Goal: Task Accomplishment & Management: Manage account settings

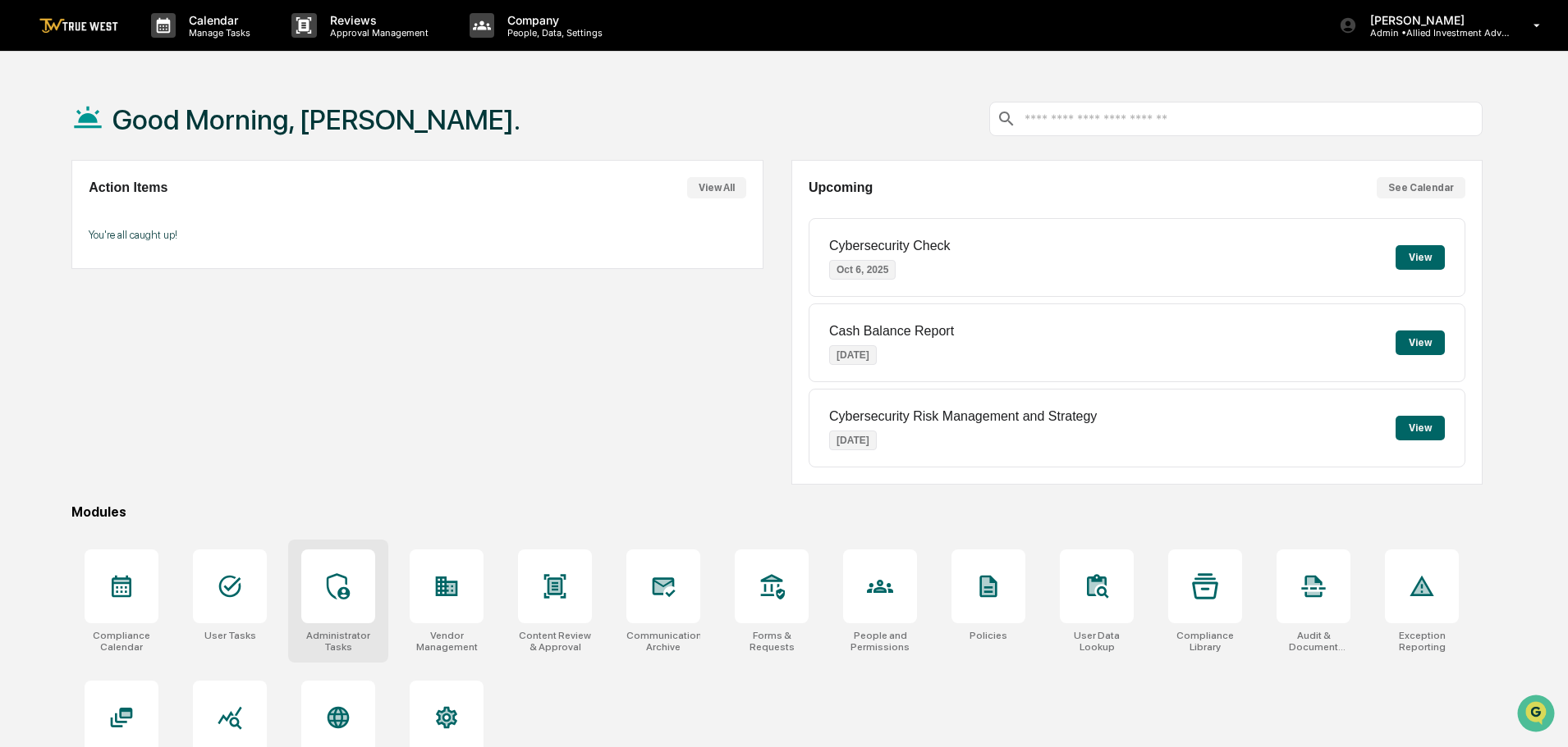
click at [345, 583] on icon at bounding box center [338, 586] width 23 height 27
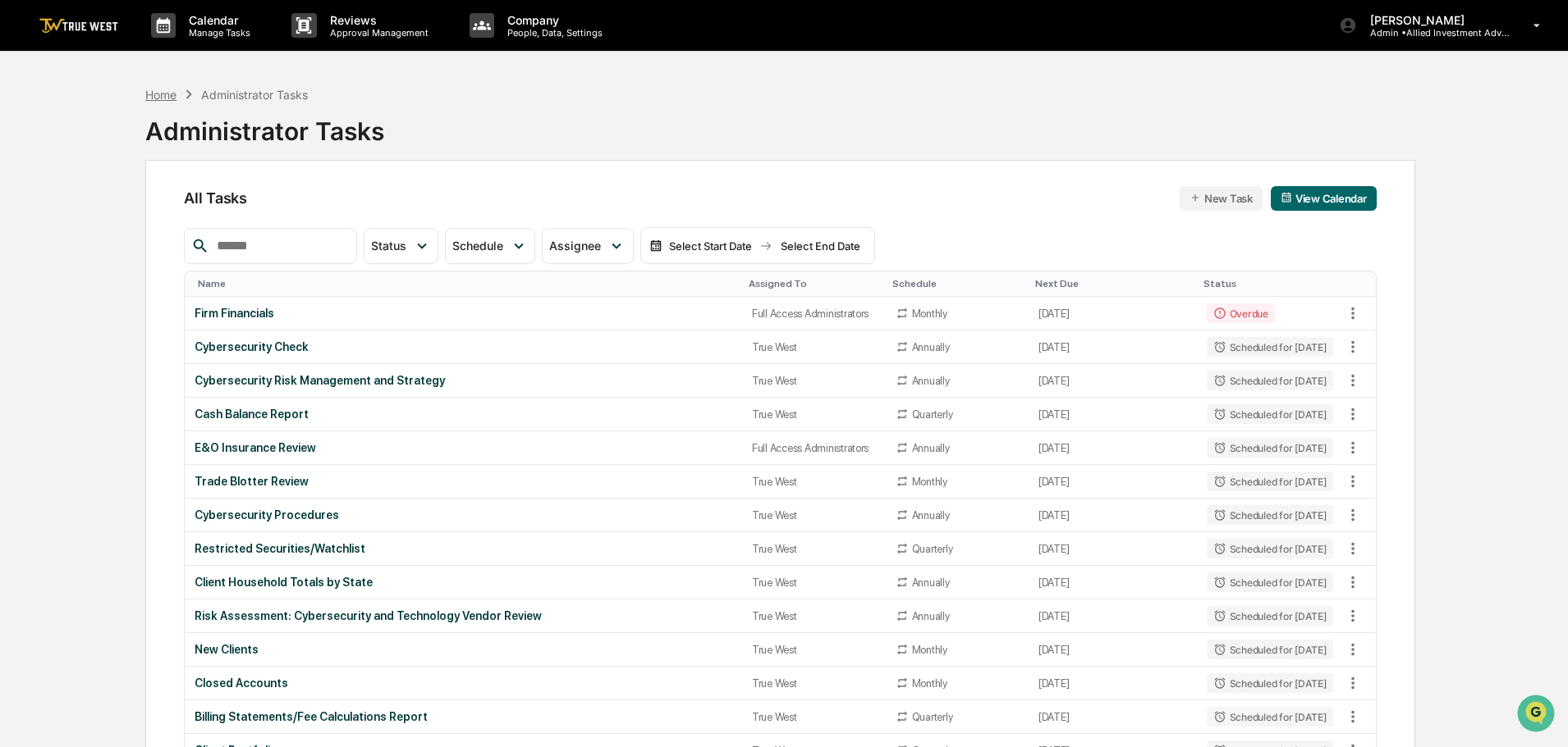
click at [148, 93] on div "Home" at bounding box center [161, 95] width 31 height 14
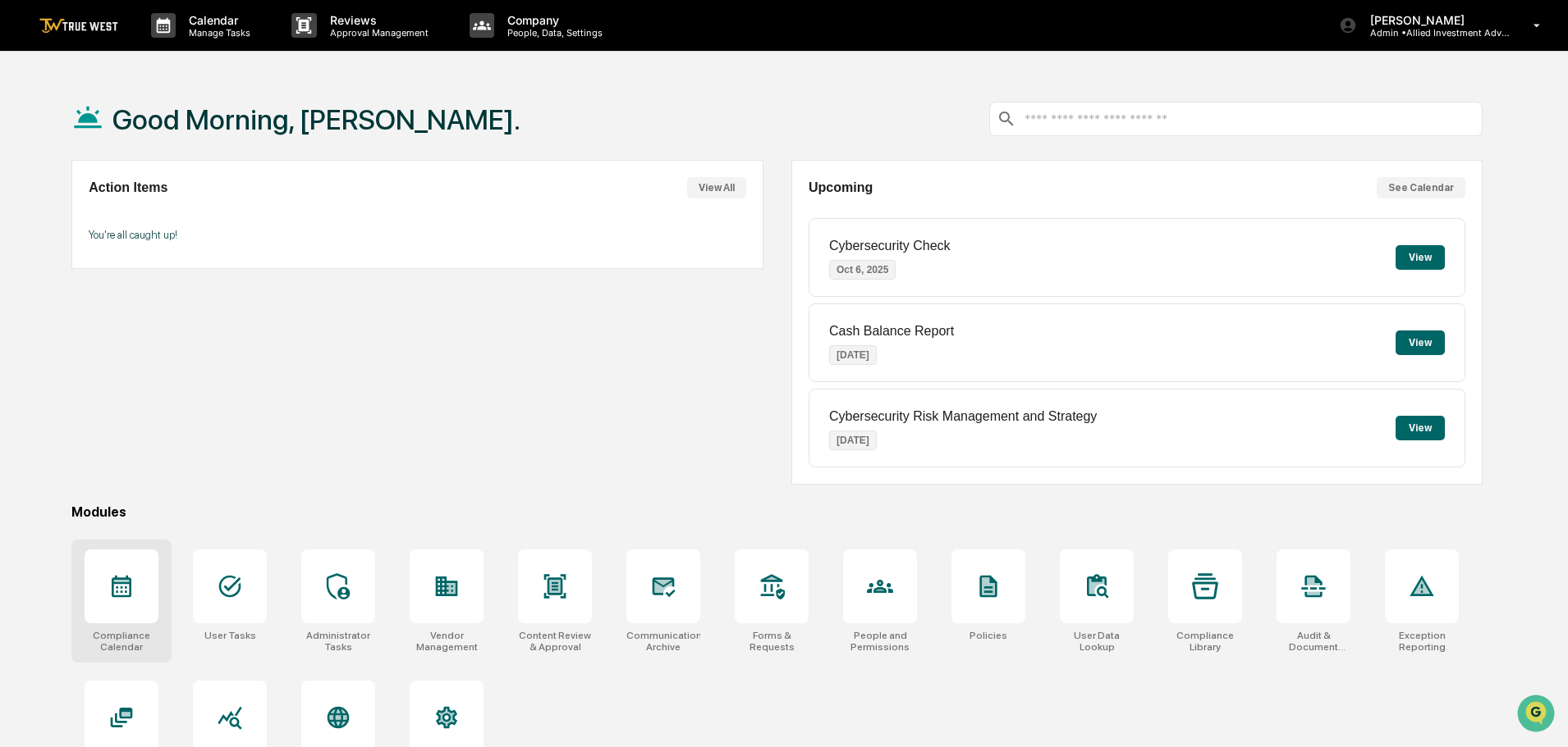
click at [125, 589] on icon at bounding box center [122, 586] width 27 height 27
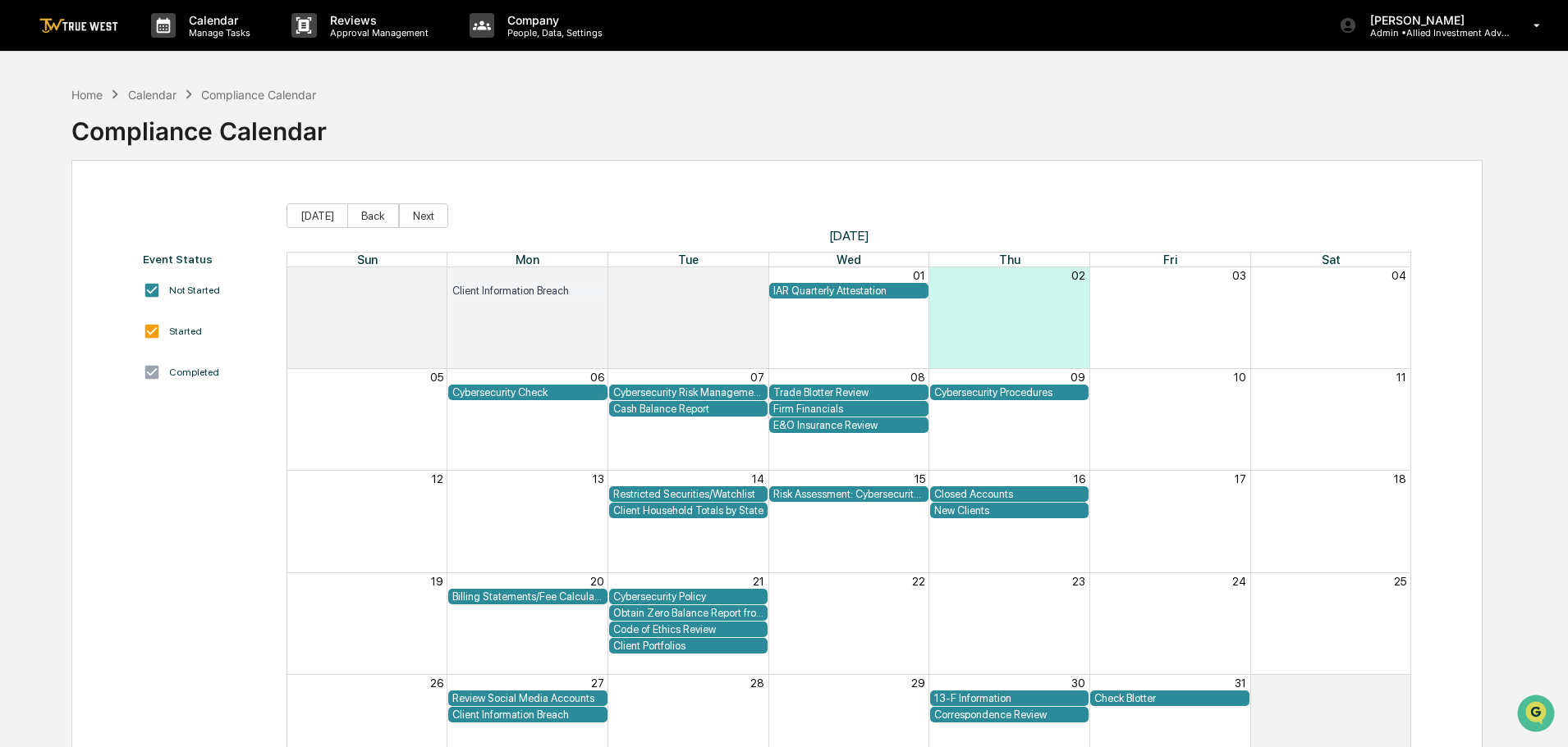
scroll to position [78, 0]
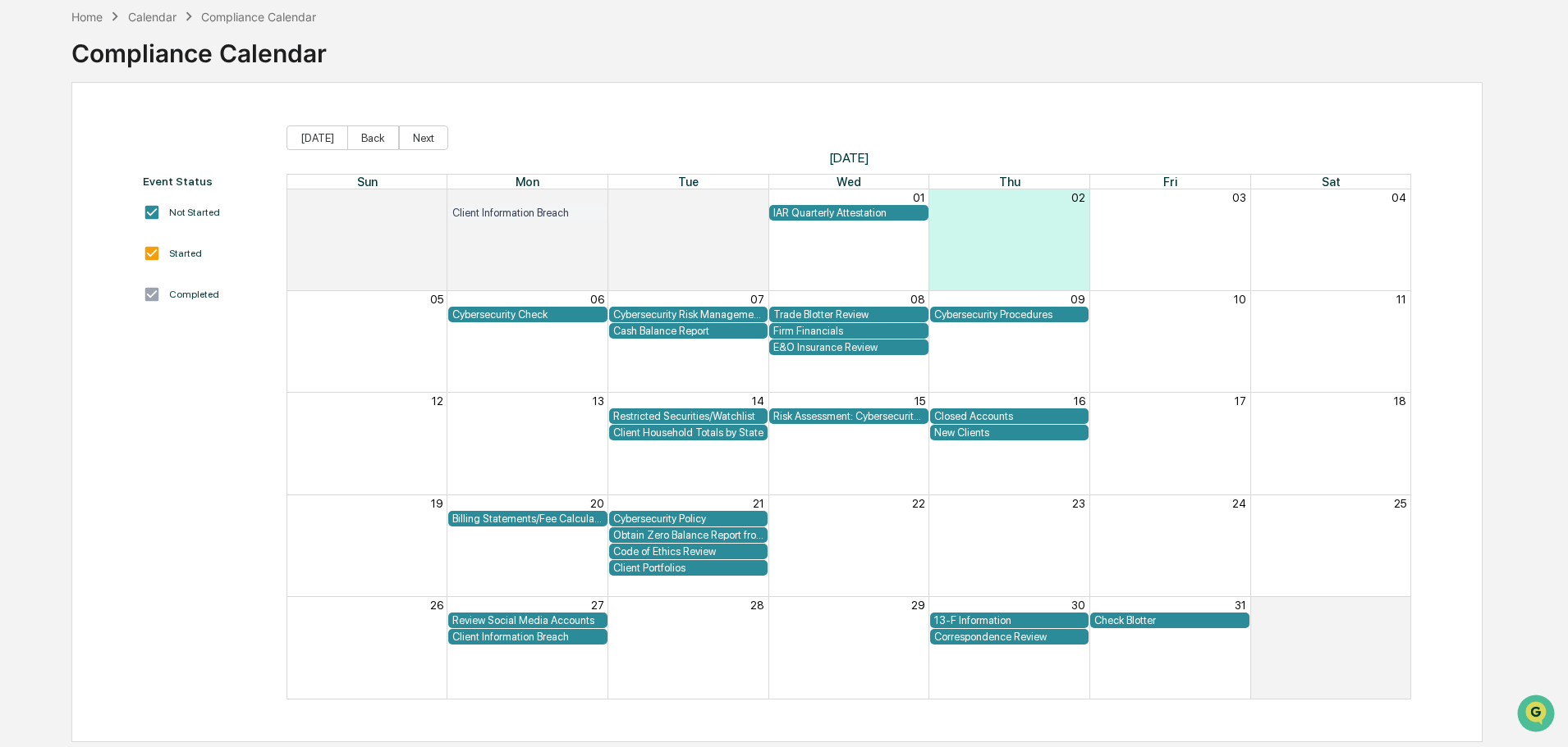
click at [565, 620] on div "Review Social Media Accounts" at bounding box center [527, 621] width 151 height 12
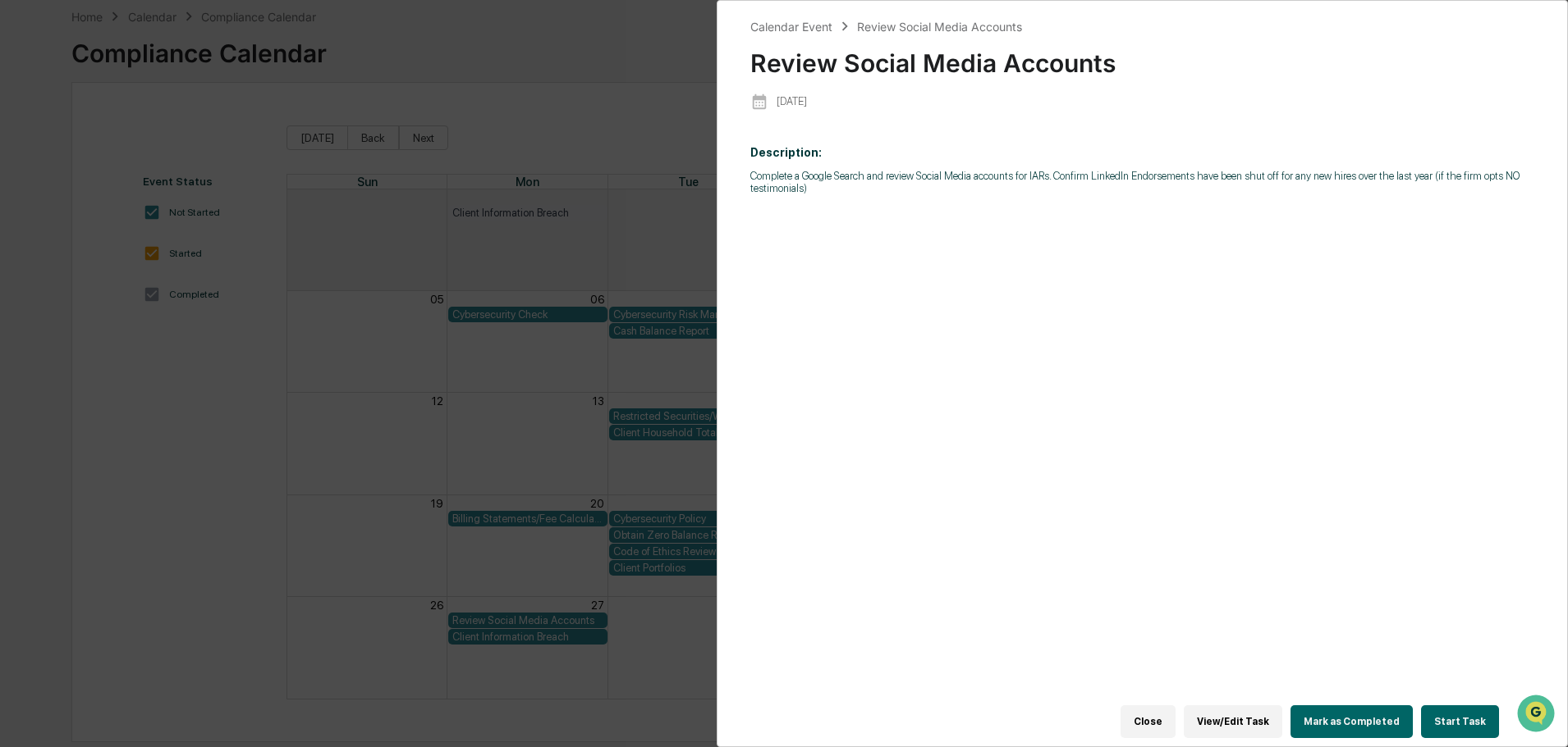
click at [404, 38] on div "Calendar Event Review Social Media Accounts Review Social Media Accounts [DATE]…" at bounding box center [784, 374] width 1568 height 747
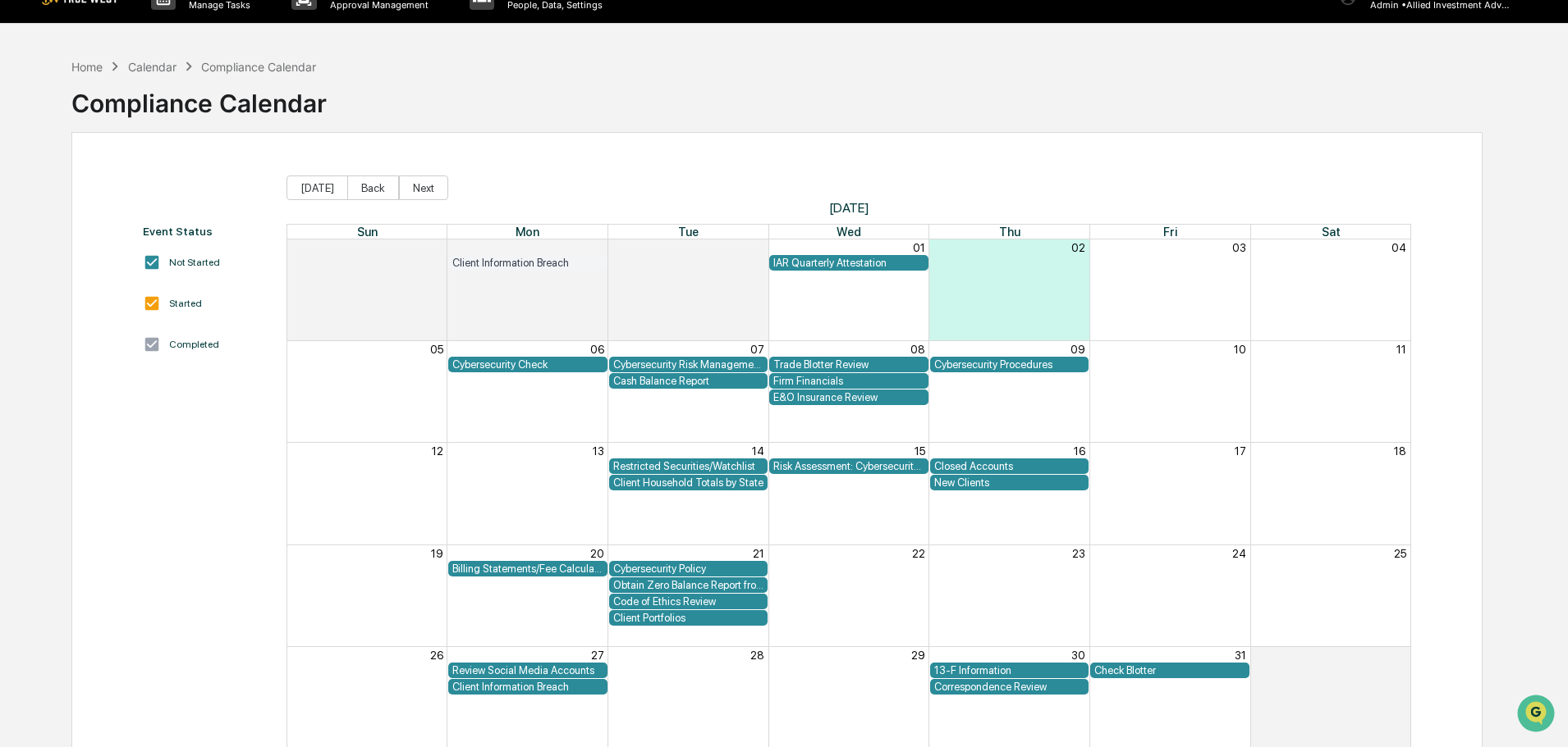
scroll to position [0, 0]
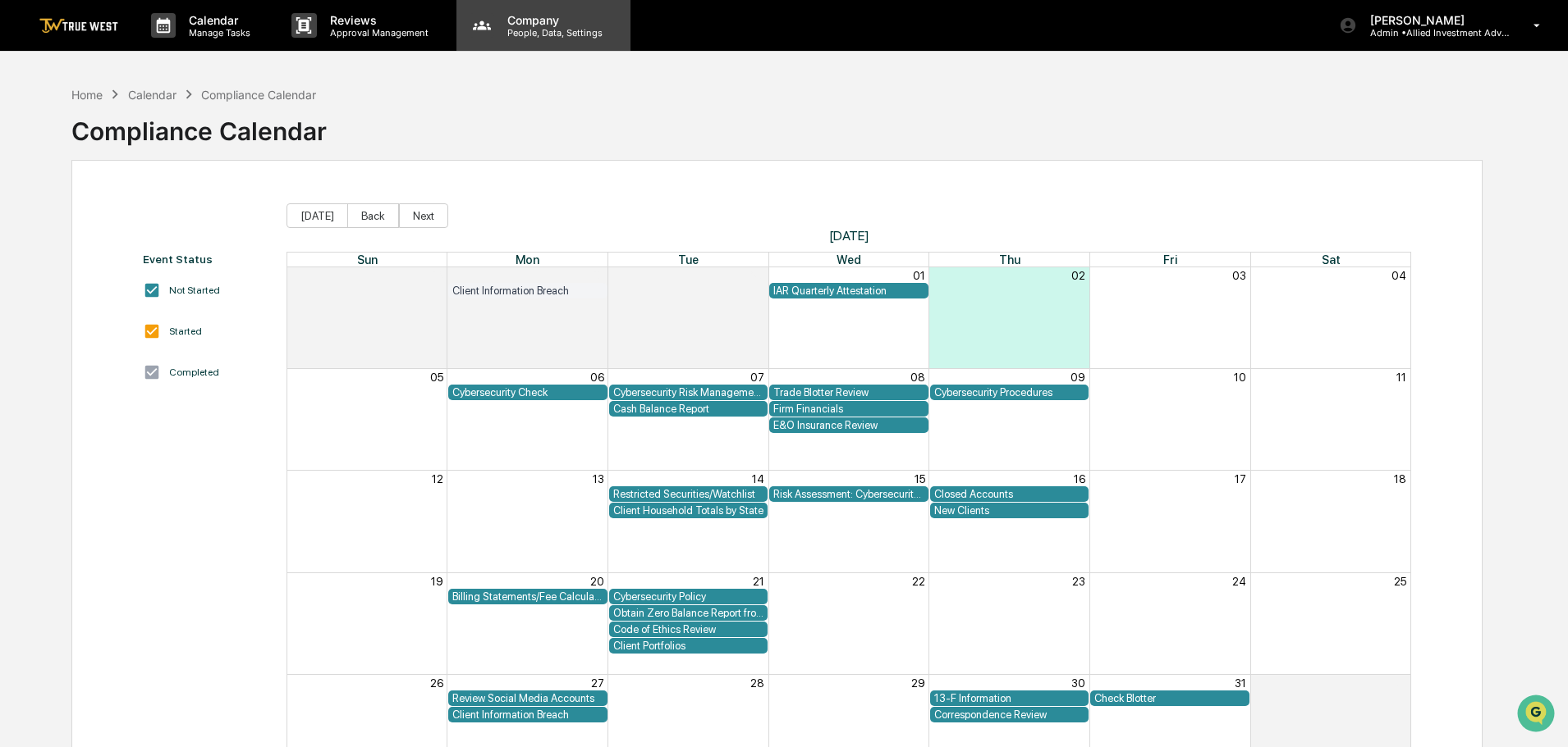
click at [533, 25] on p "Company" at bounding box center [553, 20] width 117 height 14
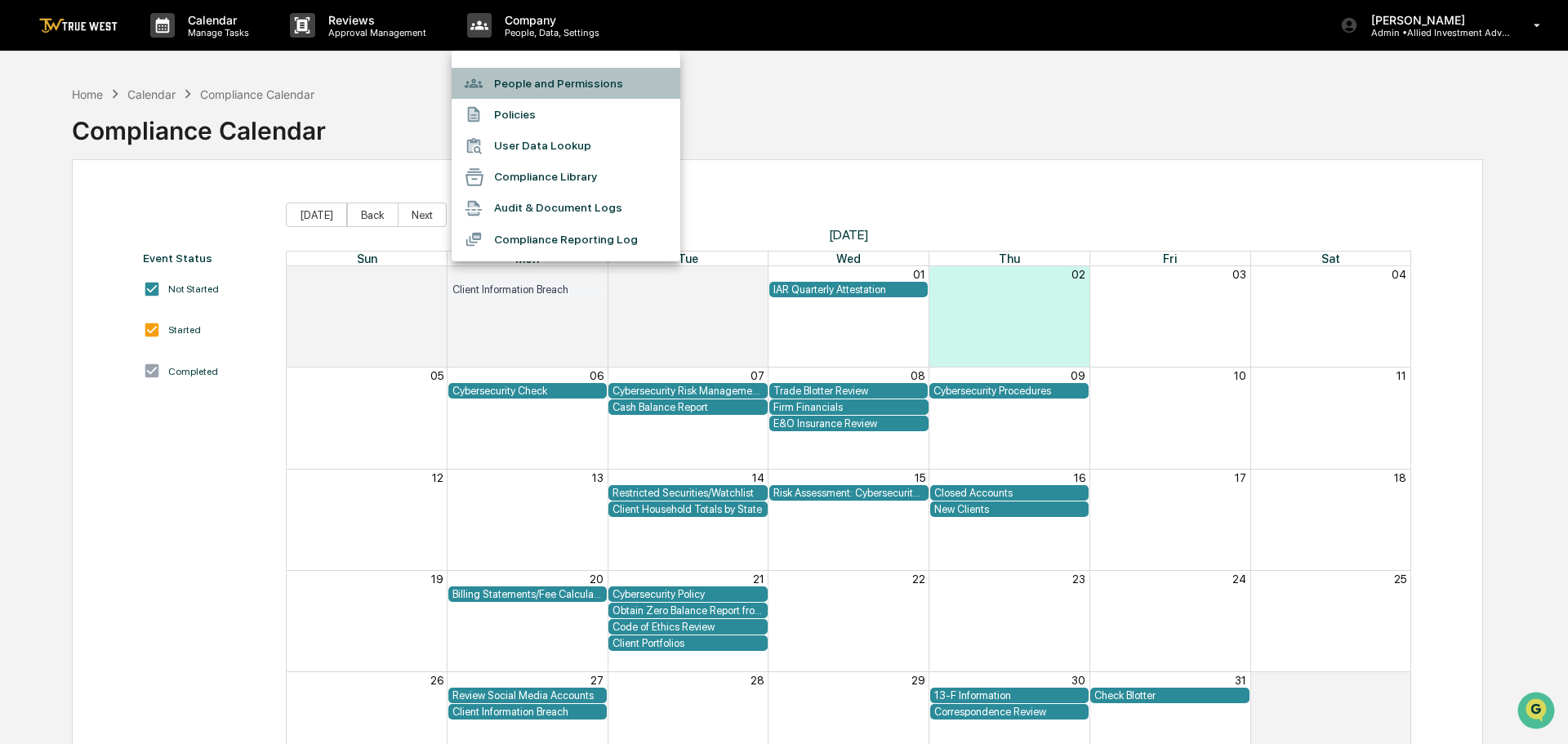
click at [532, 85] on li "People and Permissions" at bounding box center [566, 83] width 229 height 31
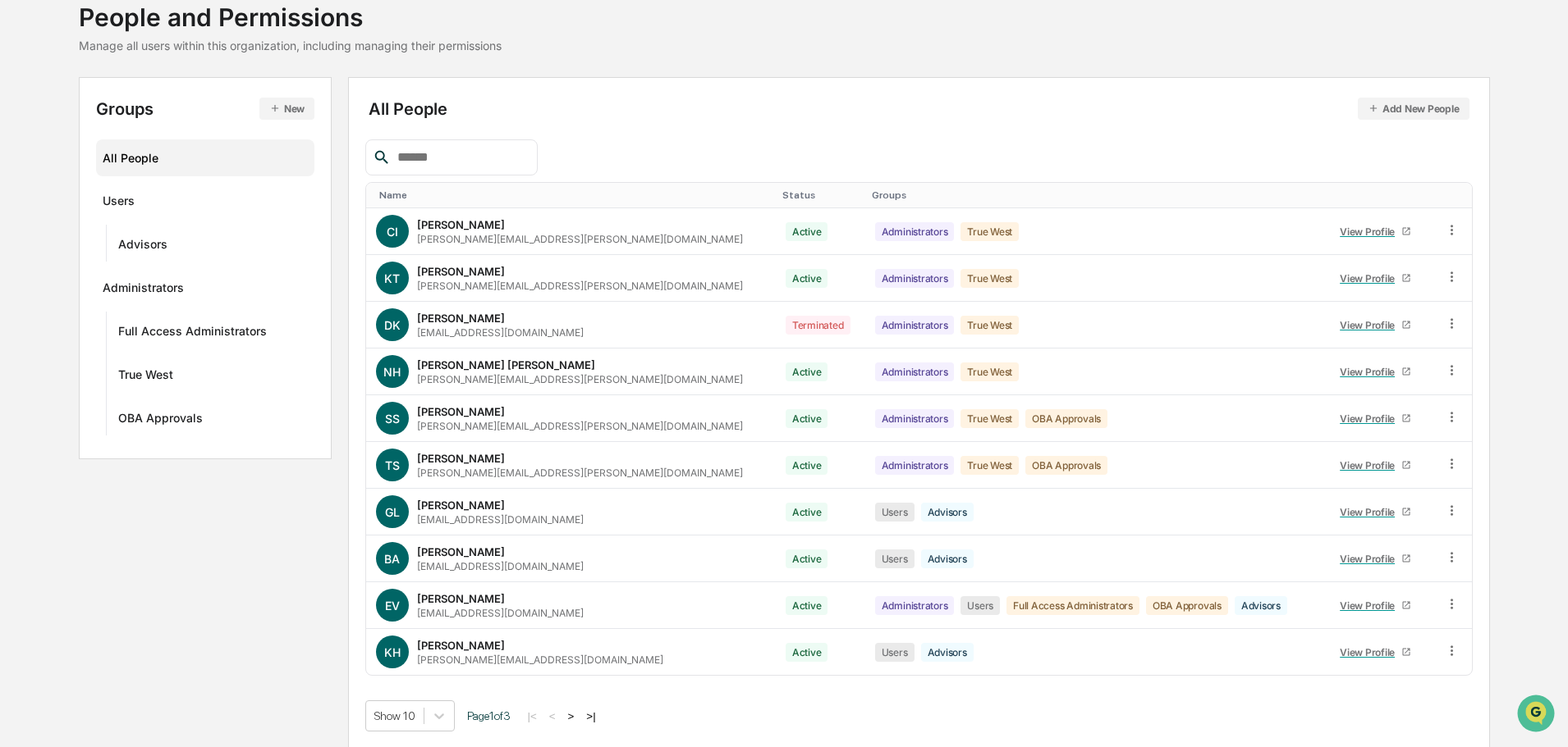
scroll to position [109, 0]
click at [443, 714] on body "Calendar Manage Tasks Reviews Approval Management Company People, Data, Setting…" at bounding box center [784, 319] width 1568 height 857
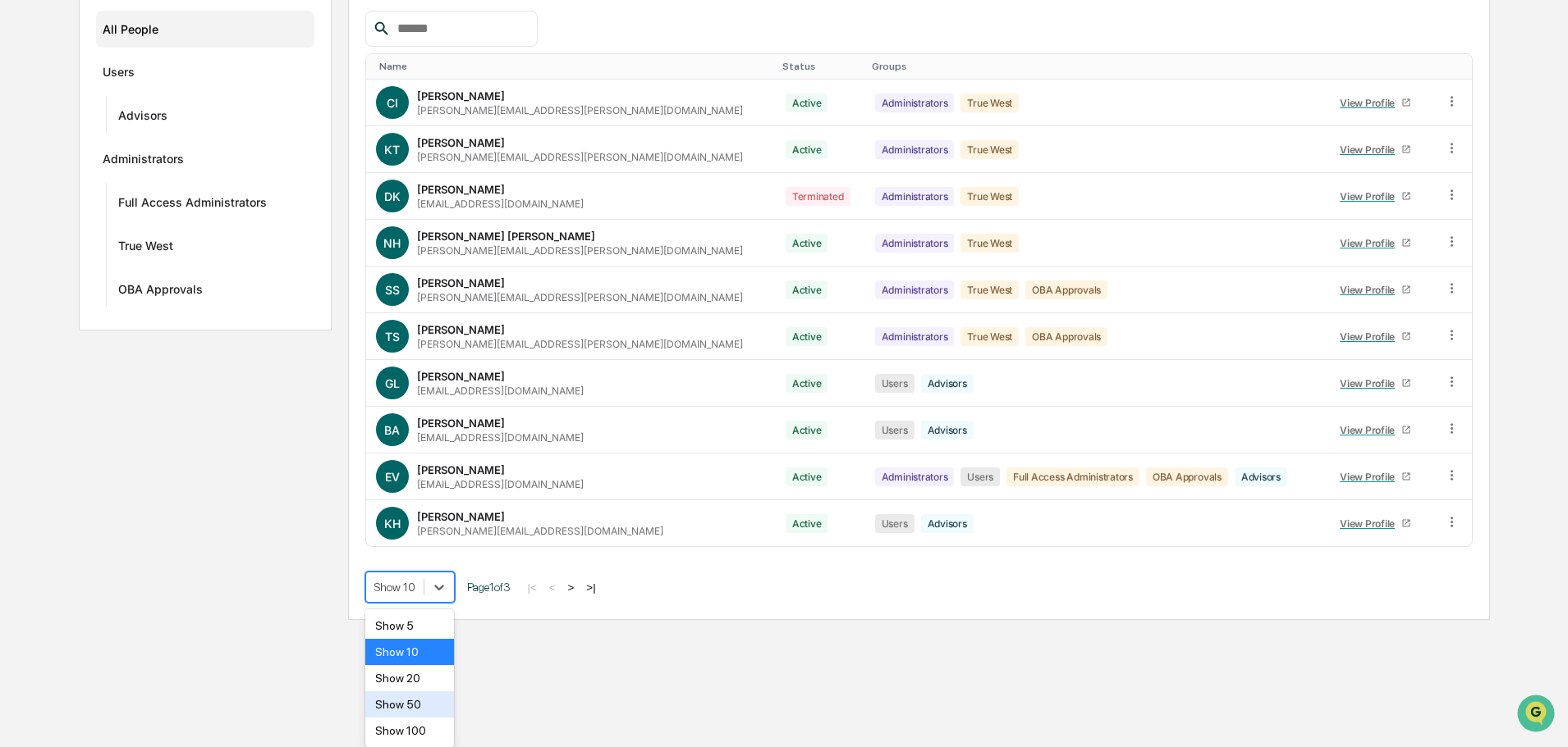
click at [414, 707] on div "Show 50" at bounding box center [409, 705] width 89 height 27
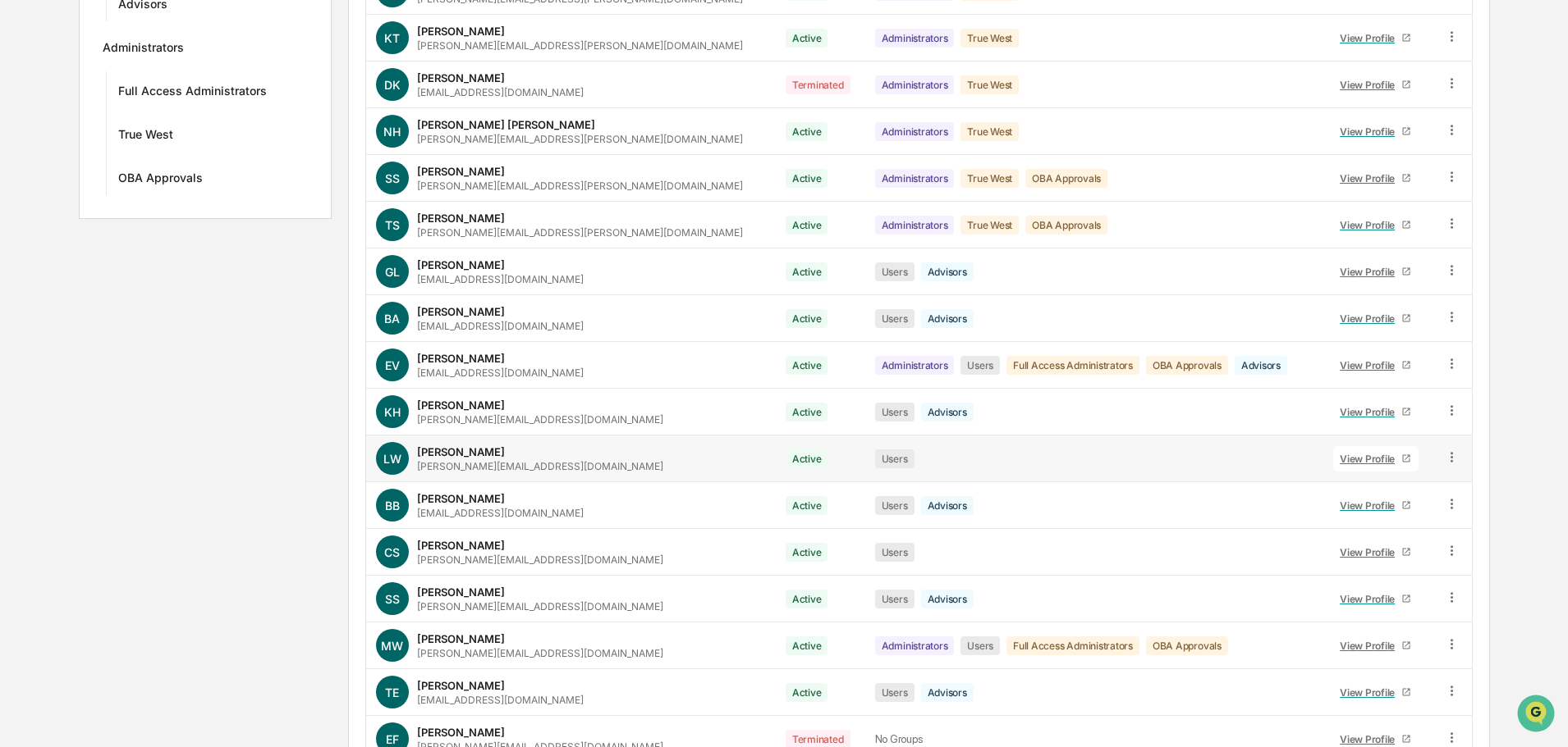
scroll to position [271, 0]
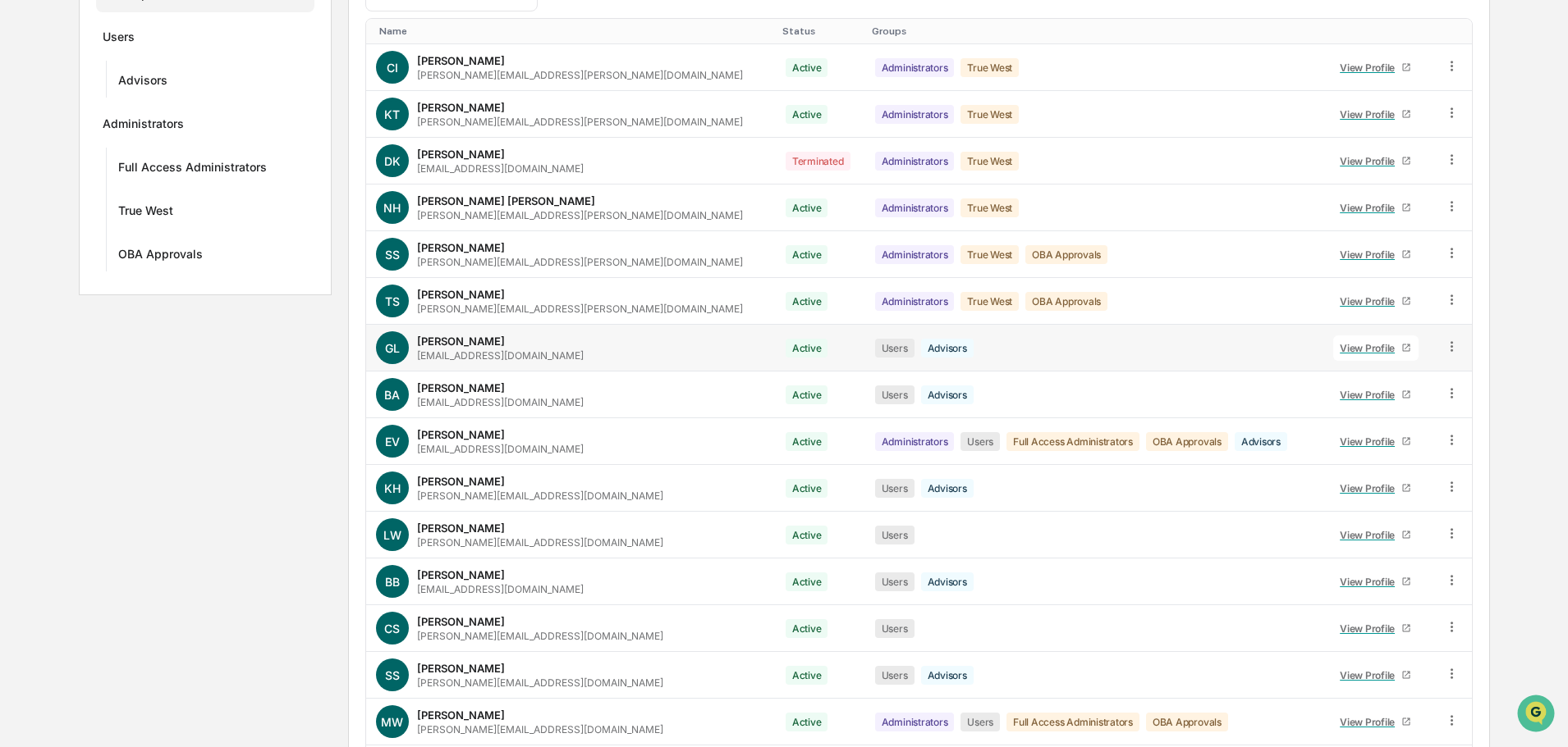
click at [1358, 351] on div "View Profile" at bounding box center [1370, 348] width 62 height 12
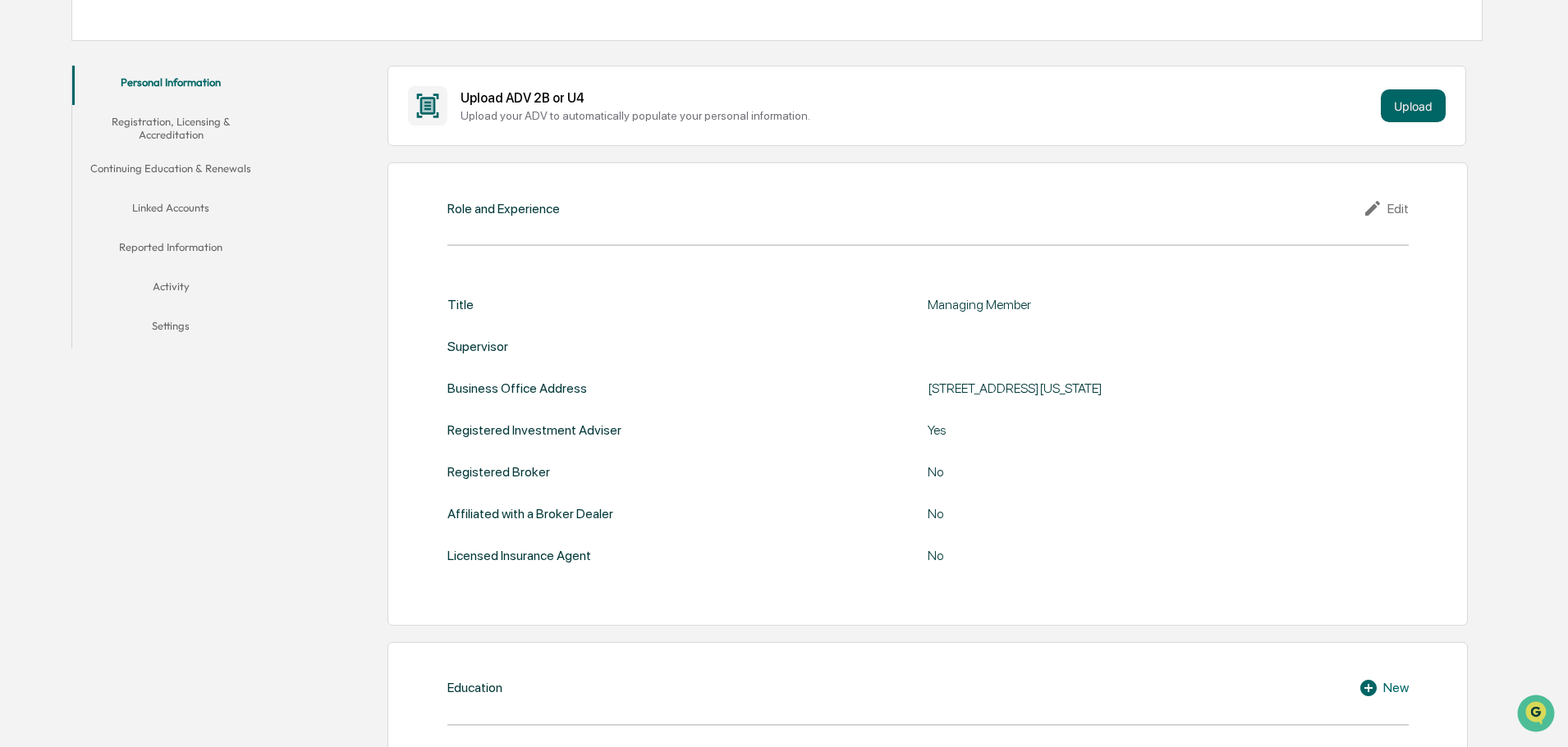
click at [178, 205] on button "Linked Accounts" at bounding box center [171, 210] width 197 height 39
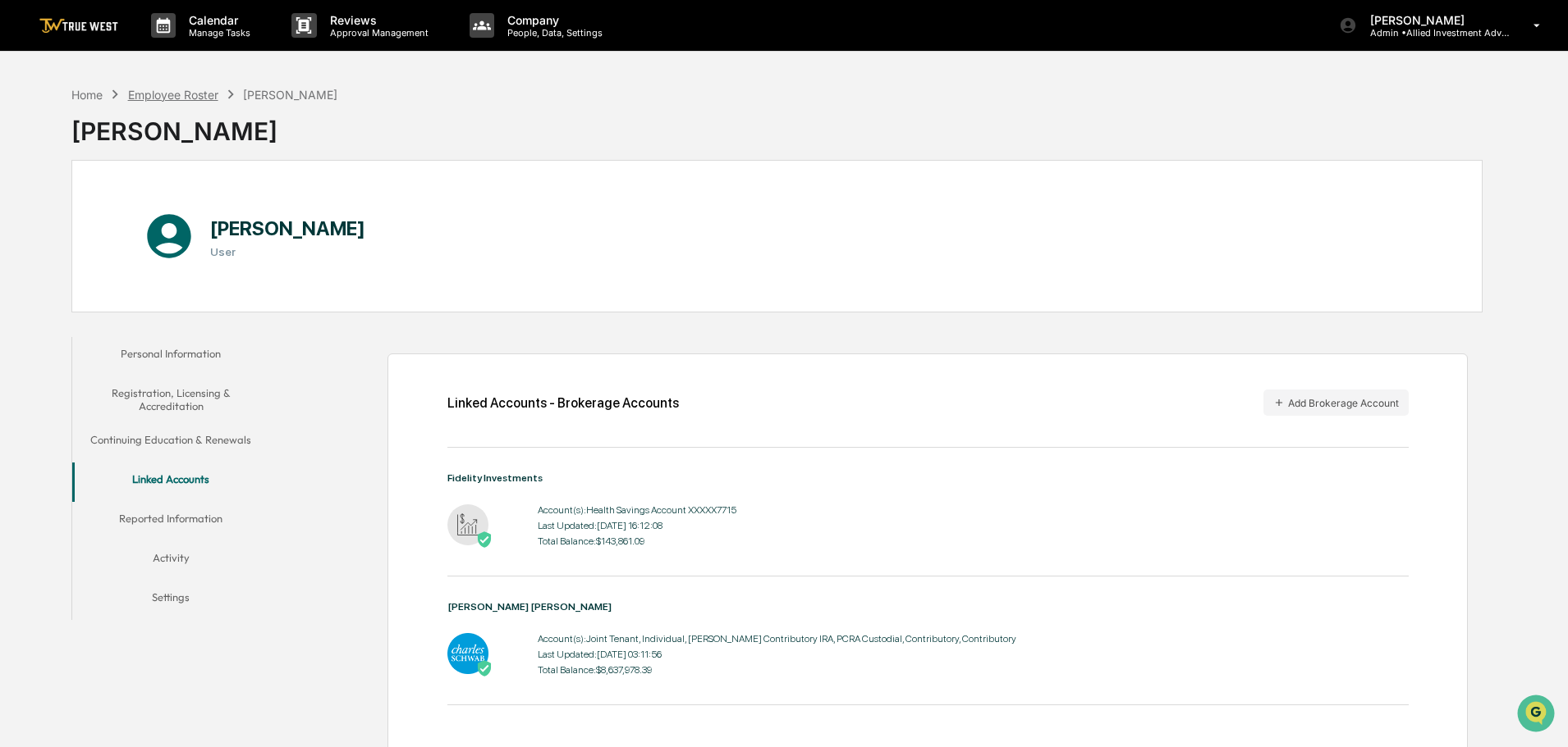
click at [190, 94] on div "Employee Roster" at bounding box center [173, 95] width 90 height 14
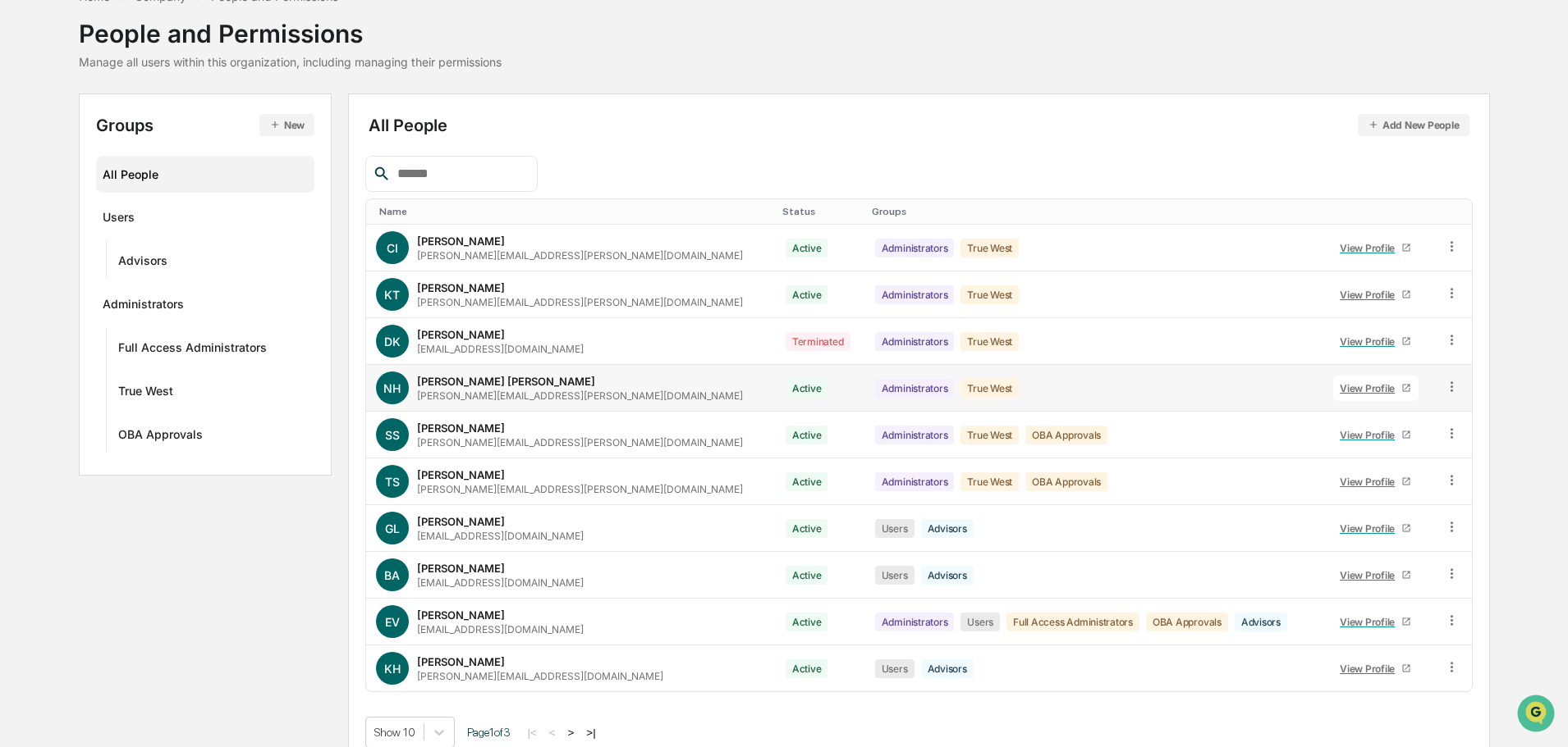
scroll to position [109, 0]
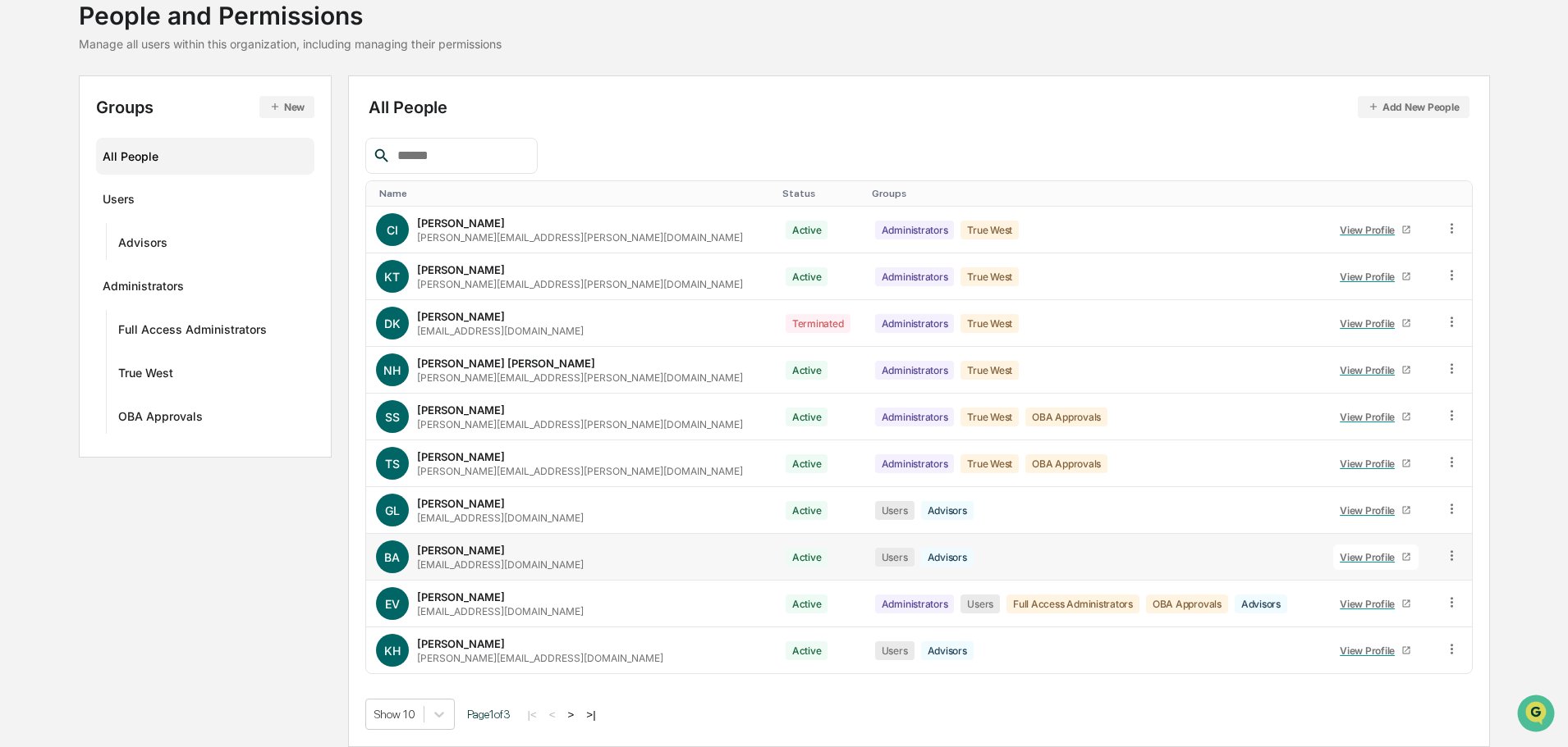
click at [1361, 558] on div "View Profile" at bounding box center [1370, 557] width 62 height 12
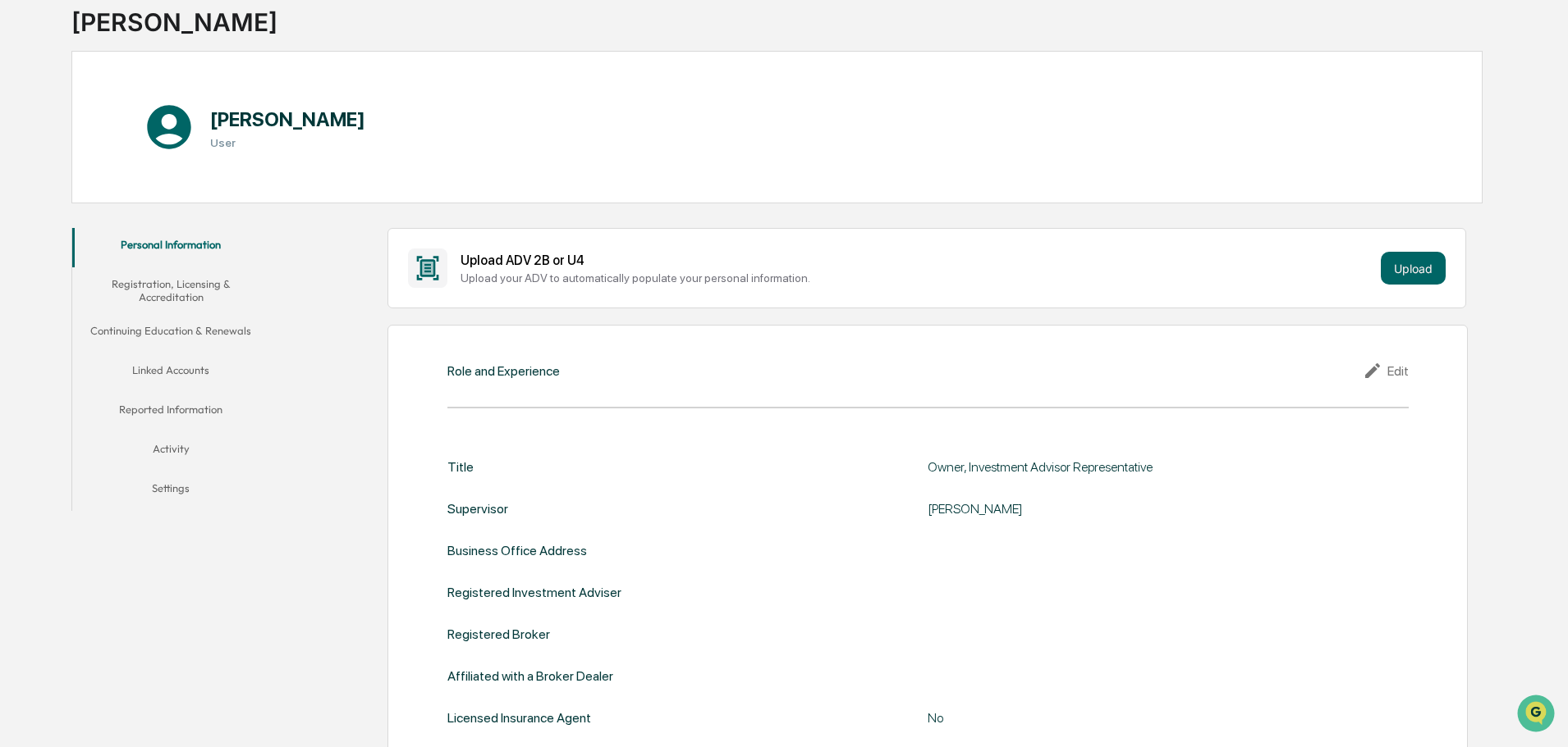
click at [193, 364] on button "Linked Accounts" at bounding box center [171, 373] width 197 height 39
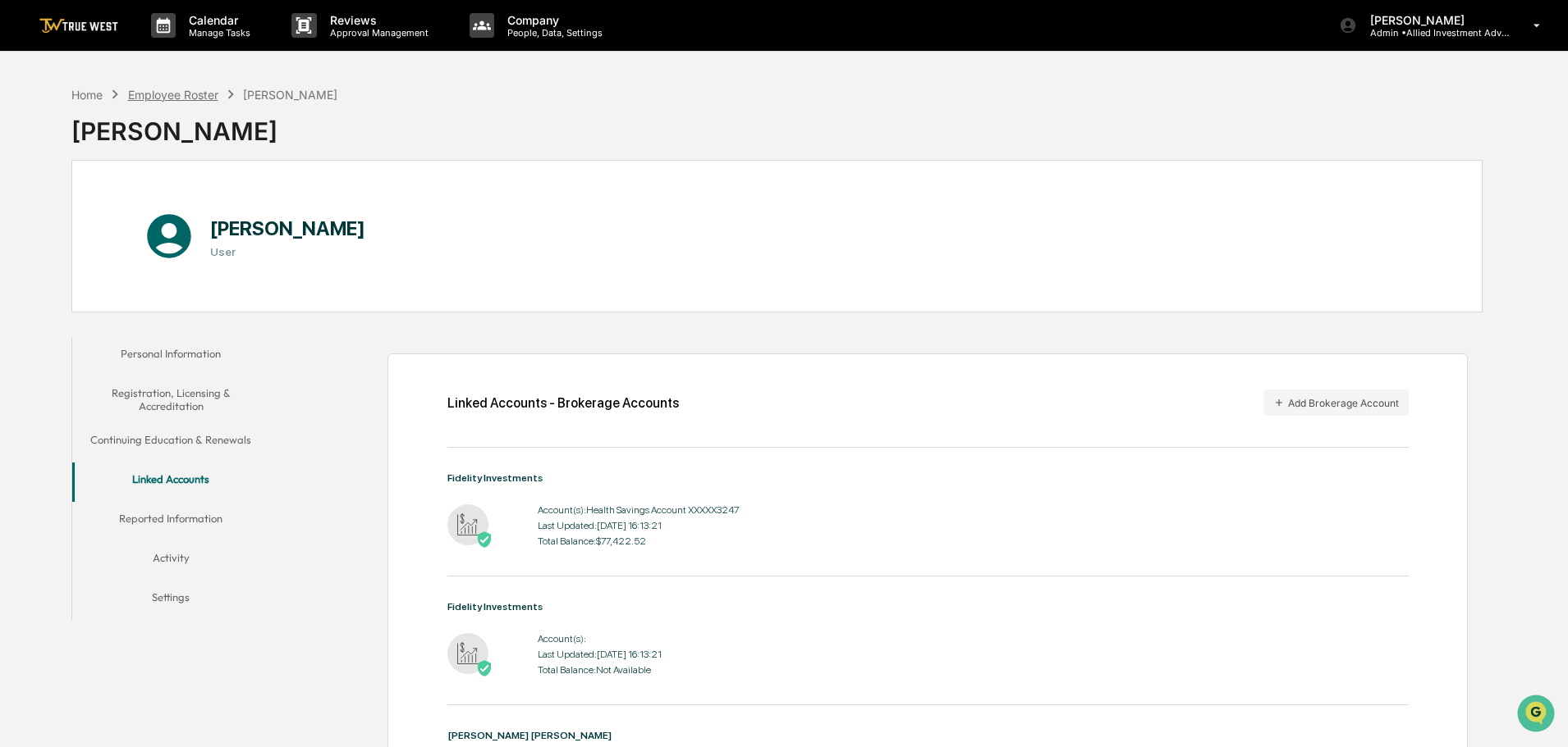
click at [179, 98] on div "Employee Roster" at bounding box center [173, 95] width 90 height 14
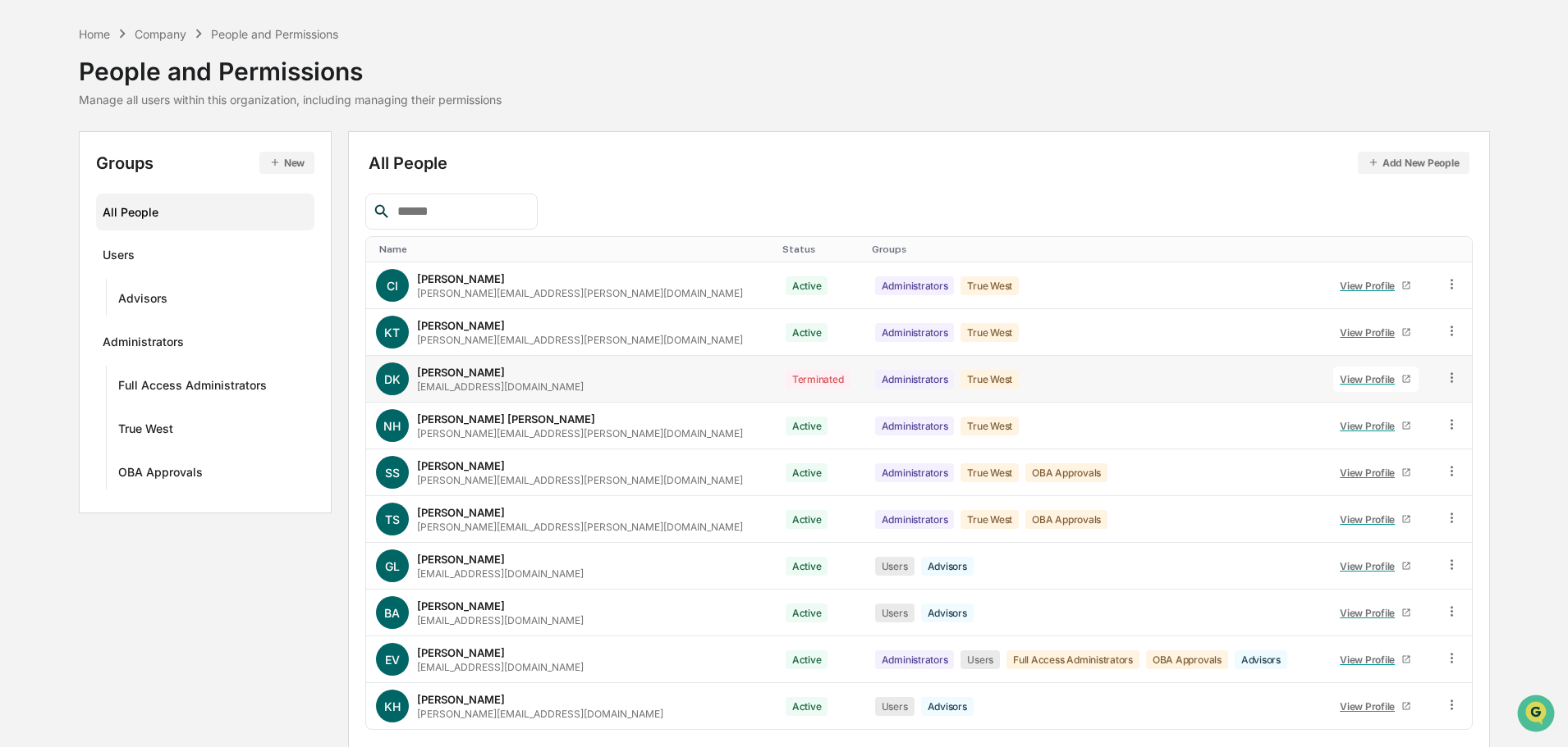
scroll to position [109, 0]
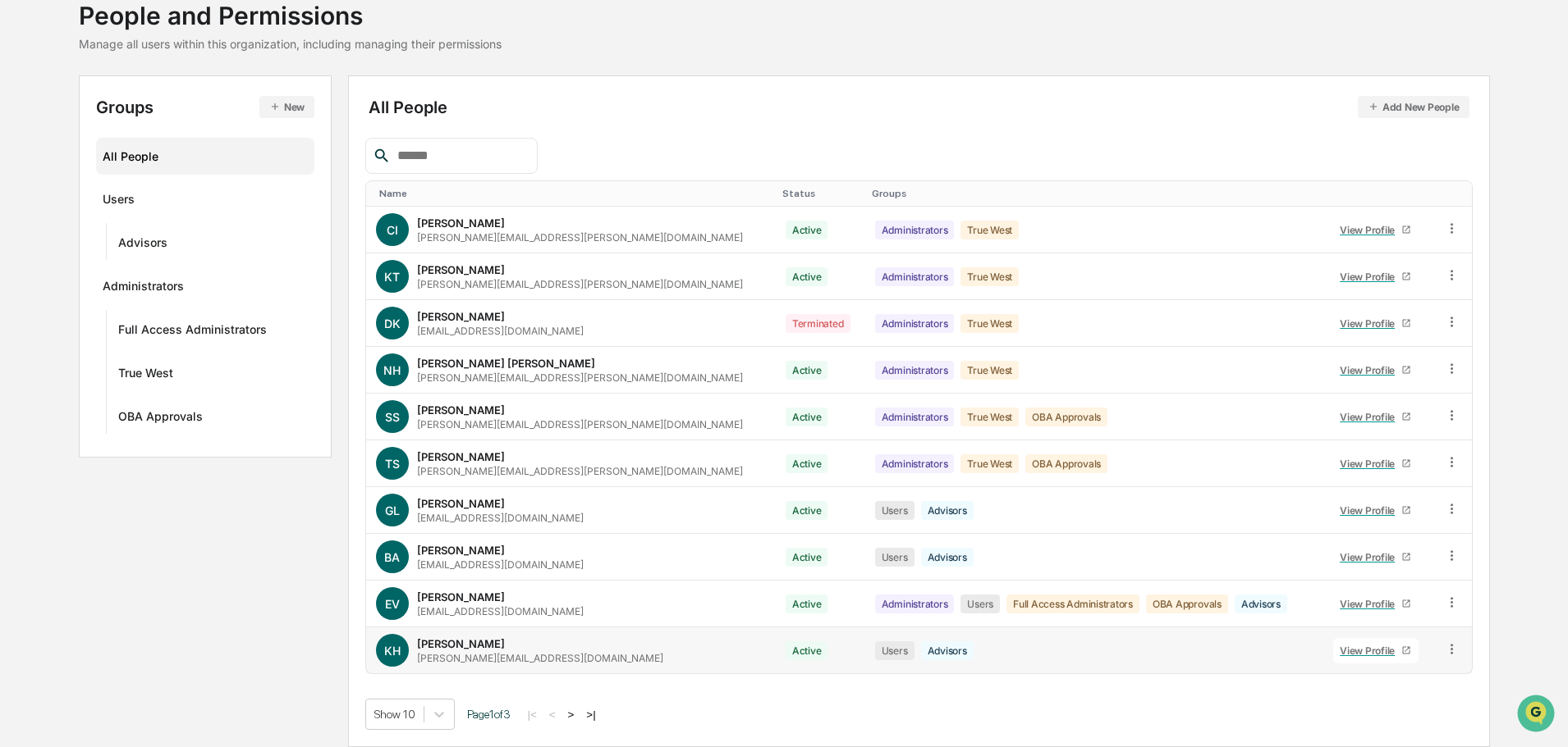
click at [1349, 651] on div "View Profile" at bounding box center [1370, 651] width 62 height 12
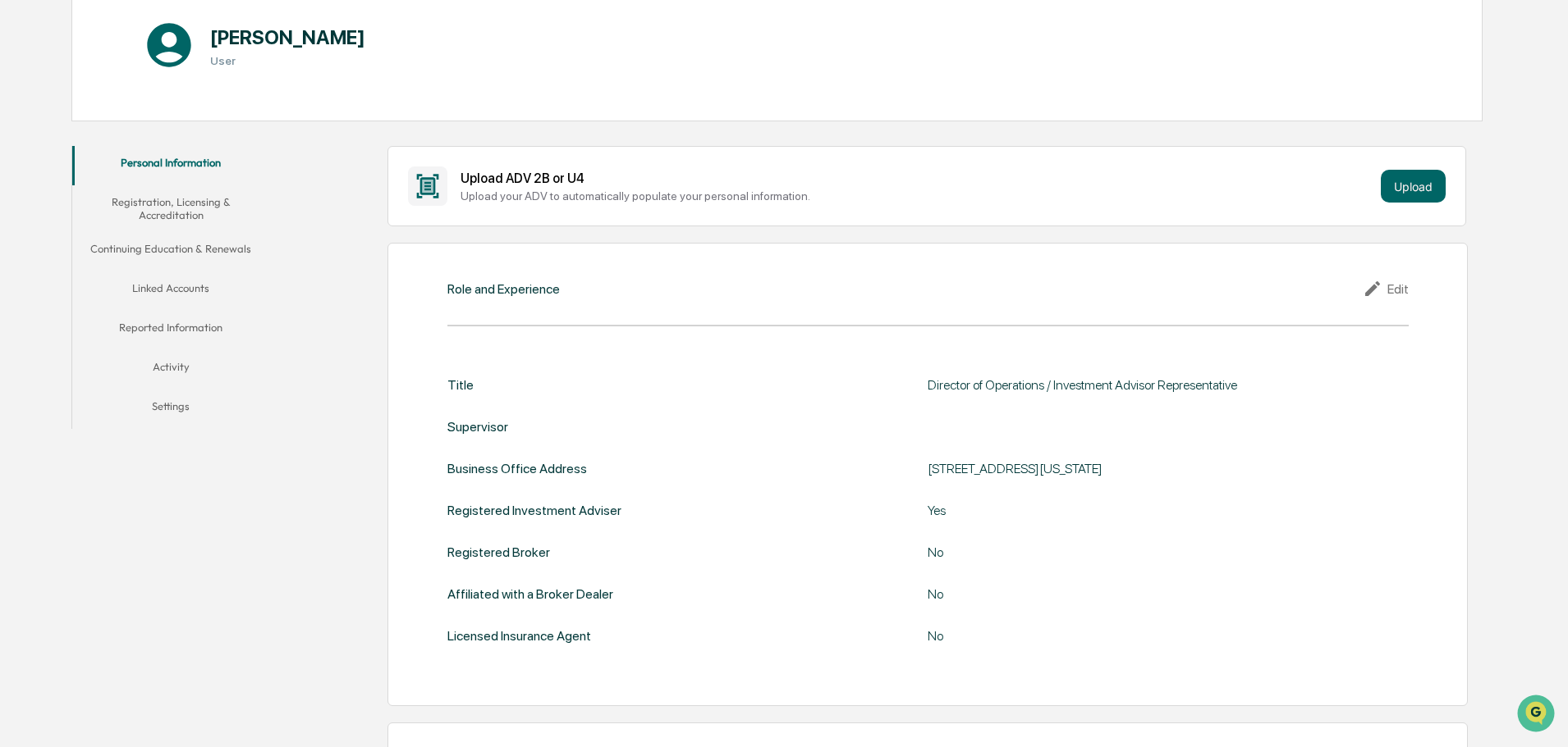
click at [149, 286] on button "Linked Accounts" at bounding box center [171, 290] width 197 height 39
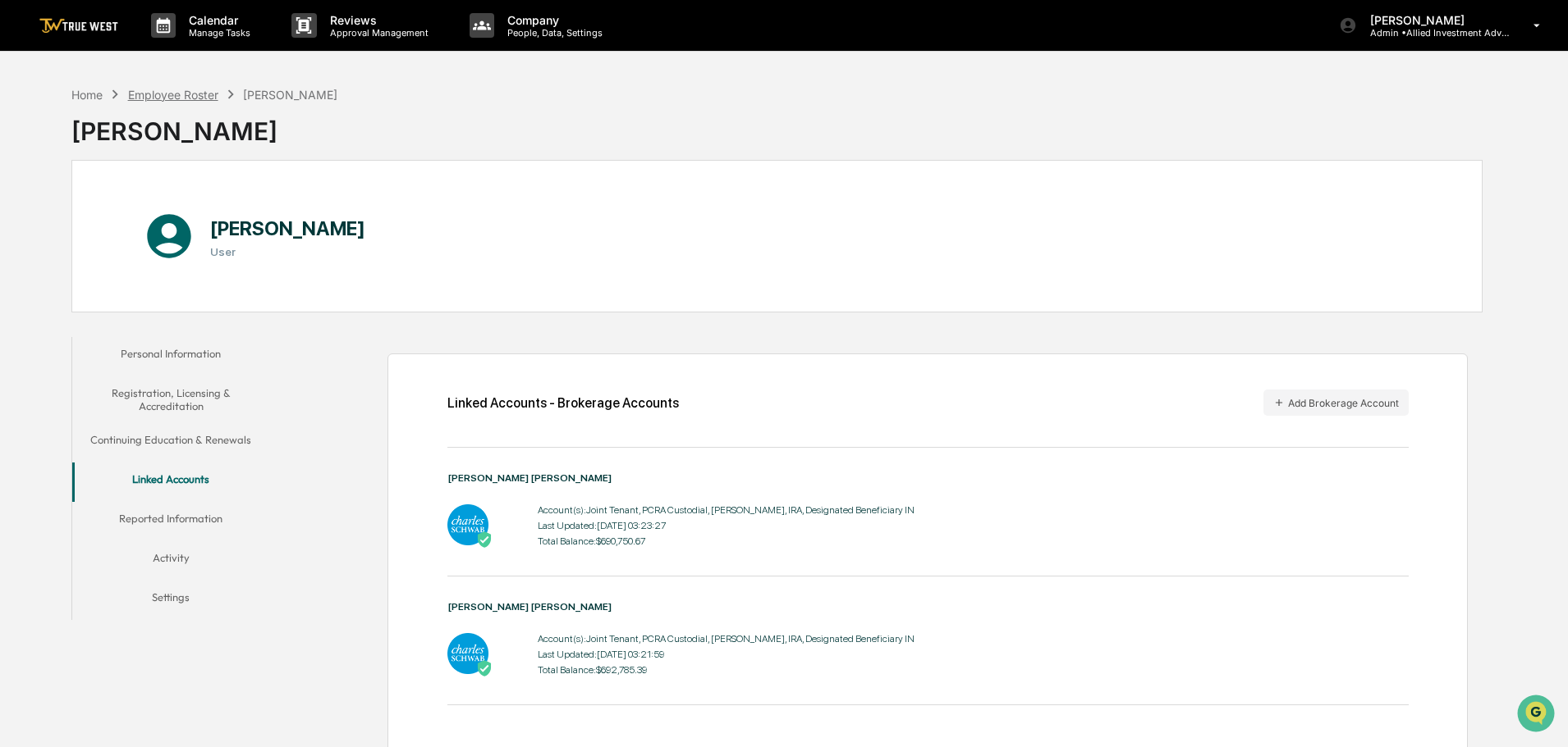
click at [186, 96] on div "Employee Roster" at bounding box center [173, 95] width 90 height 14
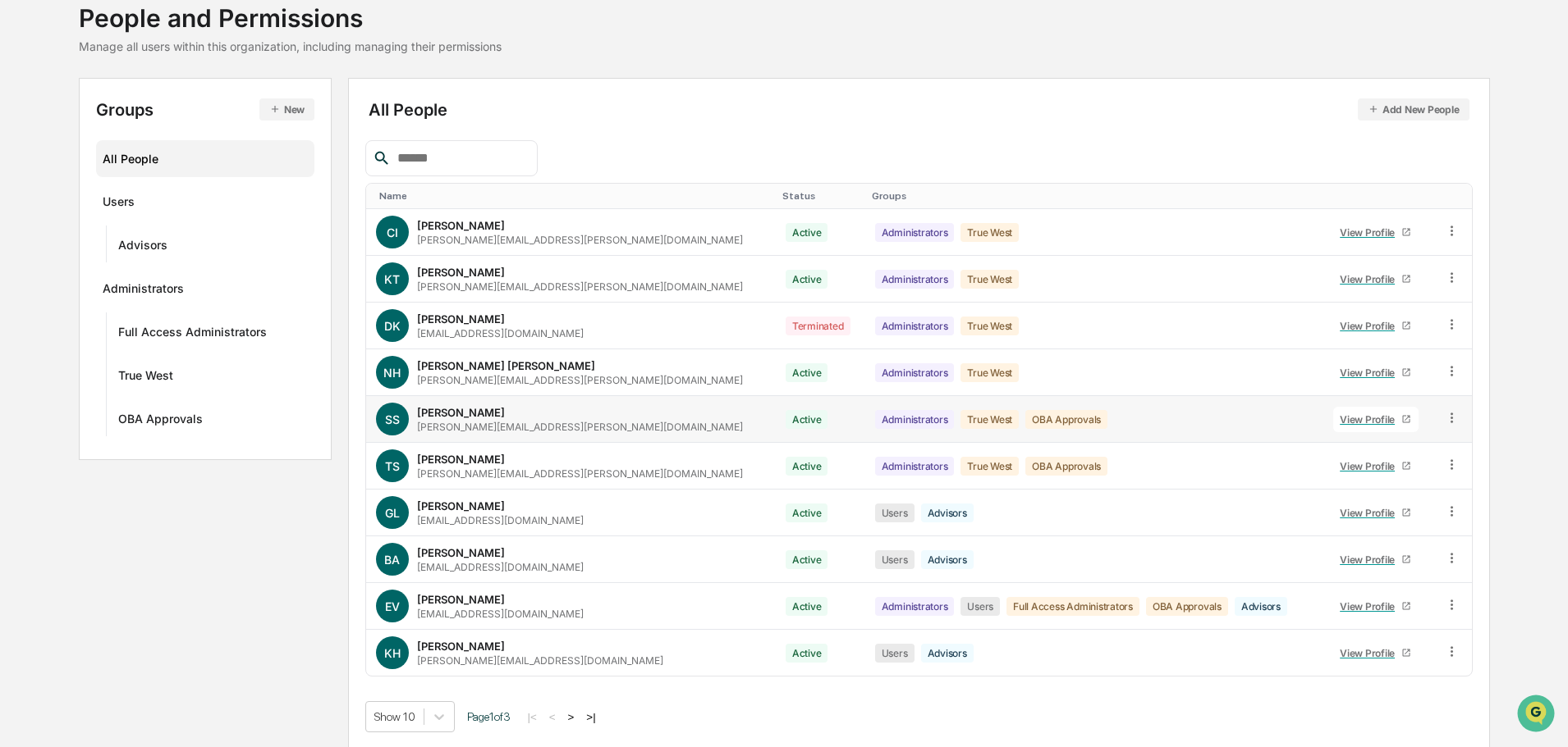
scroll to position [109, 0]
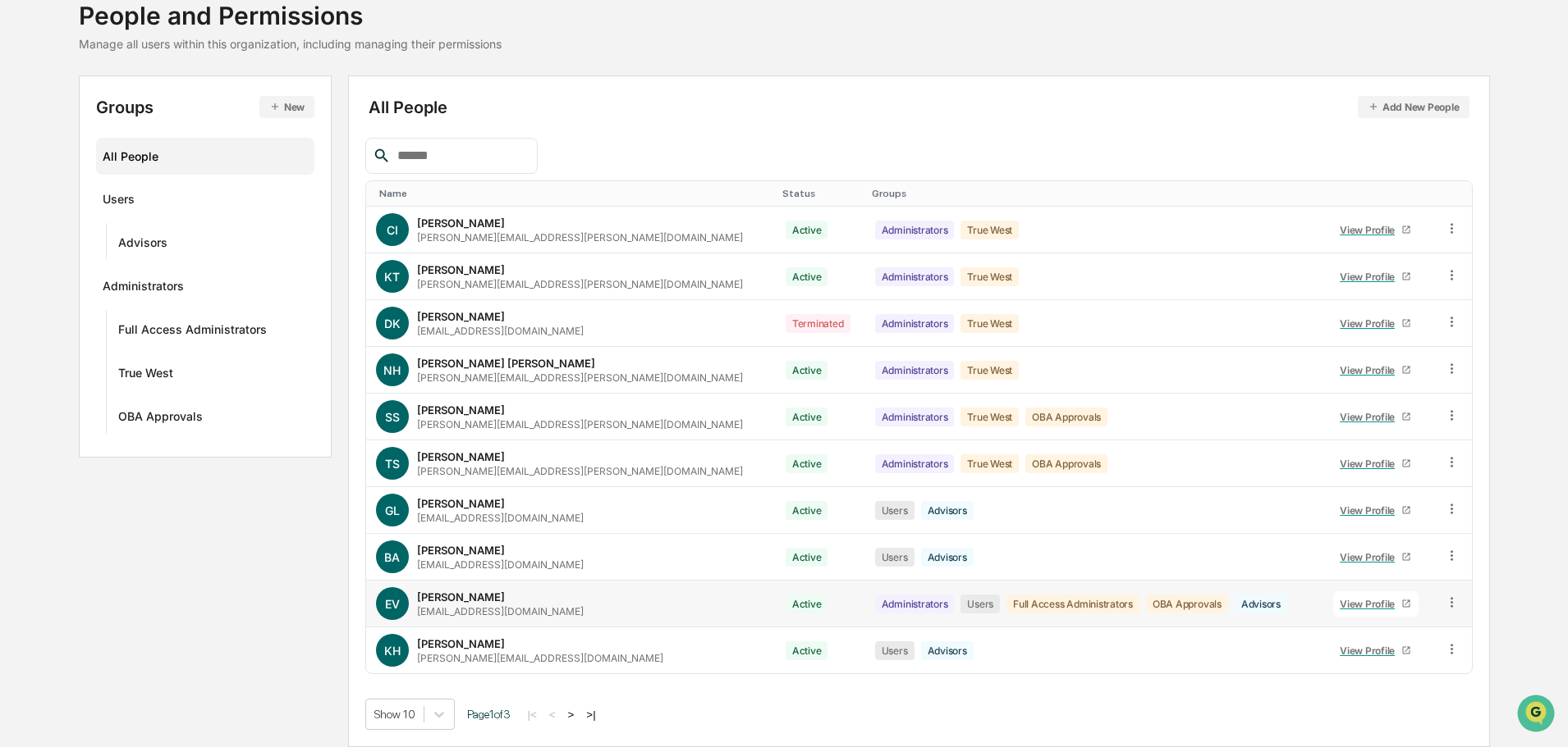
click at [1341, 606] on div "View Profile" at bounding box center [1370, 604] width 62 height 12
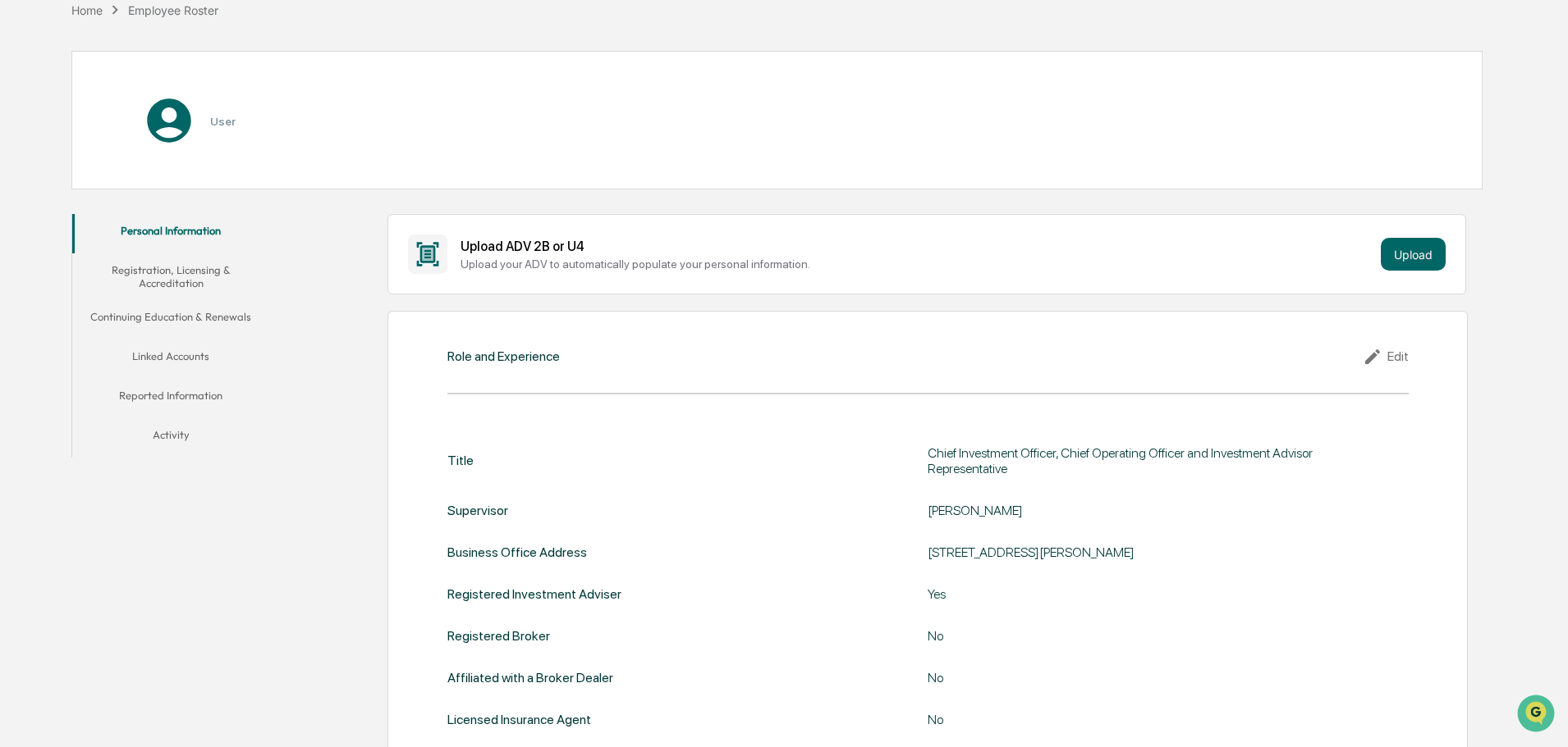
click at [135, 355] on button "Linked Accounts" at bounding box center [171, 359] width 197 height 39
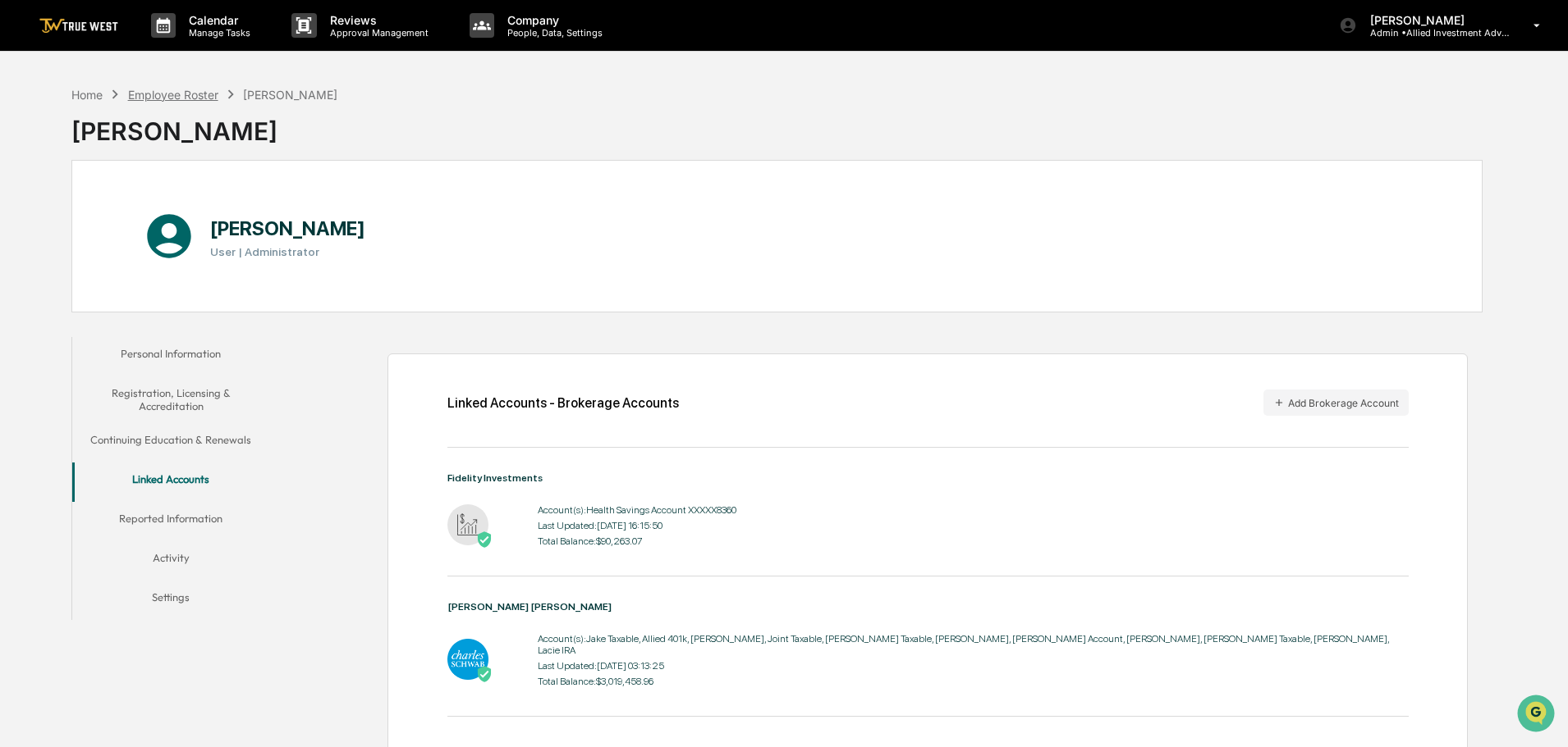
click at [177, 94] on div "Employee Roster" at bounding box center [173, 95] width 90 height 14
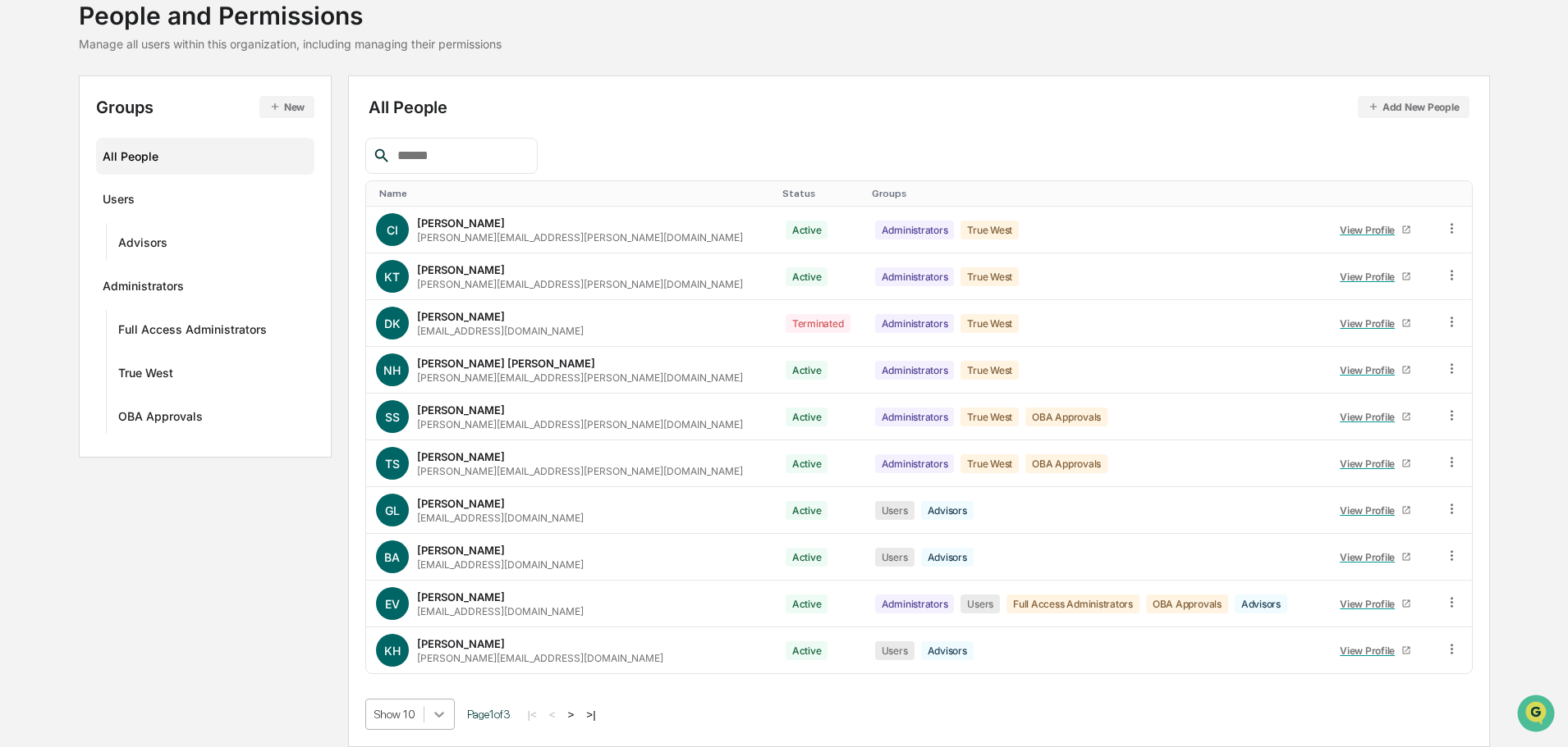
scroll to position [236, 0]
click at [439, 715] on body "Calendar Manage Tasks Reviews Approval Management Company People, Data, Setting…" at bounding box center [784, 319] width 1568 height 857
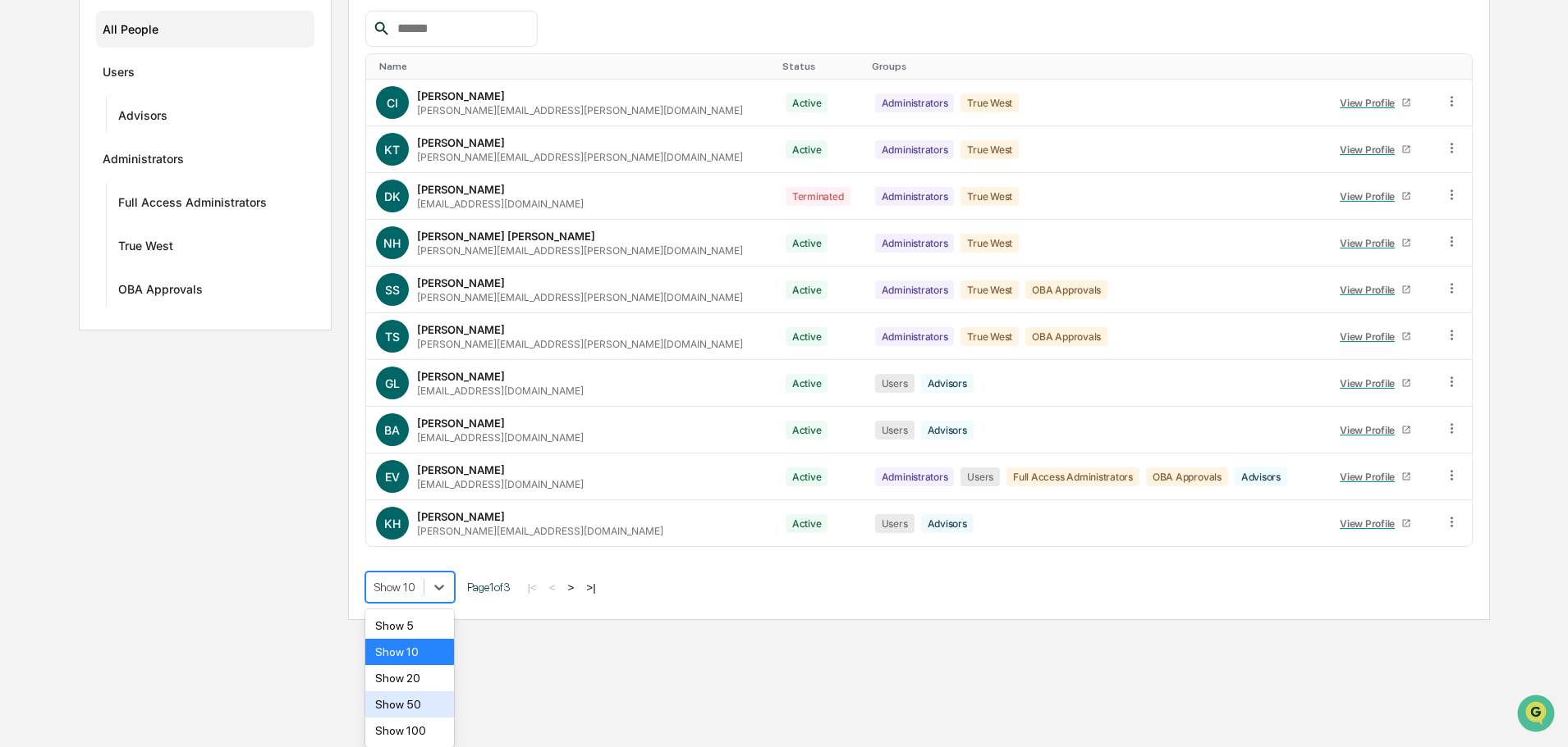
click at [423, 709] on div "Show 50" at bounding box center [409, 705] width 89 height 27
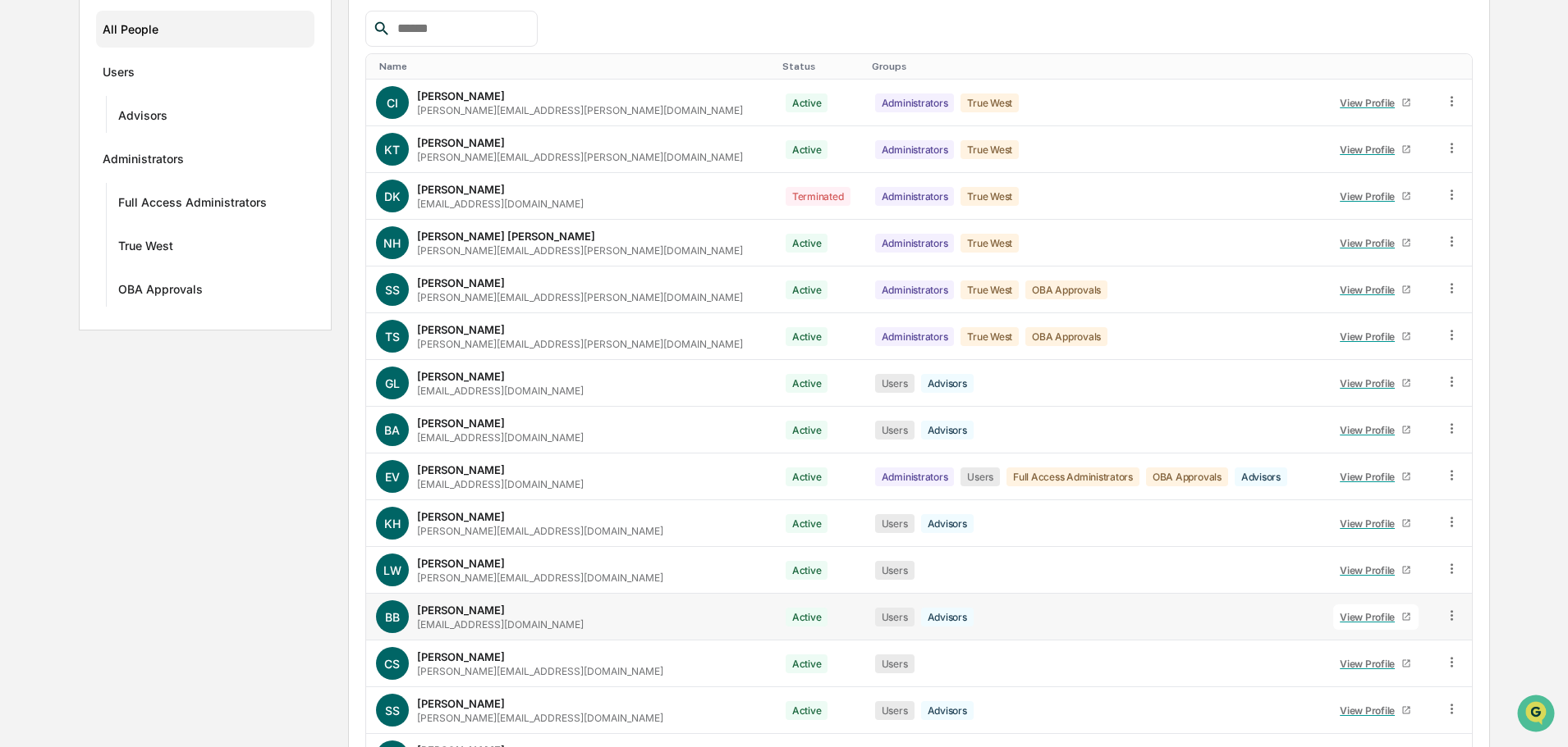
click at [1339, 616] on div "View Profile" at bounding box center [1370, 617] width 62 height 12
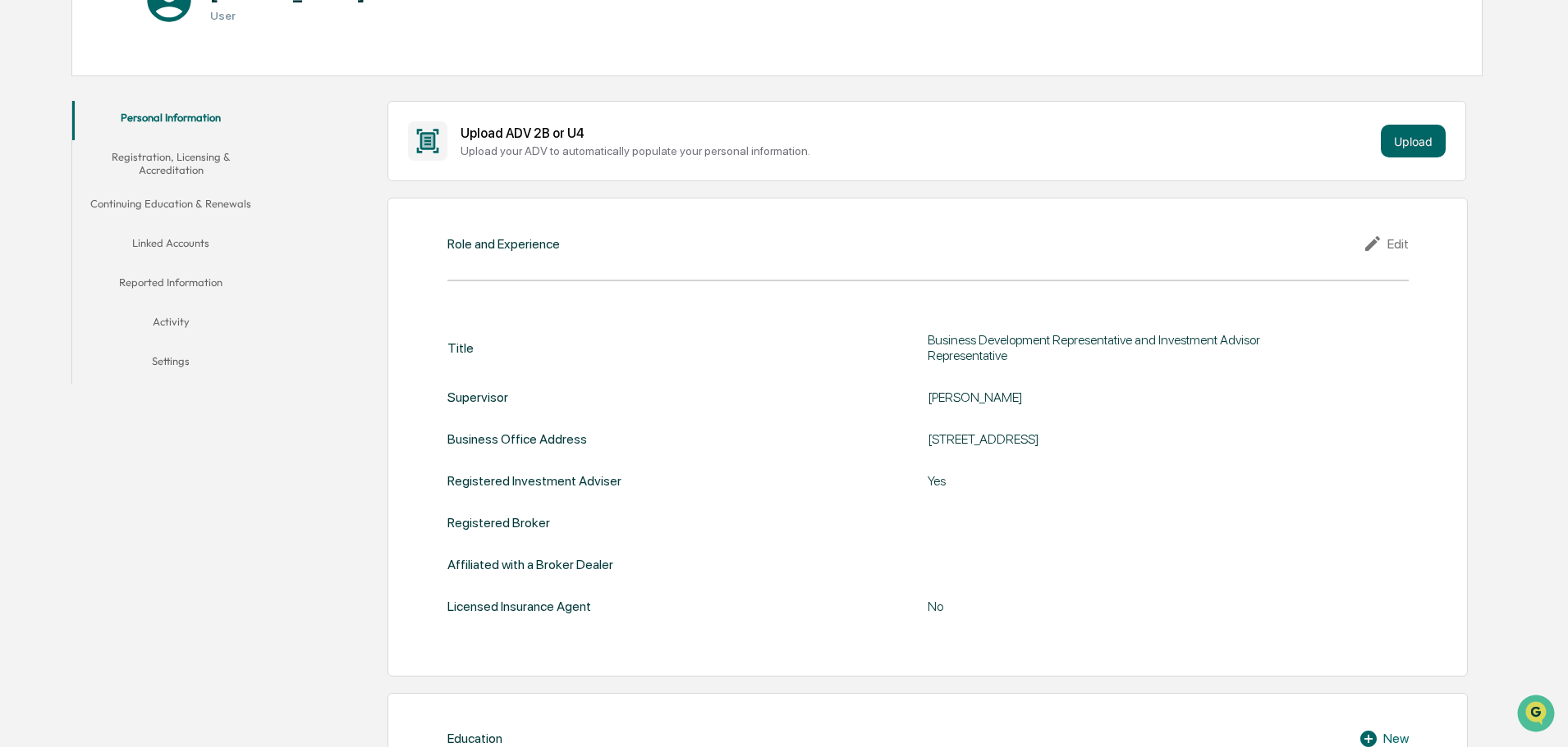
click at [150, 227] on button "Linked Accounts" at bounding box center [171, 245] width 197 height 39
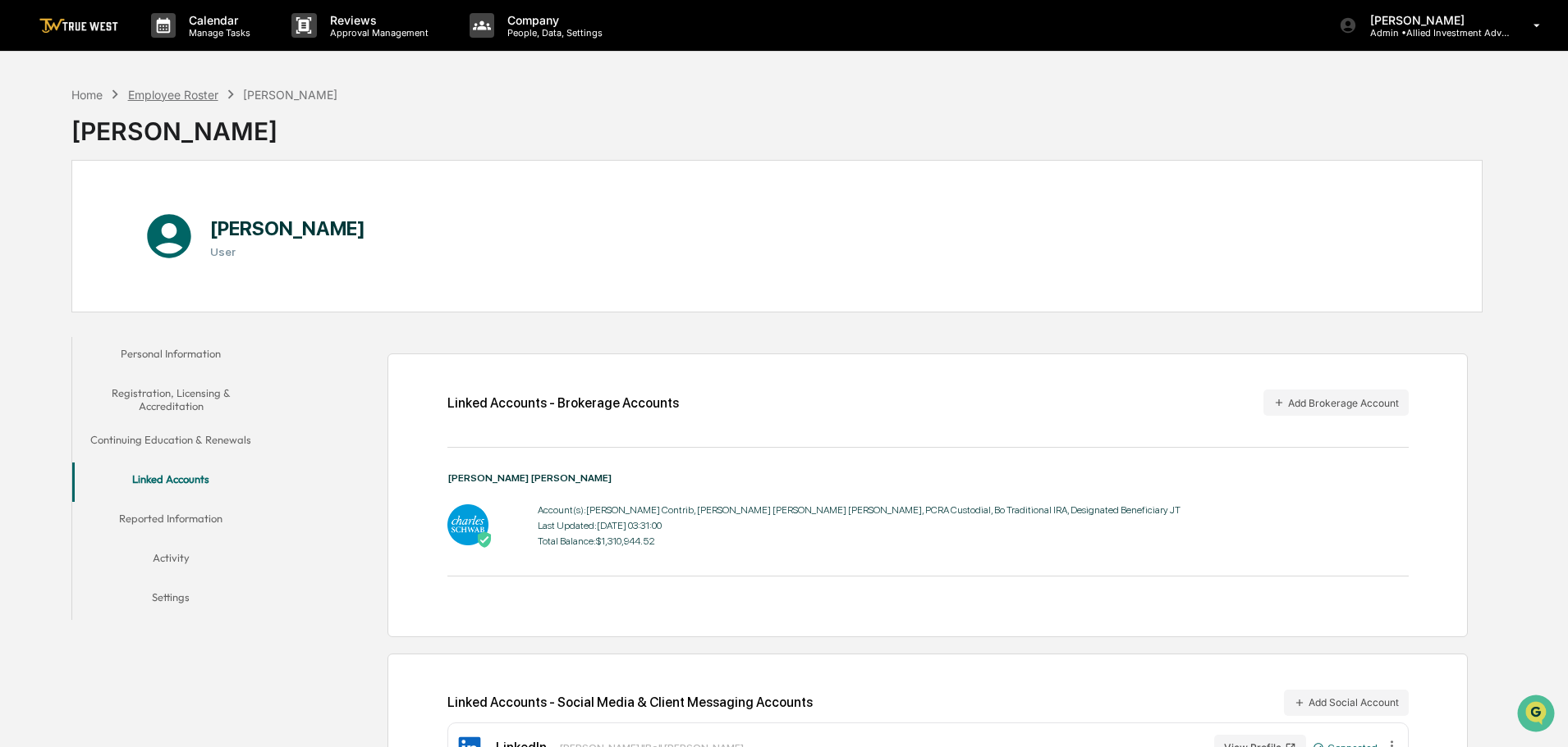
click at [177, 94] on div "Employee Roster" at bounding box center [173, 95] width 90 height 14
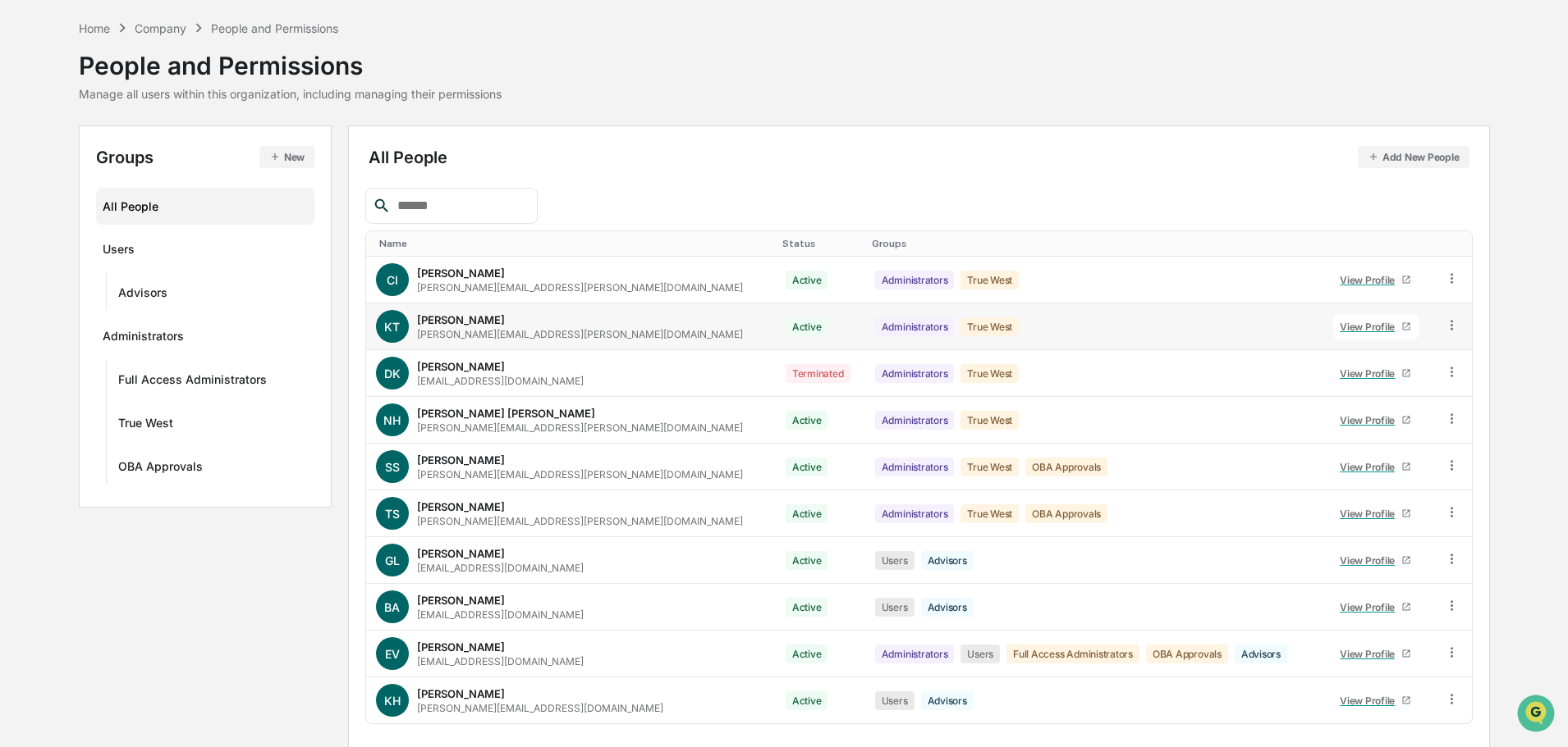
scroll to position [109, 0]
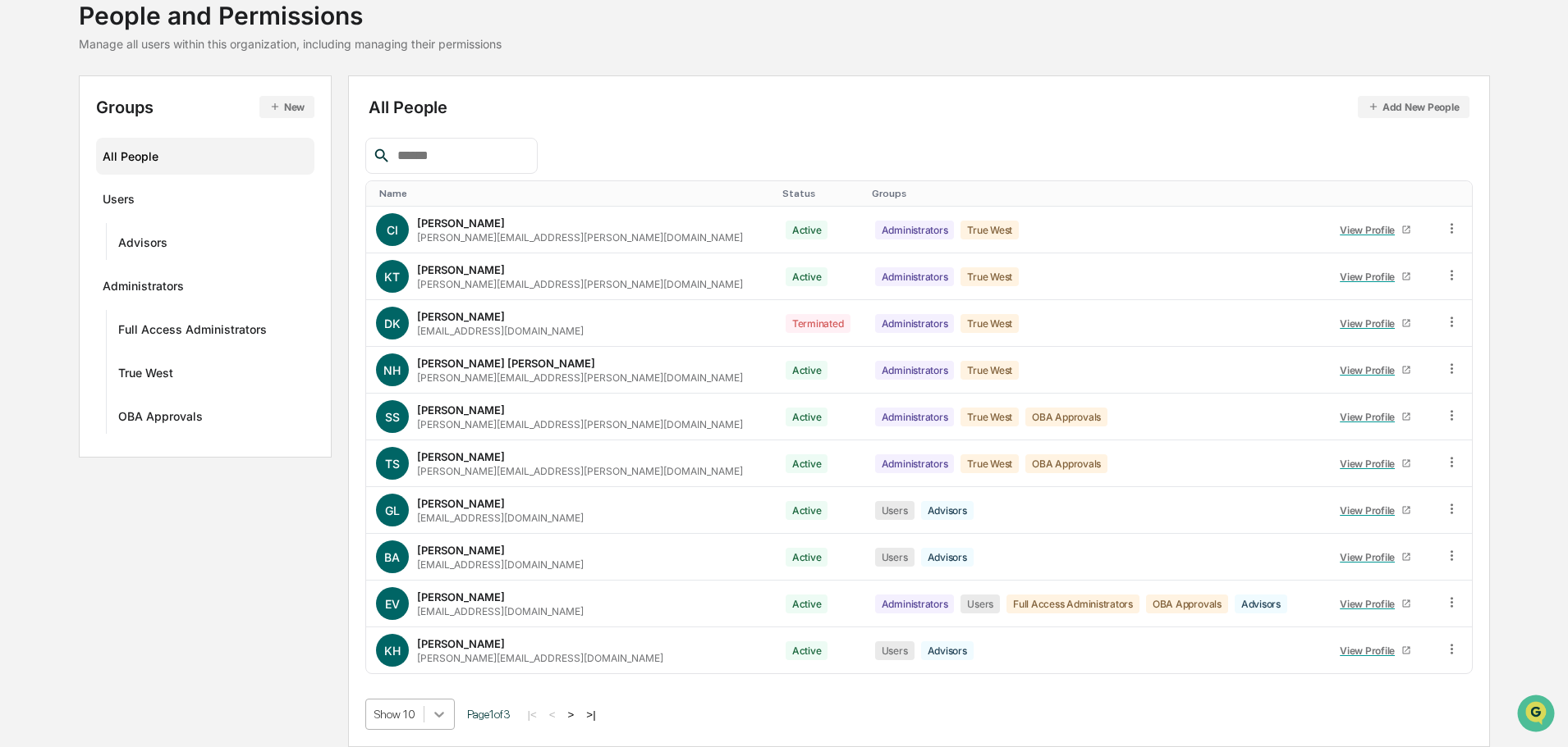
click at [430, 720] on body "Calendar Manage Tasks Reviews Approval Management Company People, Data, Setting…" at bounding box center [784, 319] width 1568 height 857
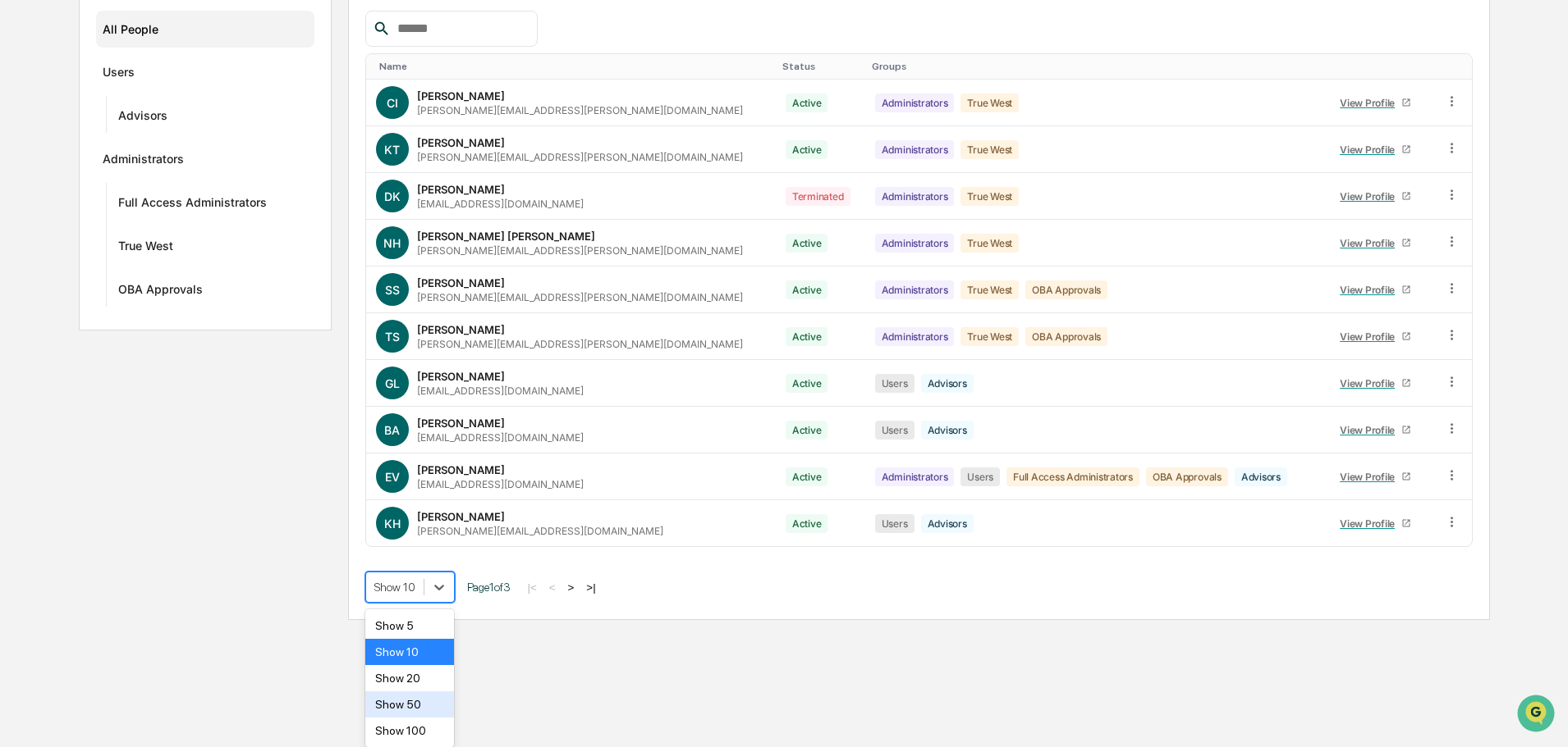
click at [407, 707] on div "Show 50" at bounding box center [409, 705] width 89 height 27
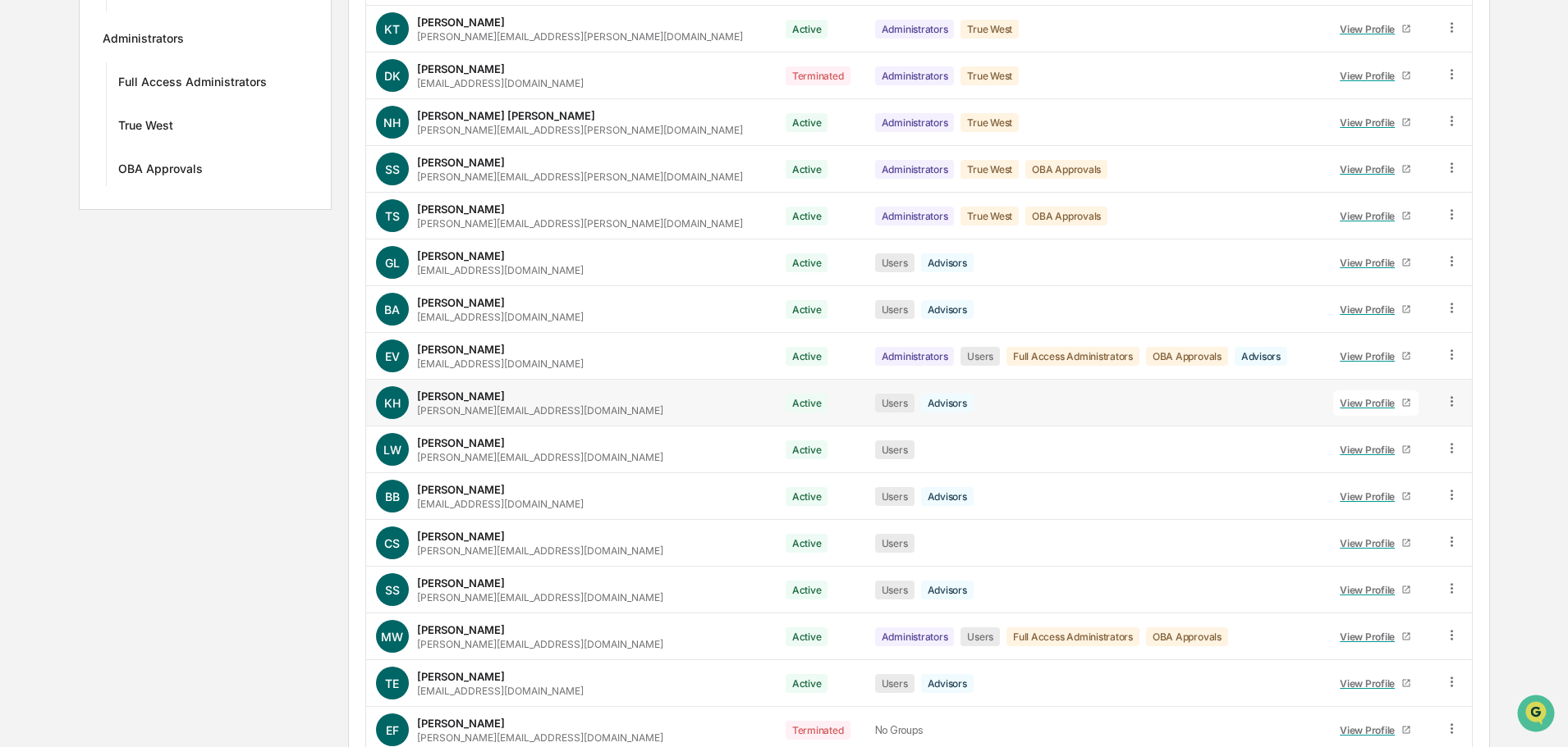
scroll to position [400, 0]
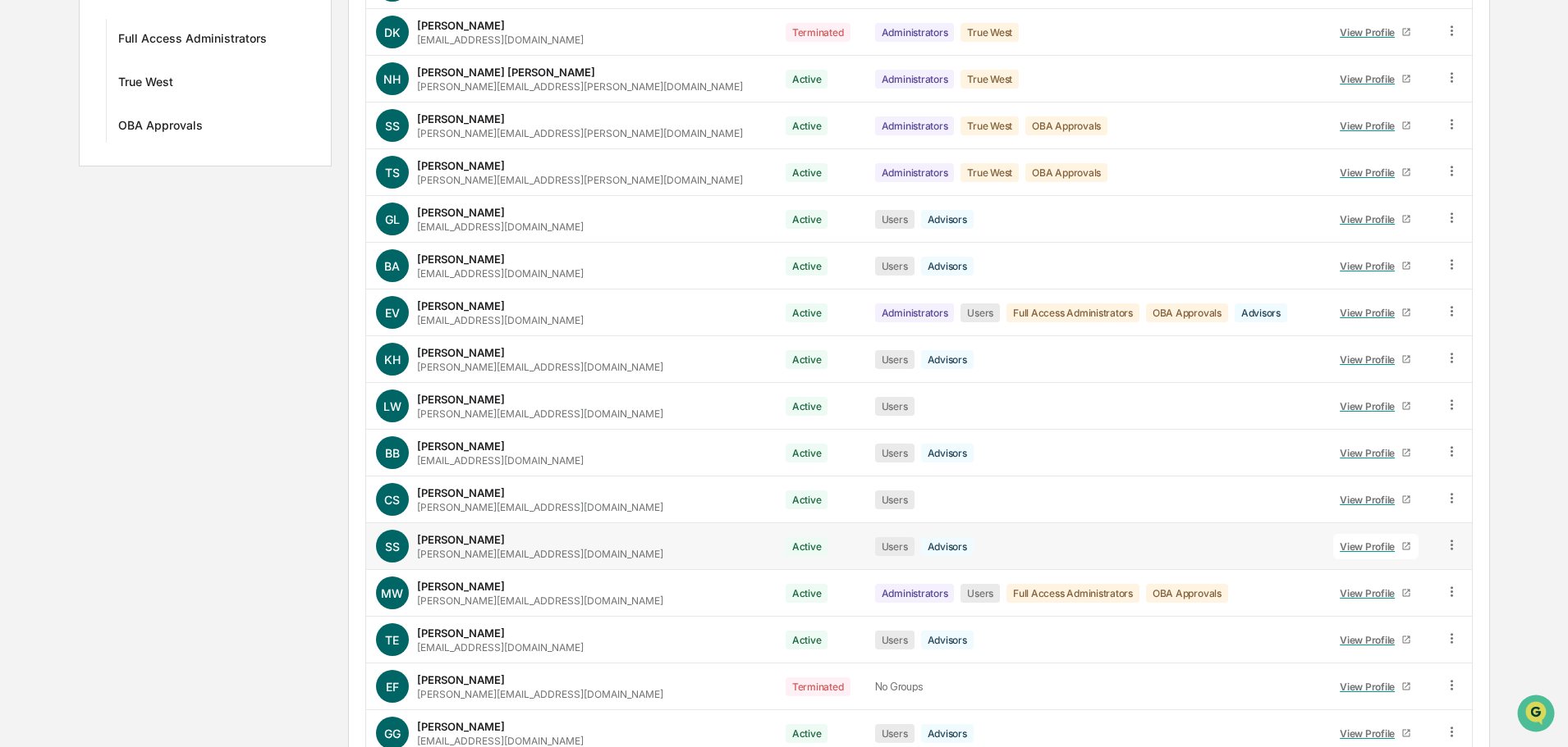
click at [1350, 542] on div "View Profile" at bounding box center [1370, 547] width 62 height 12
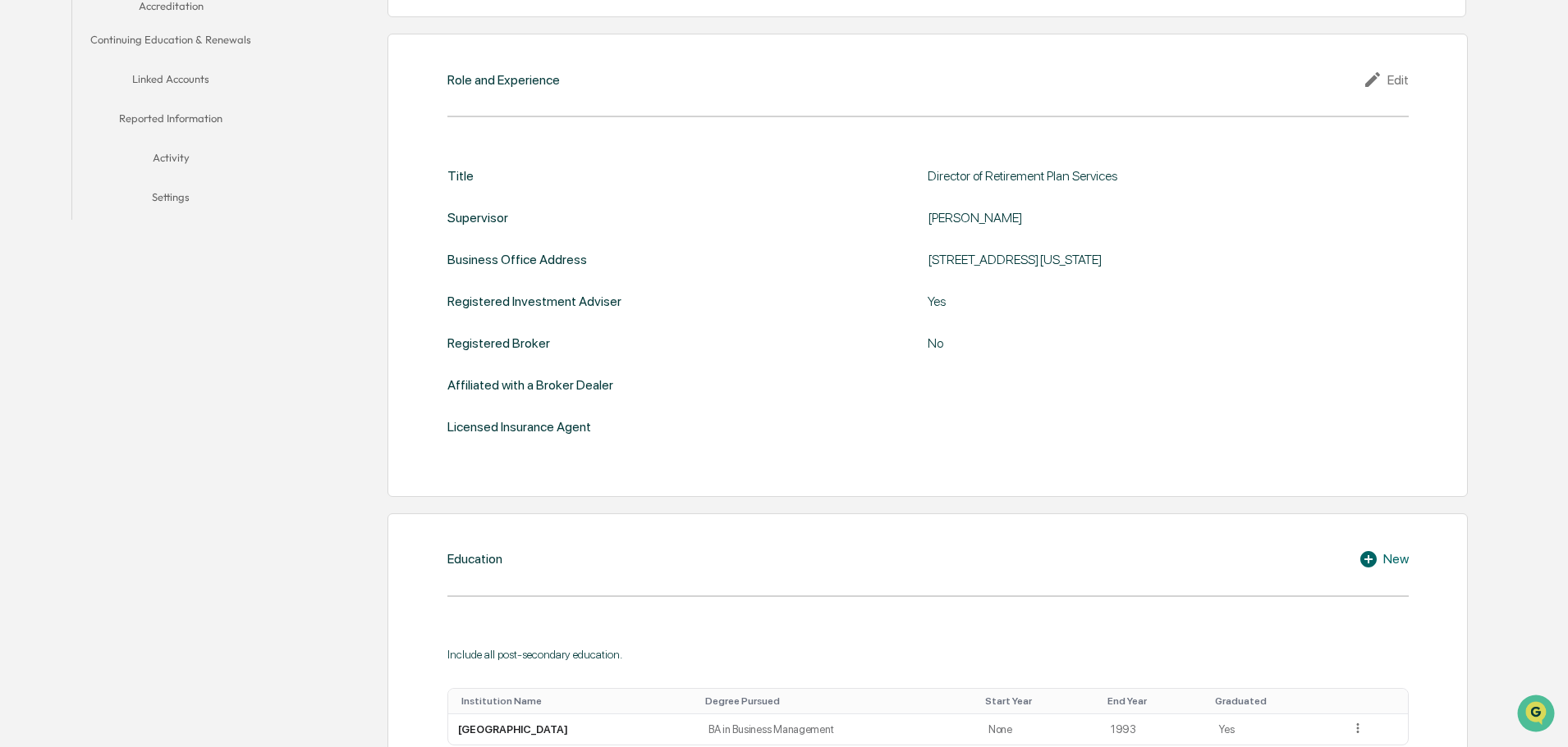
click at [170, 74] on button "Linked Accounts" at bounding box center [171, 82] width 197 height 39
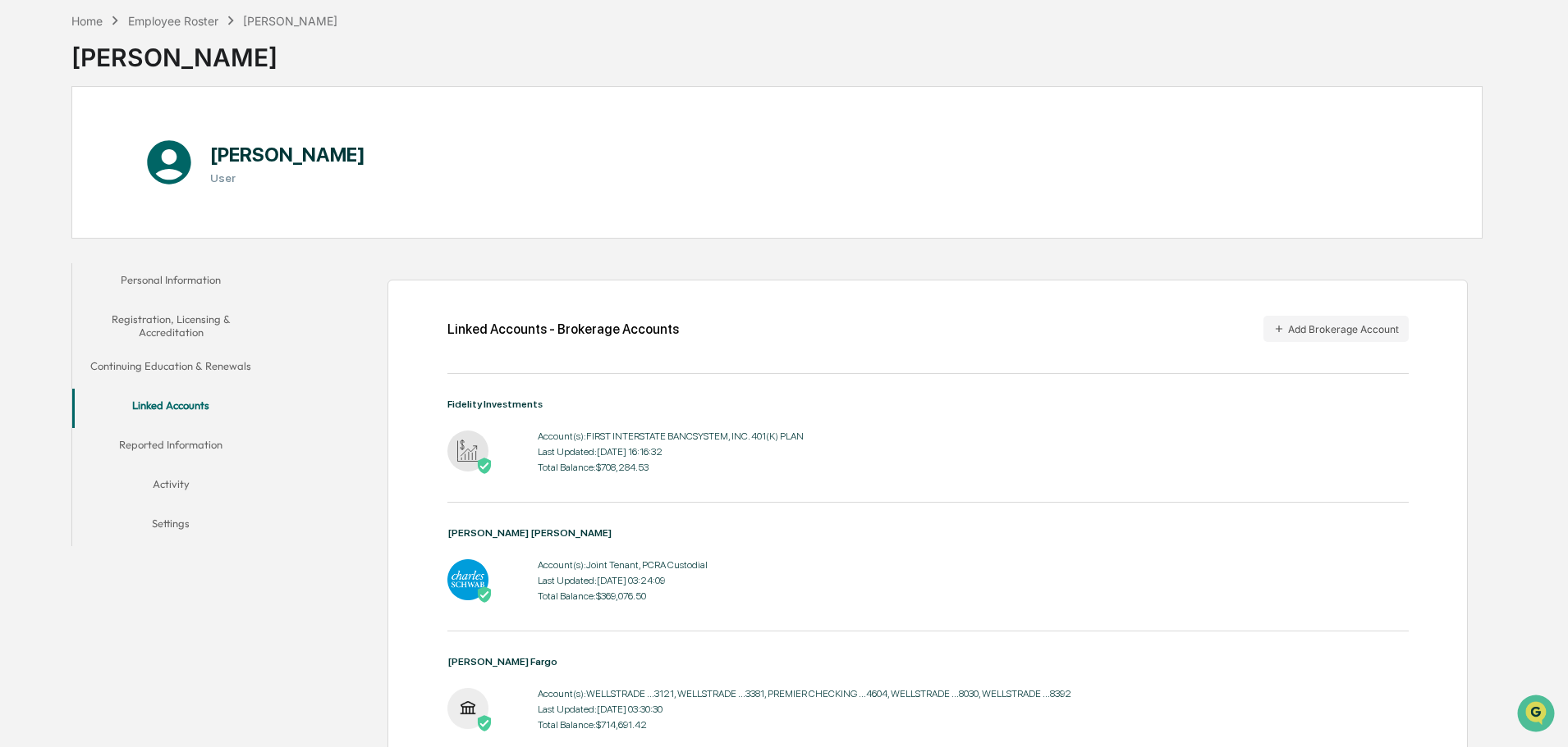
scroll to position [72, 0]
click at [186, 24] on div "Employee Roster" at bounding box center [173, 22] width 90 height 14
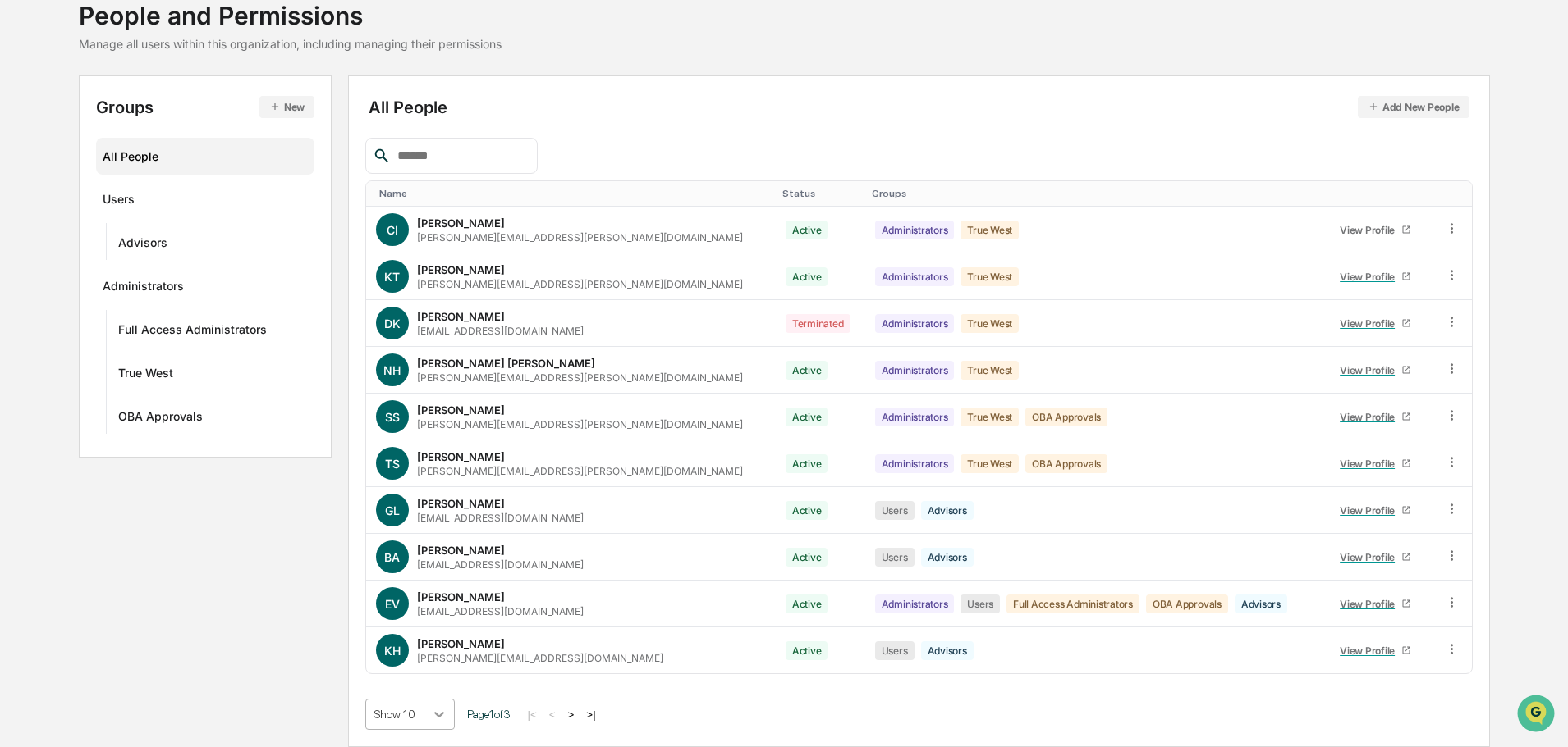
scroll to position [236, 0]
click at [442, 720] on body "Calendar Manage Tasks Reviews Approval Management Company People, Data, Setting…" at bounding box center [784, 319] width 1568 height 857
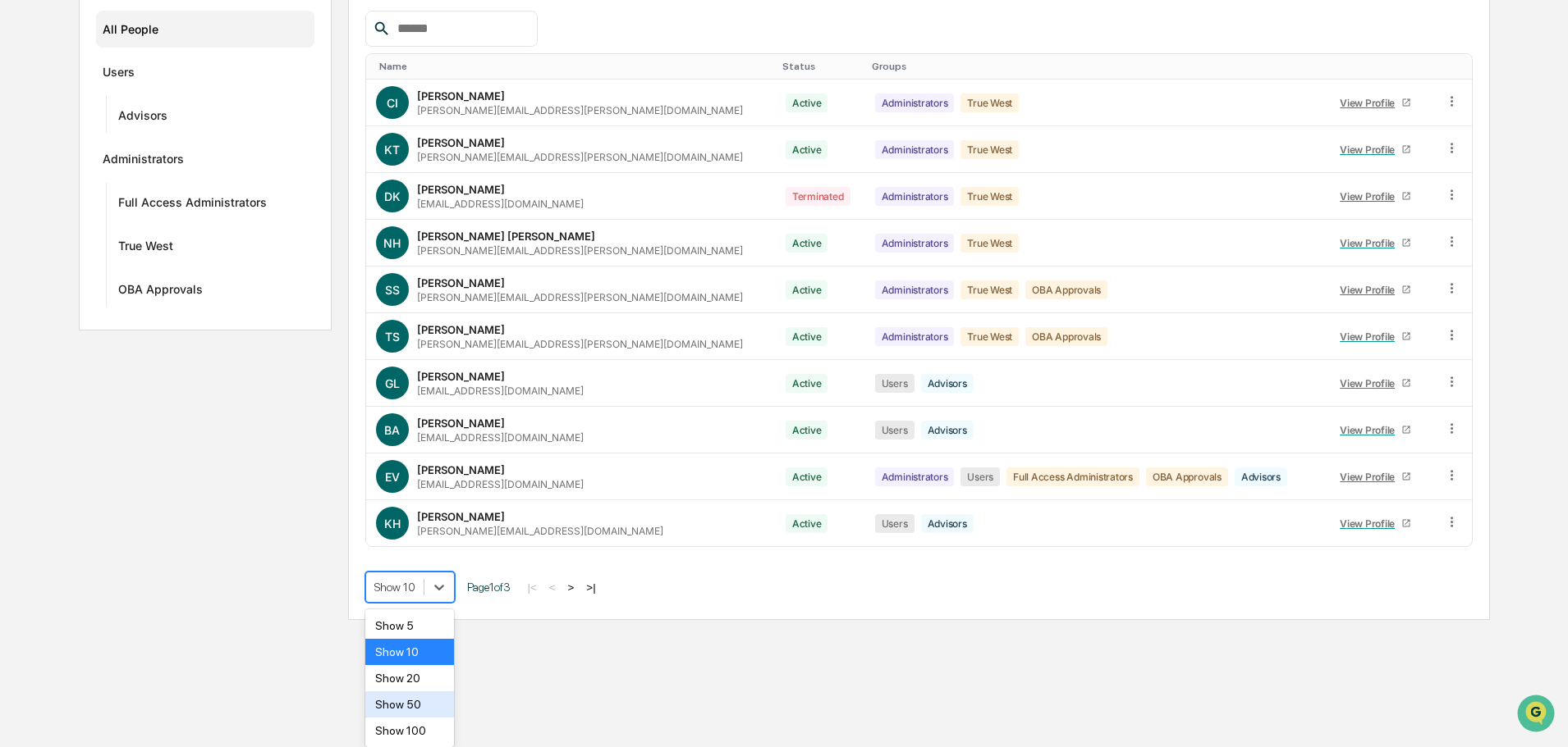
click at [417, 701] on div "Show 50" at bounding box center [409, 705] width 89 height 27
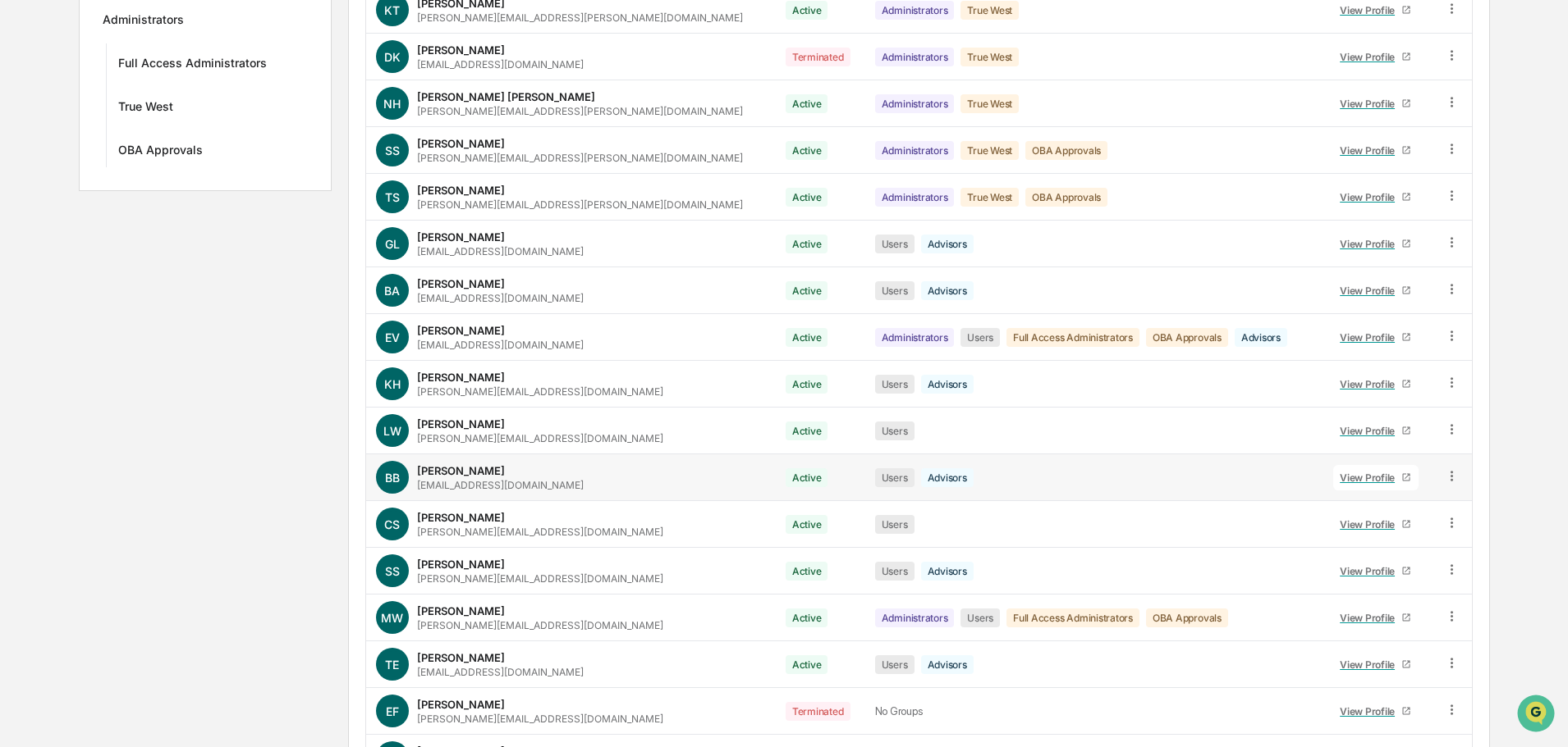
scroll to position [400, 0]
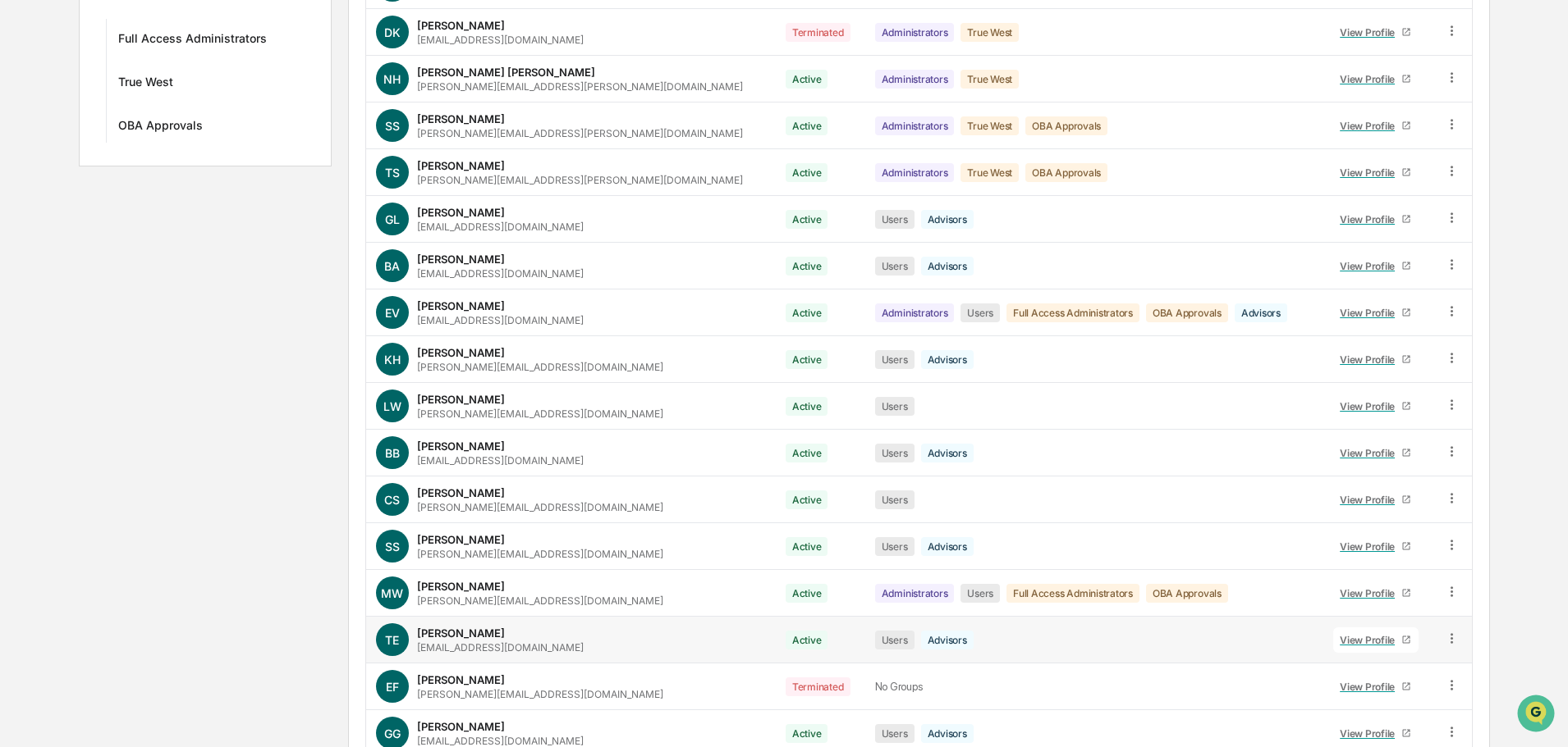
click at [1352, 640] on div "View Profile" at bounding box center [1370, 640] width 62 height 12
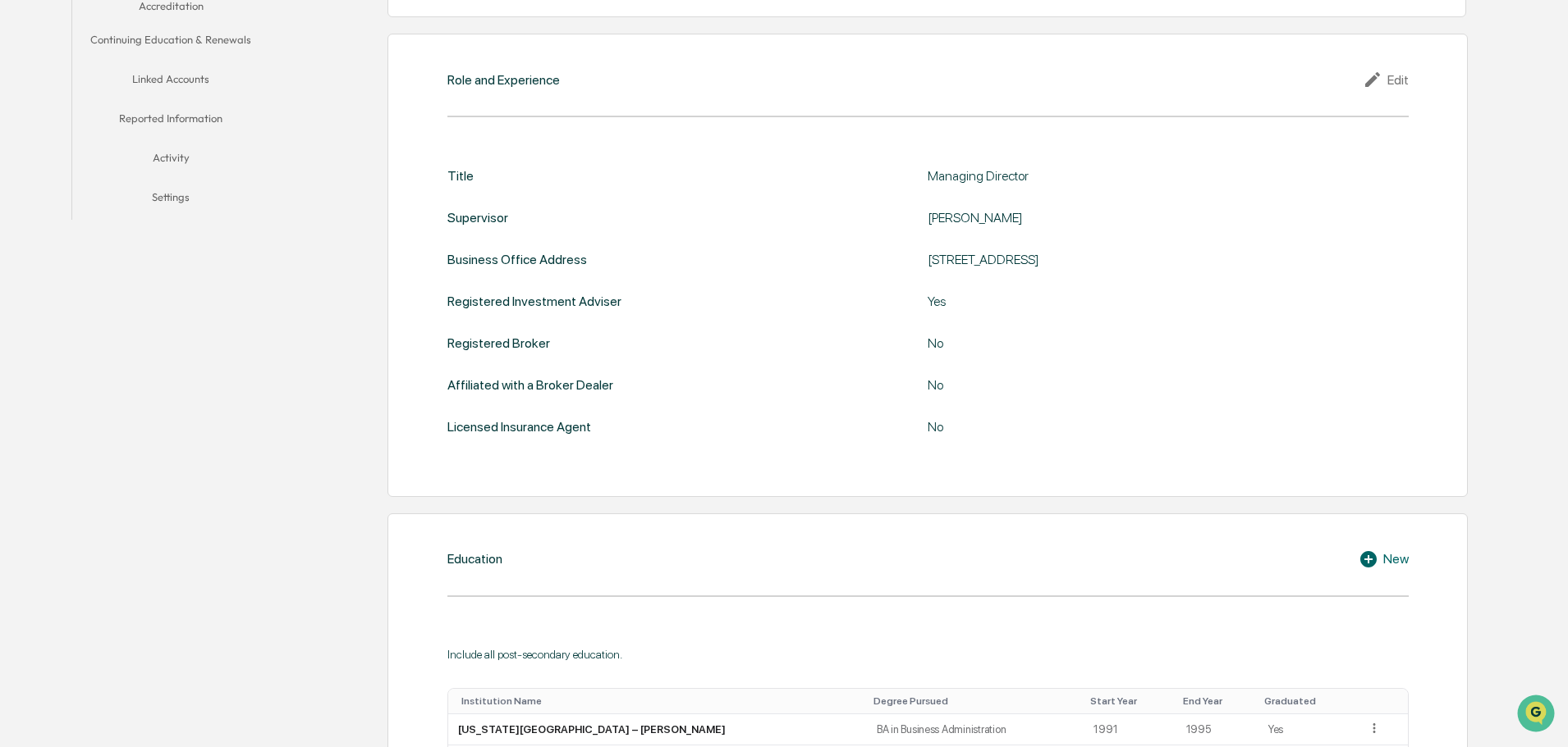
click at [173, 78] on button "Linked Accounts" at bounding box center [171, 82] width 197 height 39
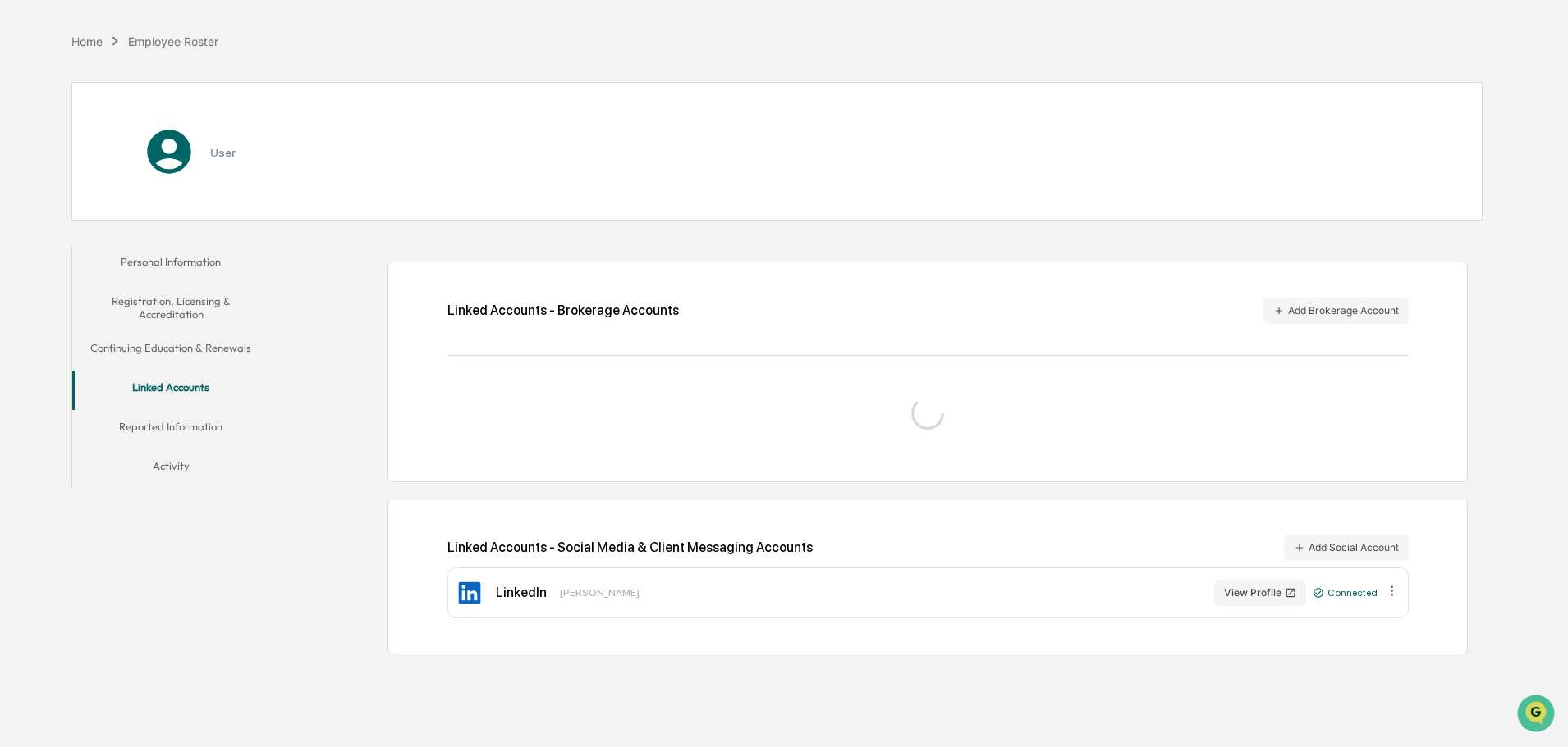
scroll to position [78, 0]
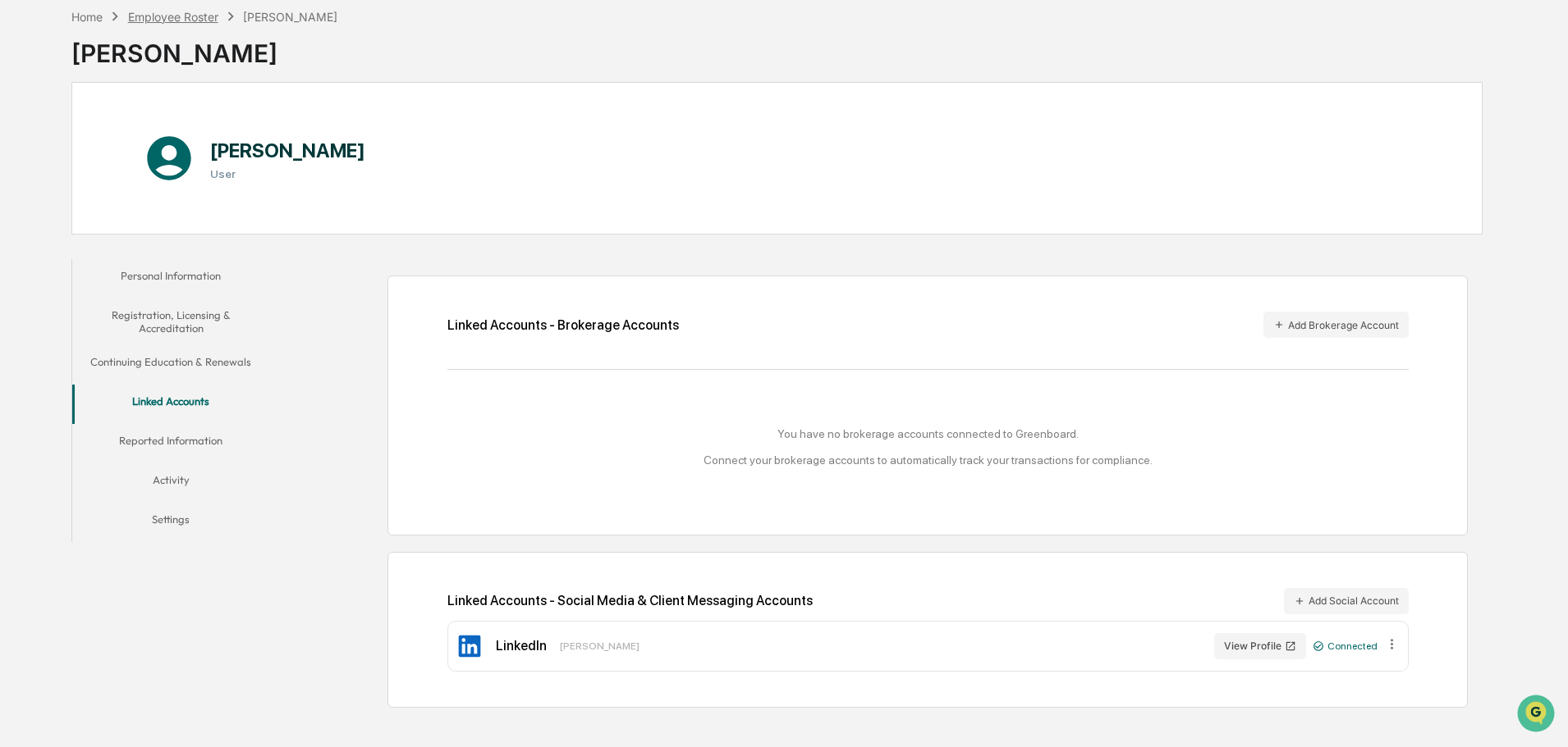
click at [166, 16] on div "Employee Roster" at bounding box center [173, 17] width 90 height 14
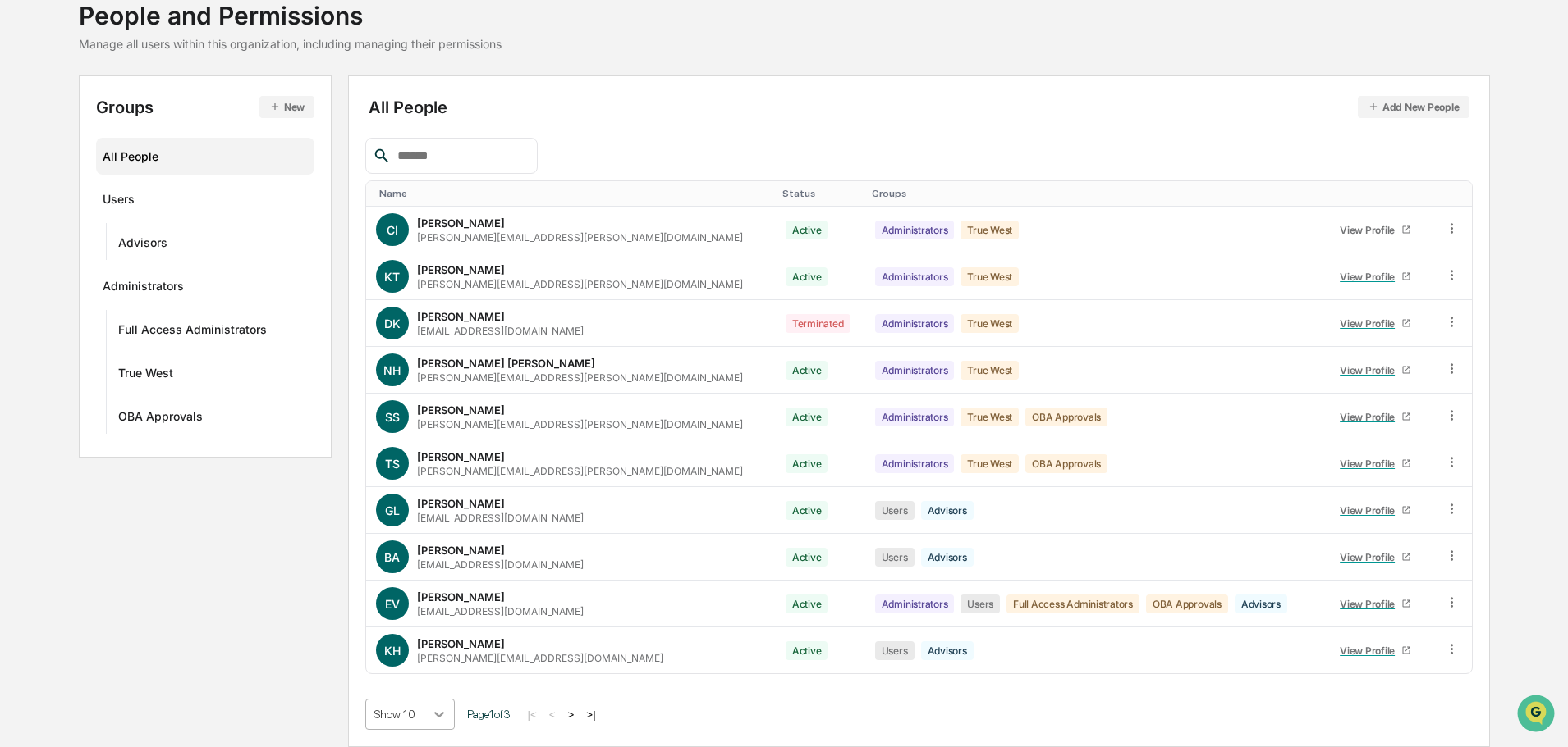
scroll to position [236, 0]
click at [435, 715] on body "Calendar Manage Tasks Reviews Approval Management Company People, Data, Setting…" at bounding box center [784, 319] width 1568 height 857
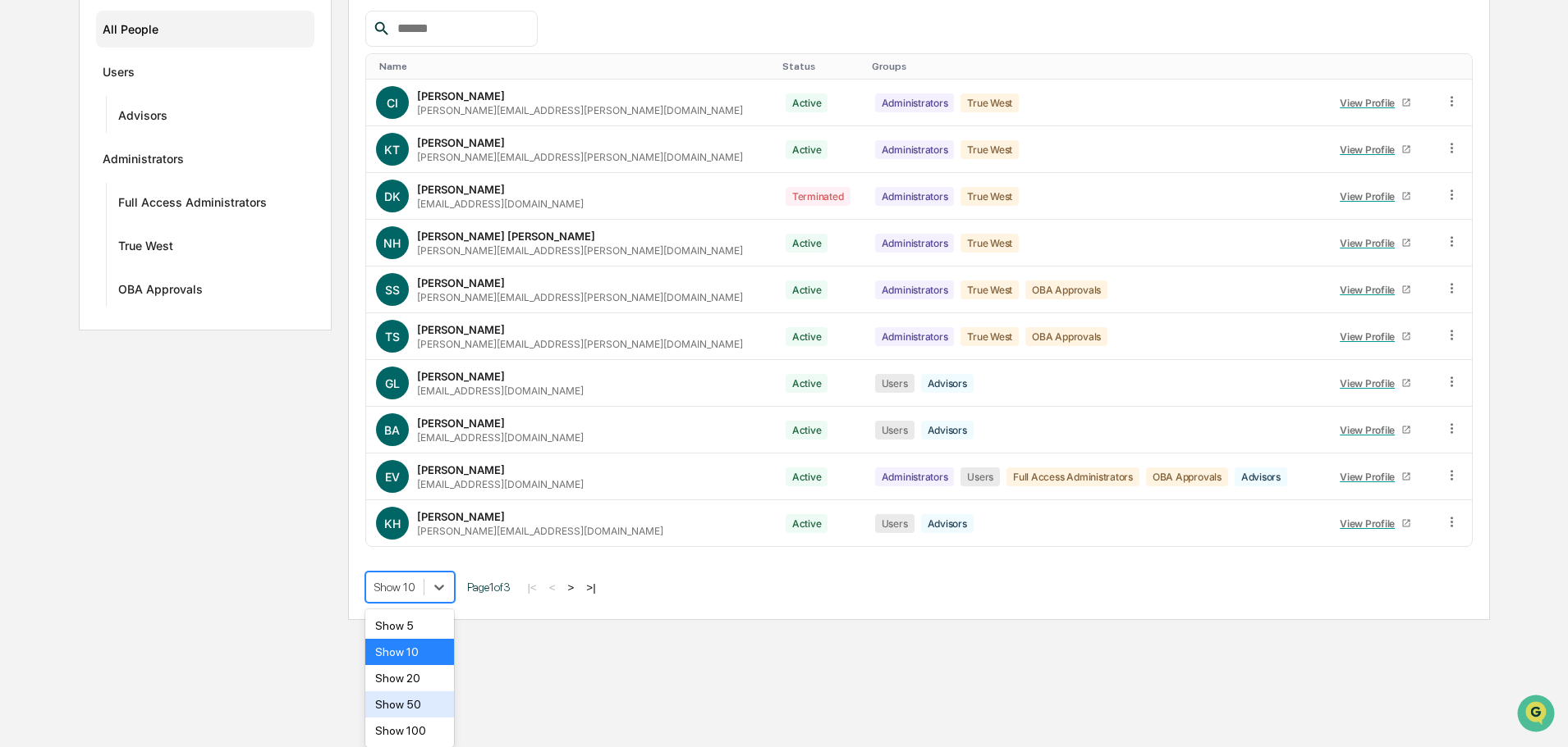
click at [411, 705] on div "Show 50" at bounding box center [409, 705] width 89 height 27
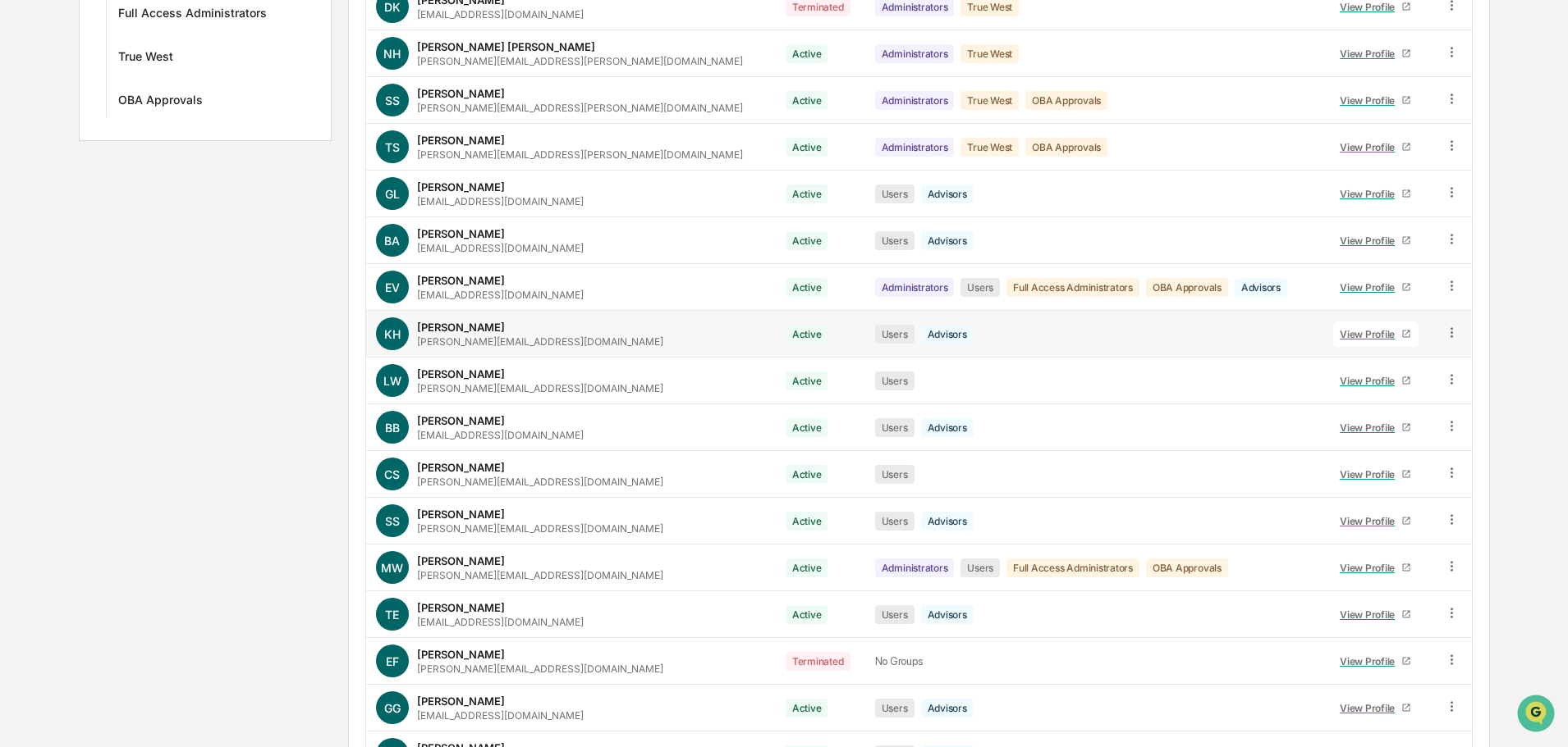
scroll to position [564, 0]
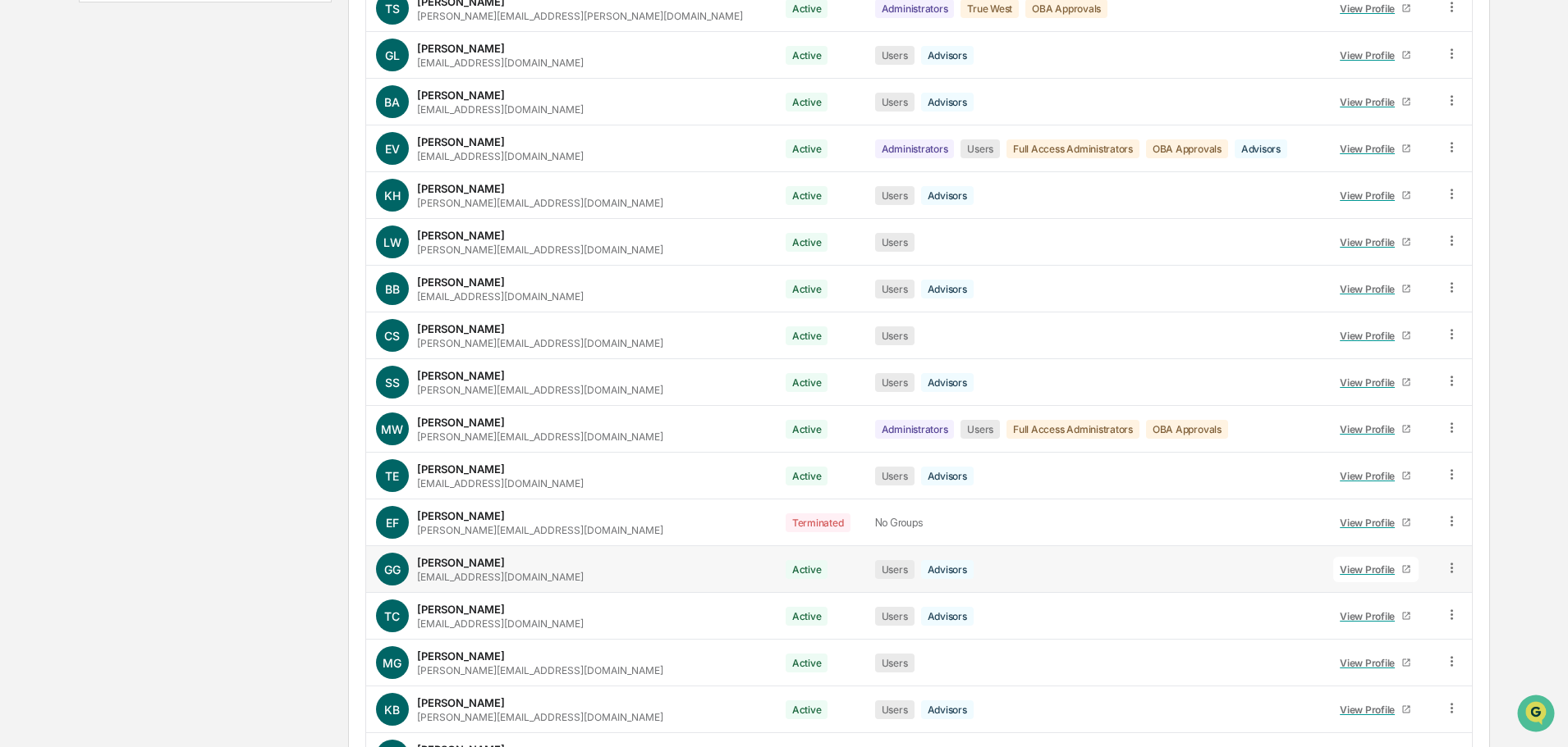
click at [1350, 563] on div "View Profile" at bounding box center [1370, 569] width 62 height 12
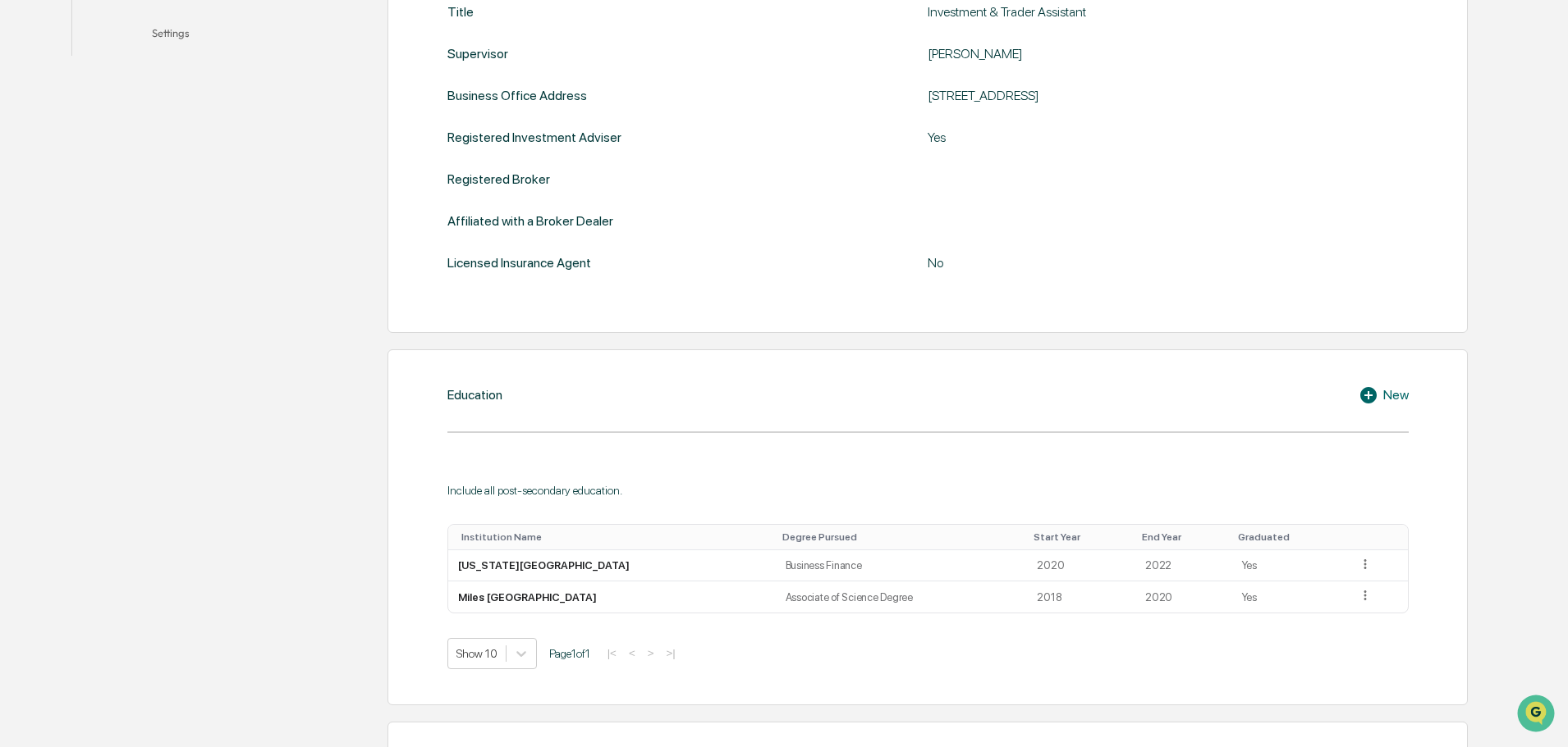
scroll to position [319, 0]
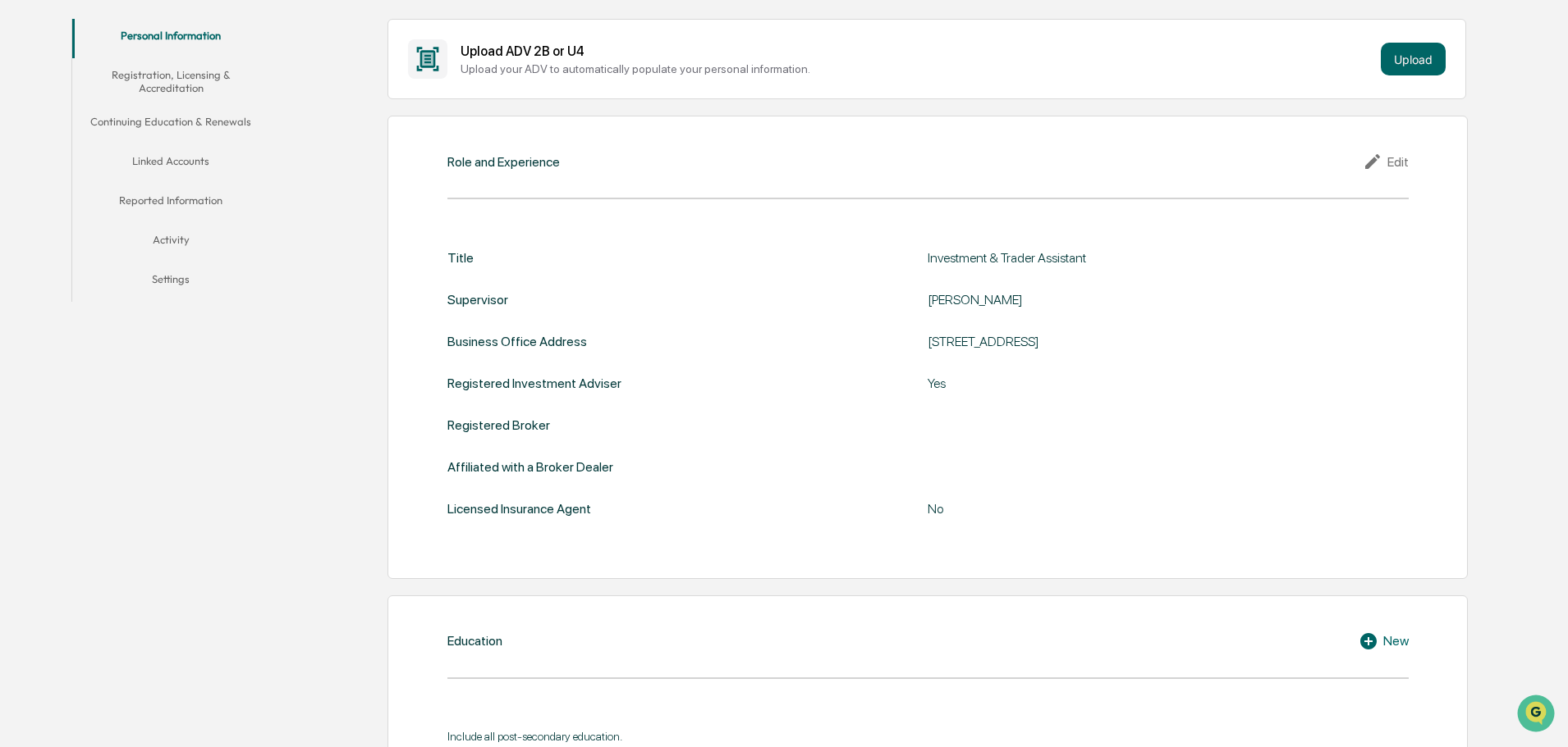
click at [174, 161] on button "Linked Accounts" at bounding box center [171, 164] width 197 height 39
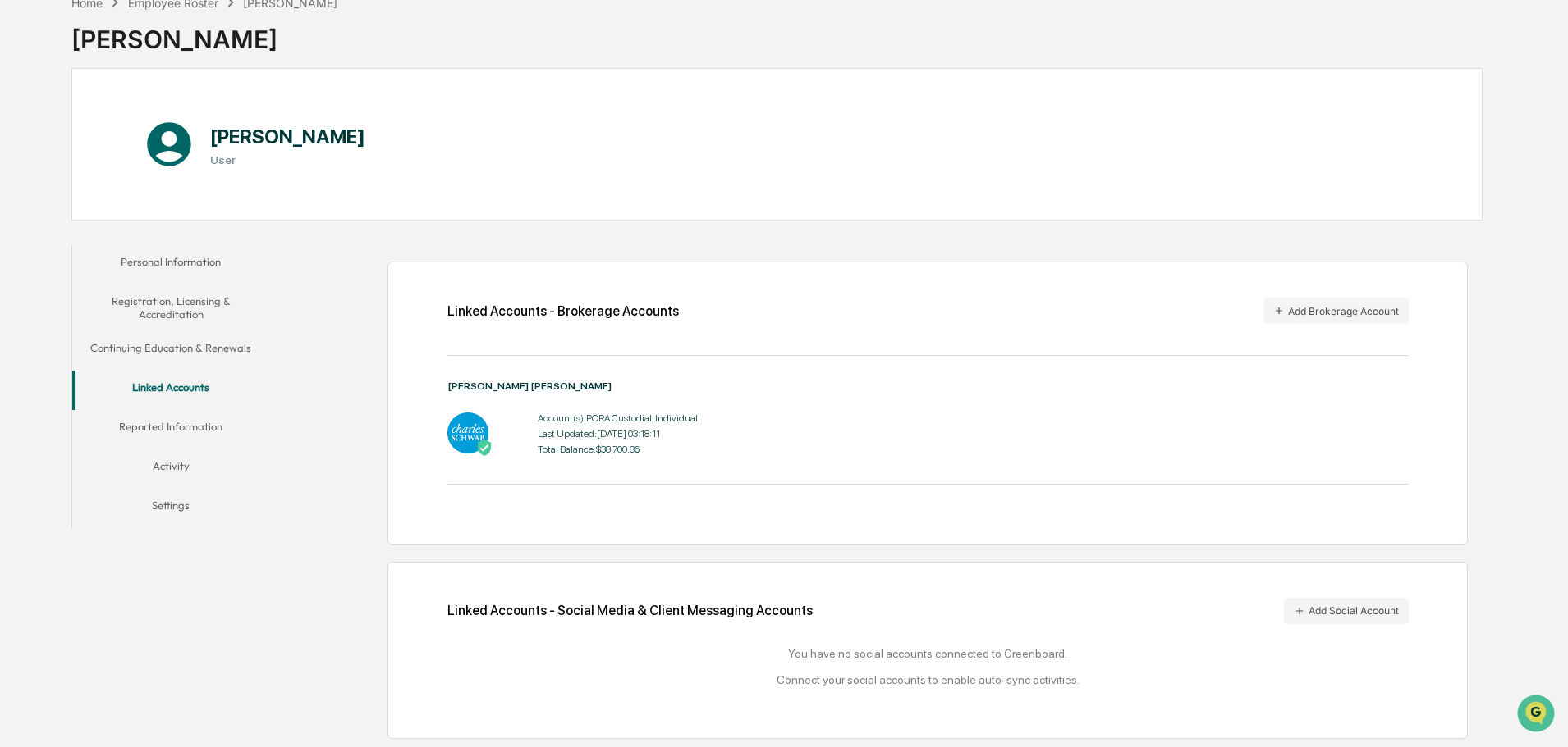
scroll to position [78, 0]
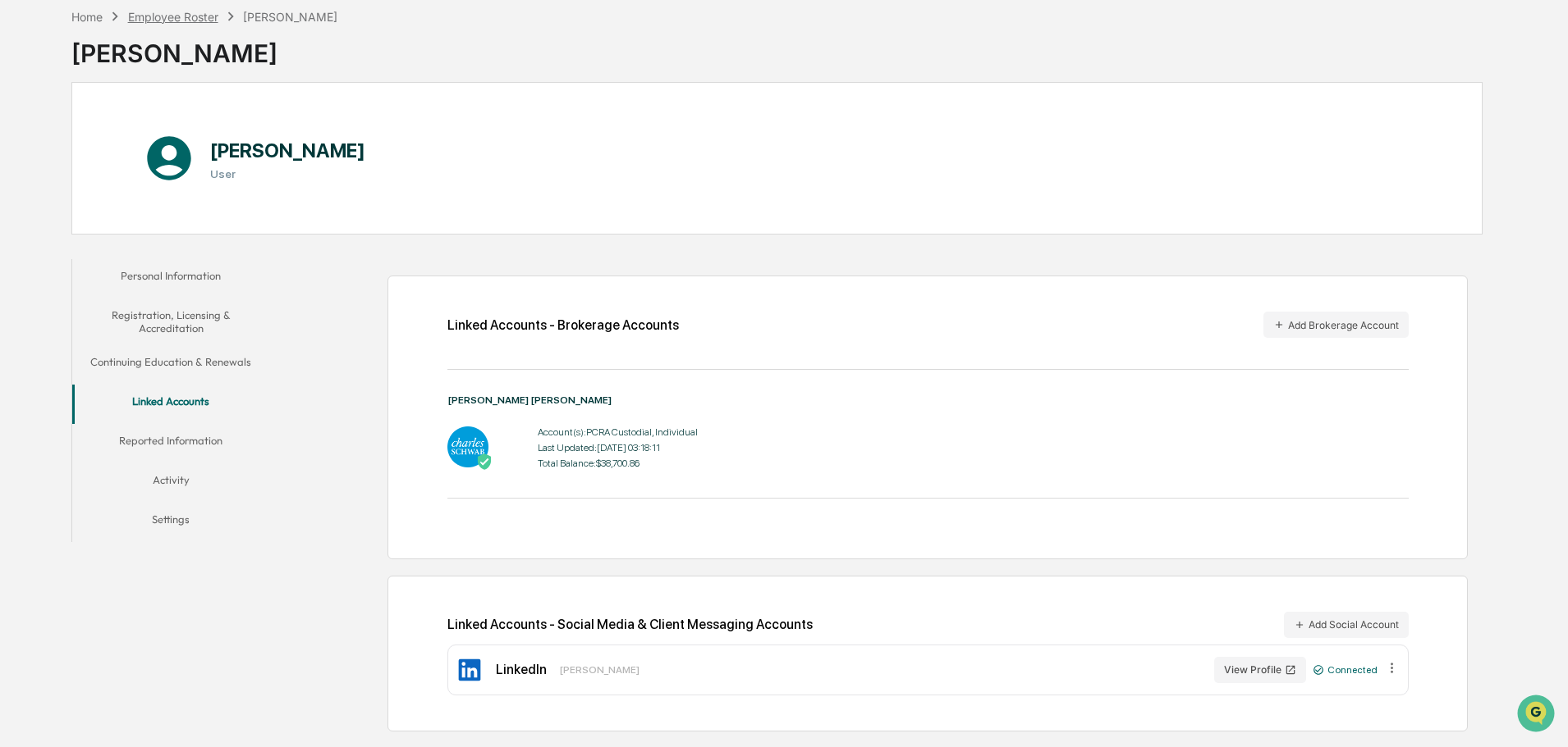
click at [165, 23] on div "Employee Roster" at bounding box center [173, 17] width 90 height 14
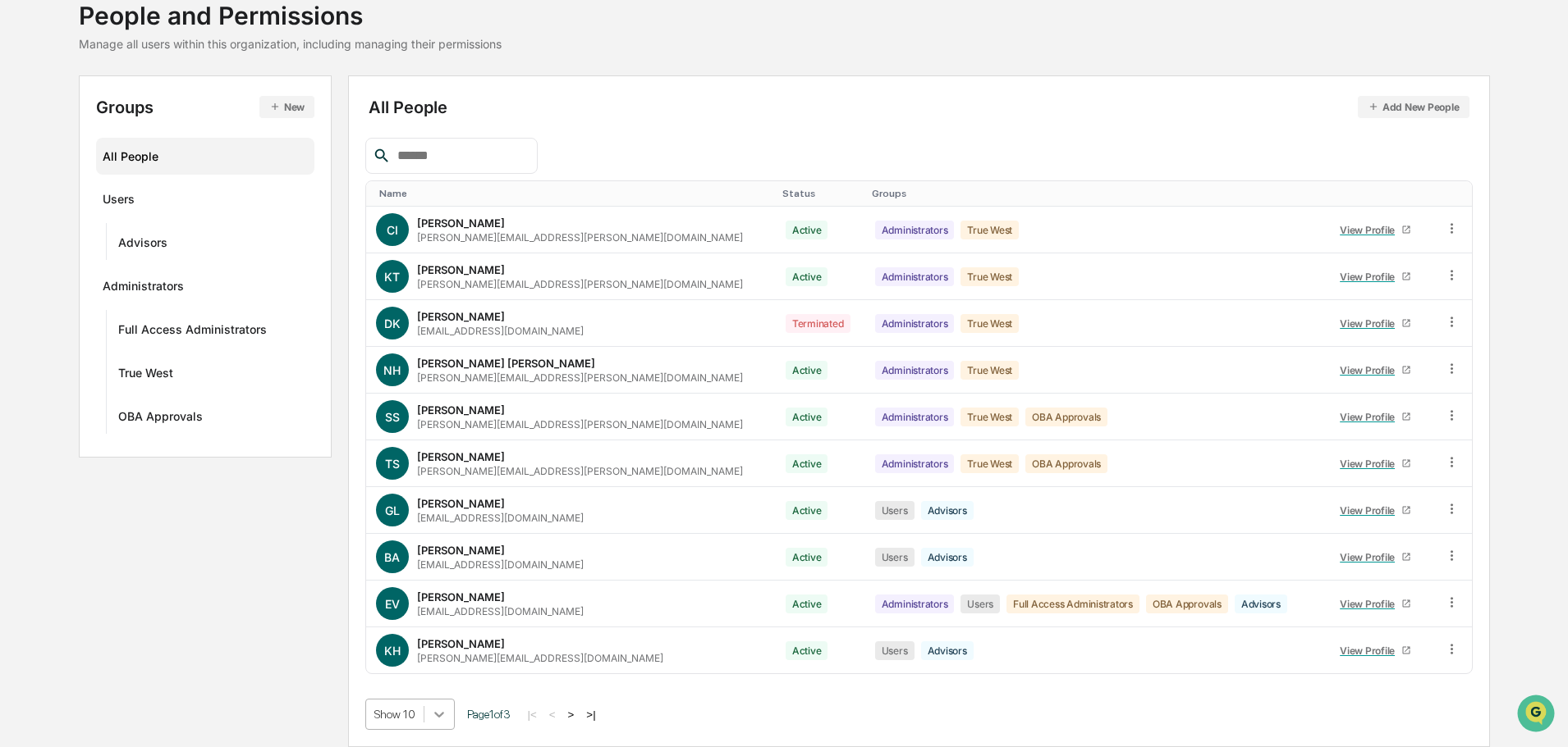
scroll to position [236, 0]
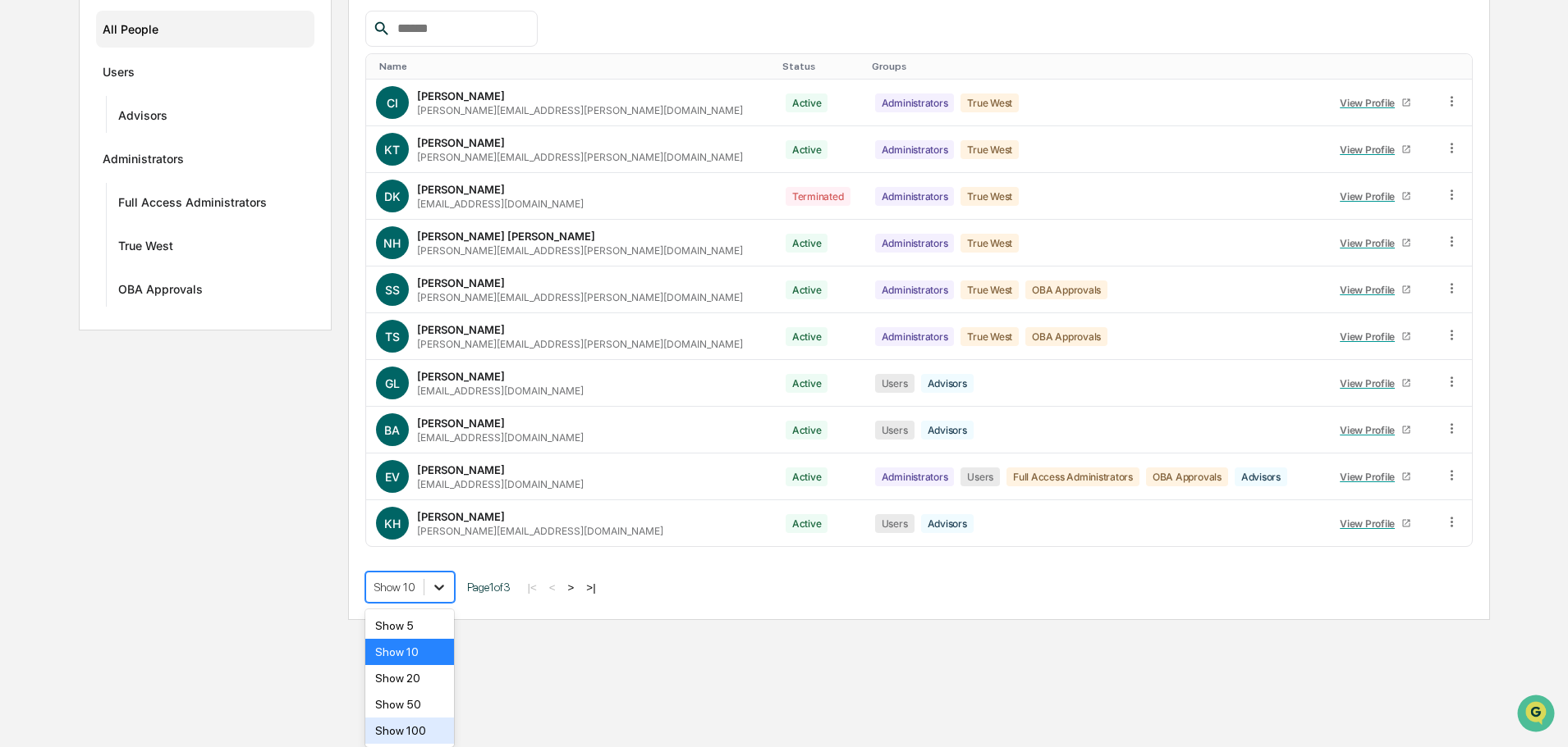
click at [436, 621] on body "Calendar Manage Tasks Reviews Approval Management Company People, Data, Setting…" at bounding box center [784, 192] width 1568 height 857
click at [399, 705] on div "Show 50" at bounding box center [409, 705] width 89 height 27
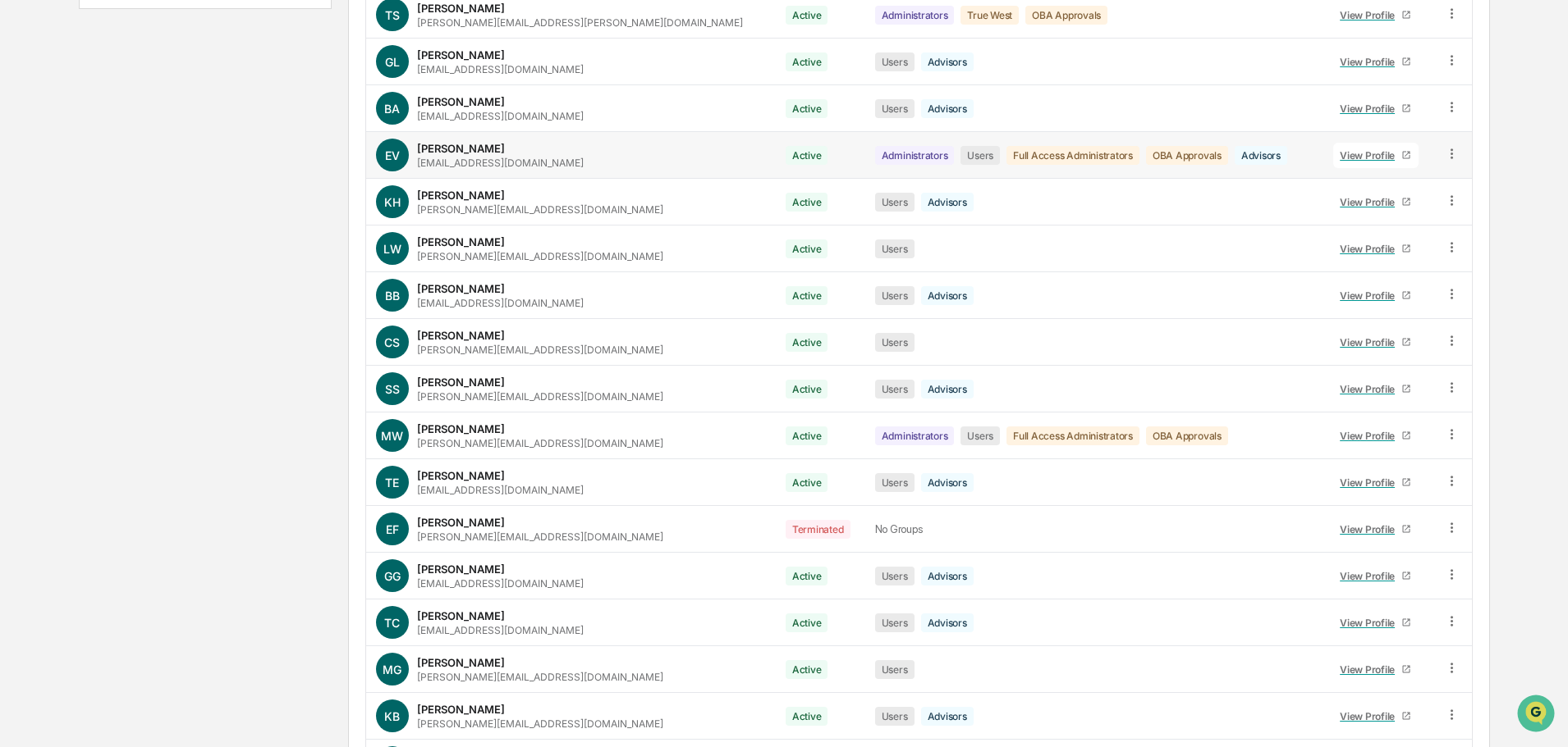
scroll to position [564, 0]
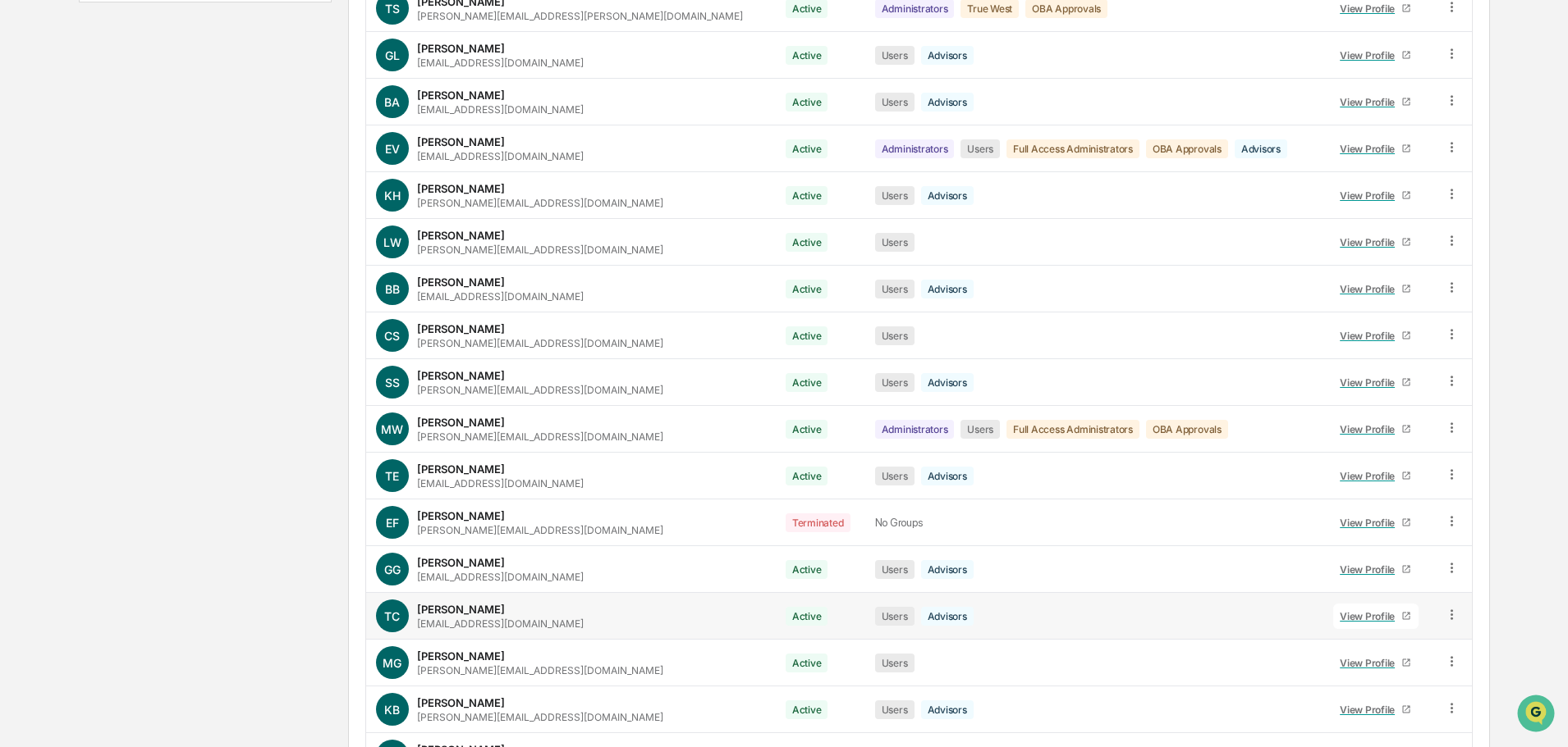
click at [1352, 617] on div "View Profile" at bounding box center [1370, 616] width 62 height 12
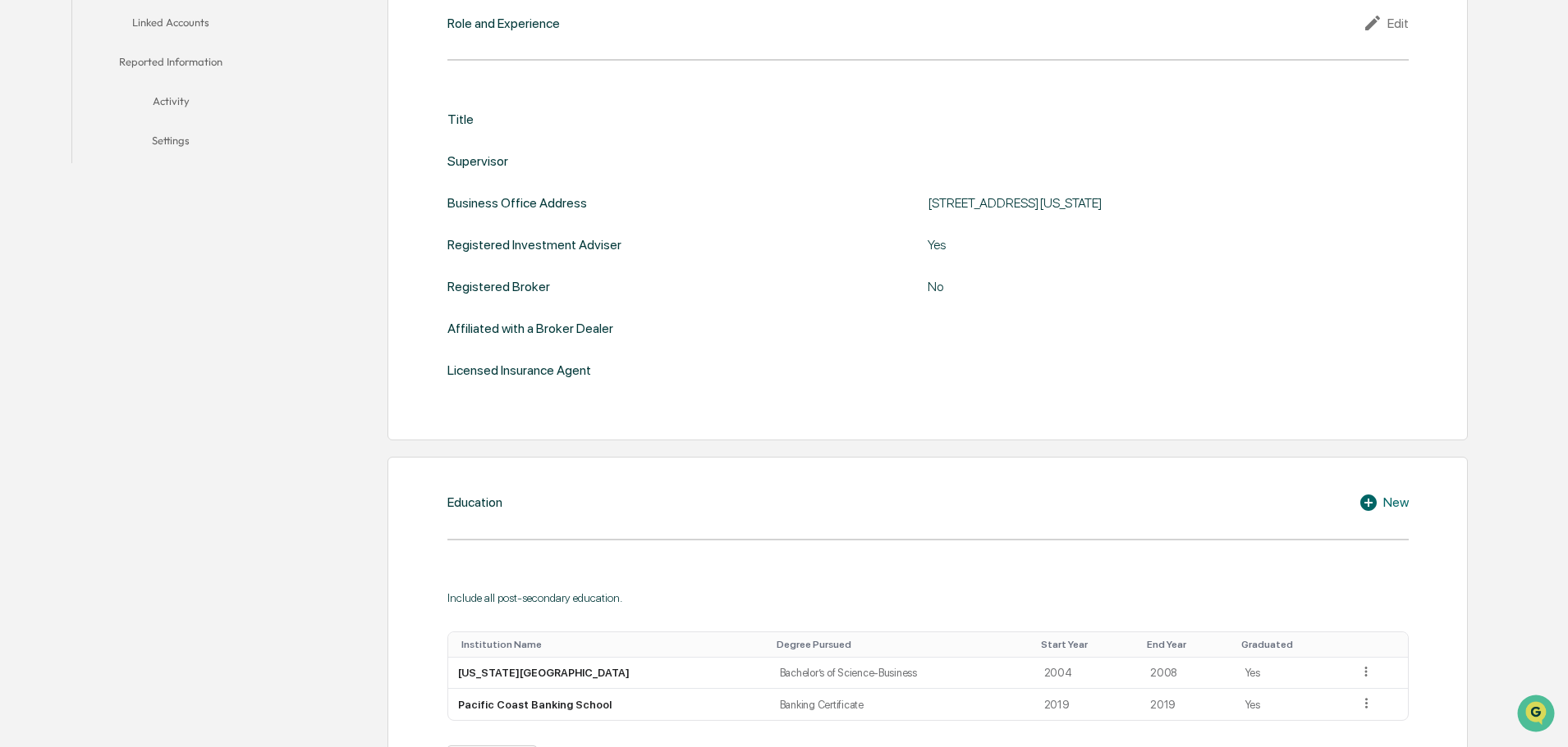
scroll to position [236, 0]
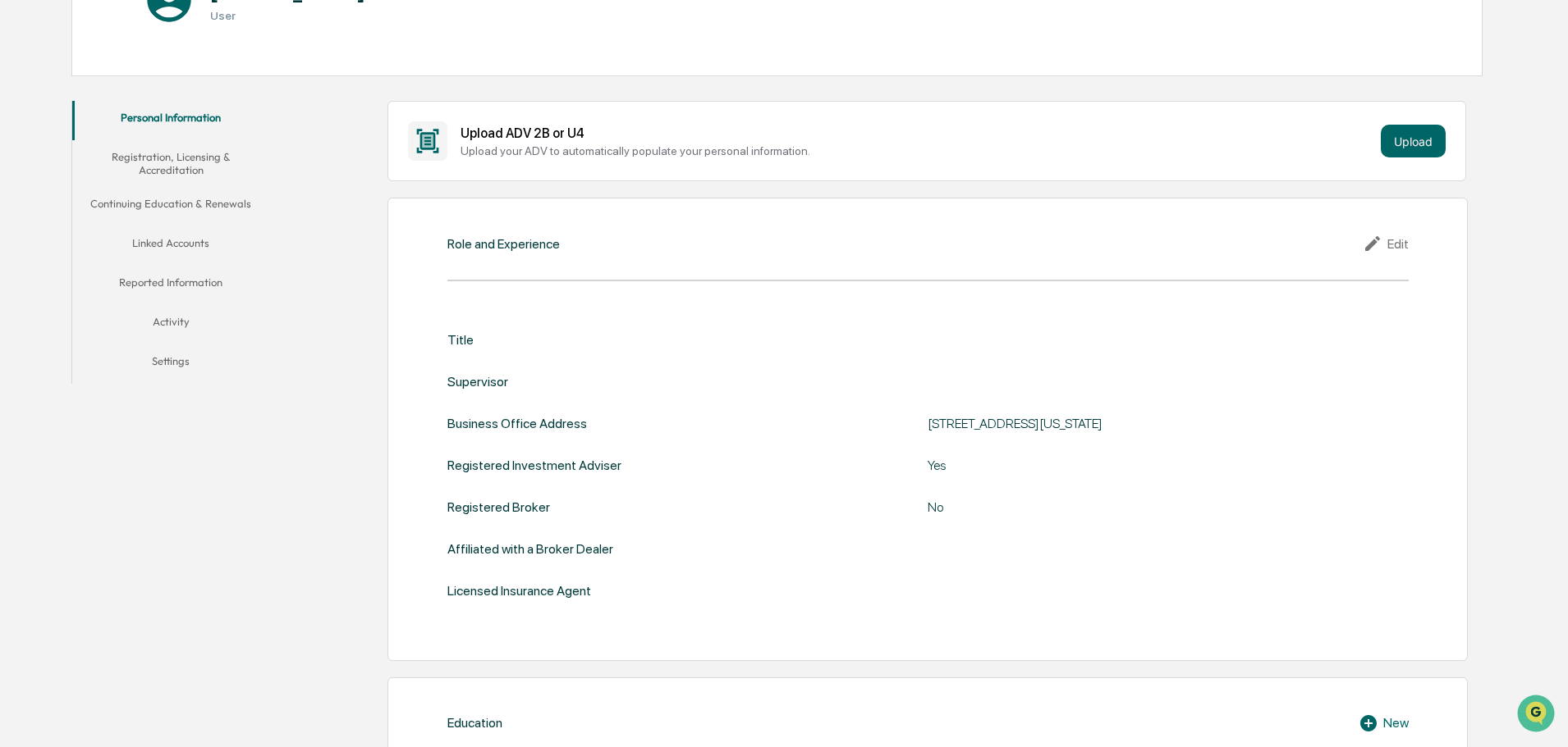
click at [164, 238] on button "Linked Accounts" at bounding box center [171, 245] width 197 height 39
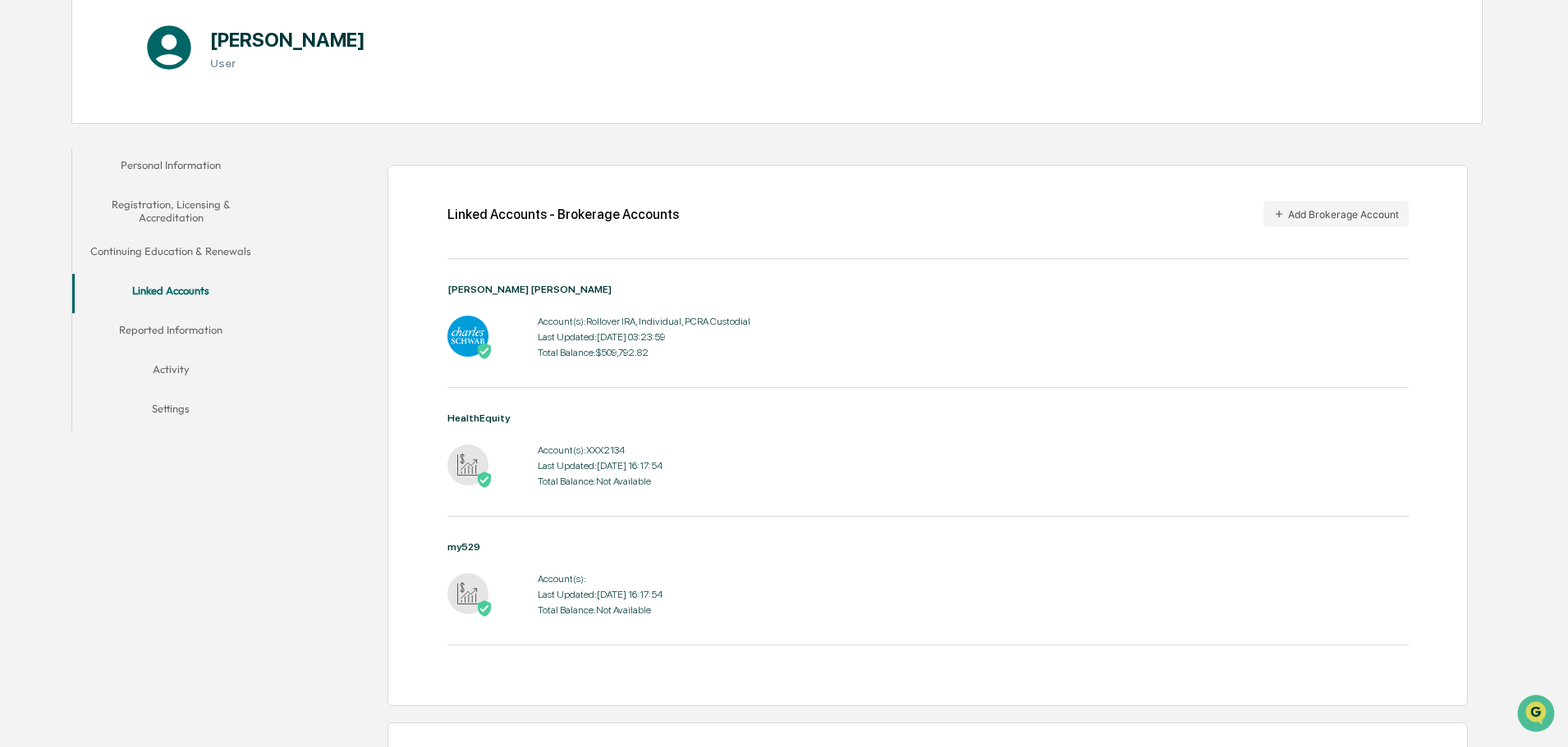
scroll to position [82, 0]
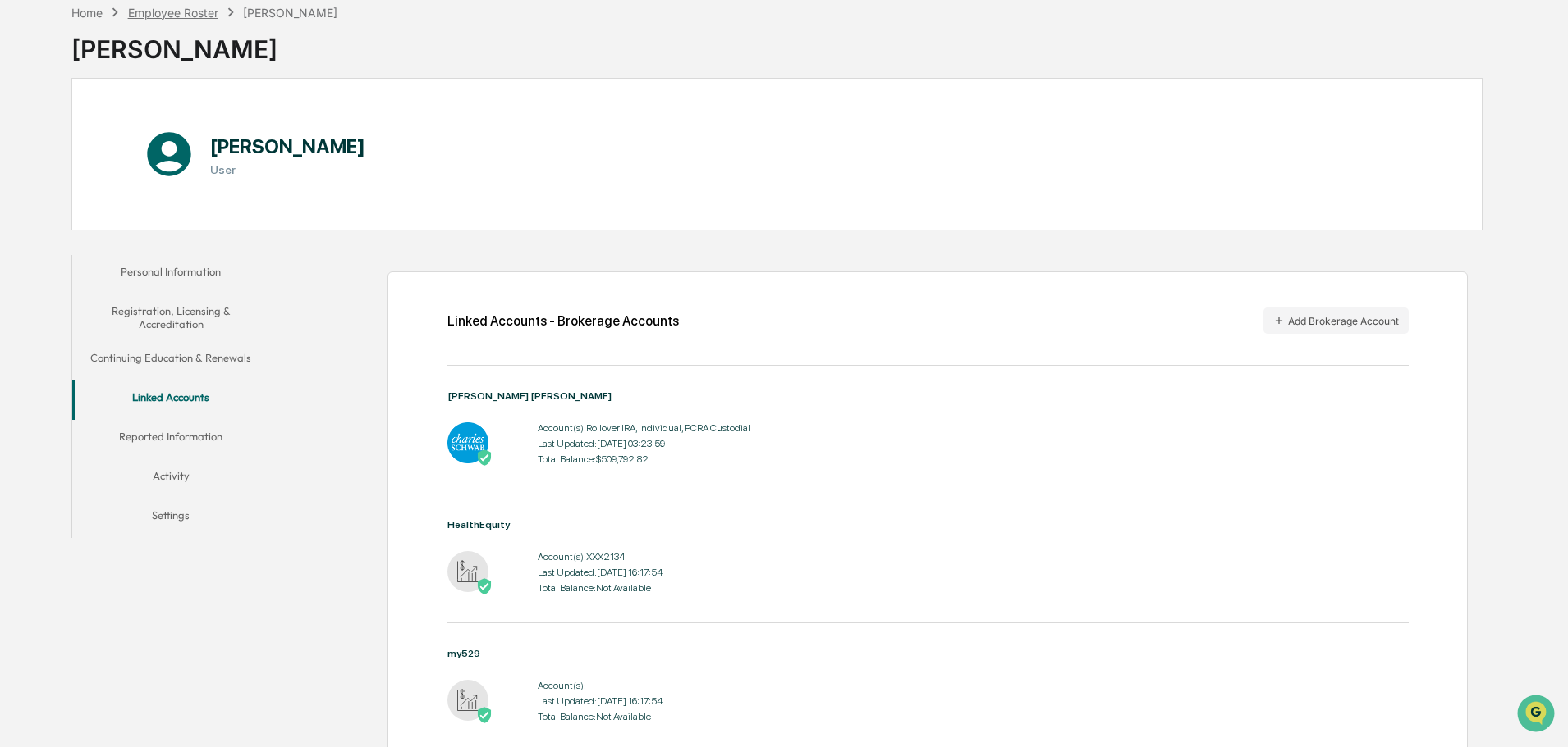
click at [199, 16] on div "Employee Roster" at bounding box center [173, 12] width 90 height 14
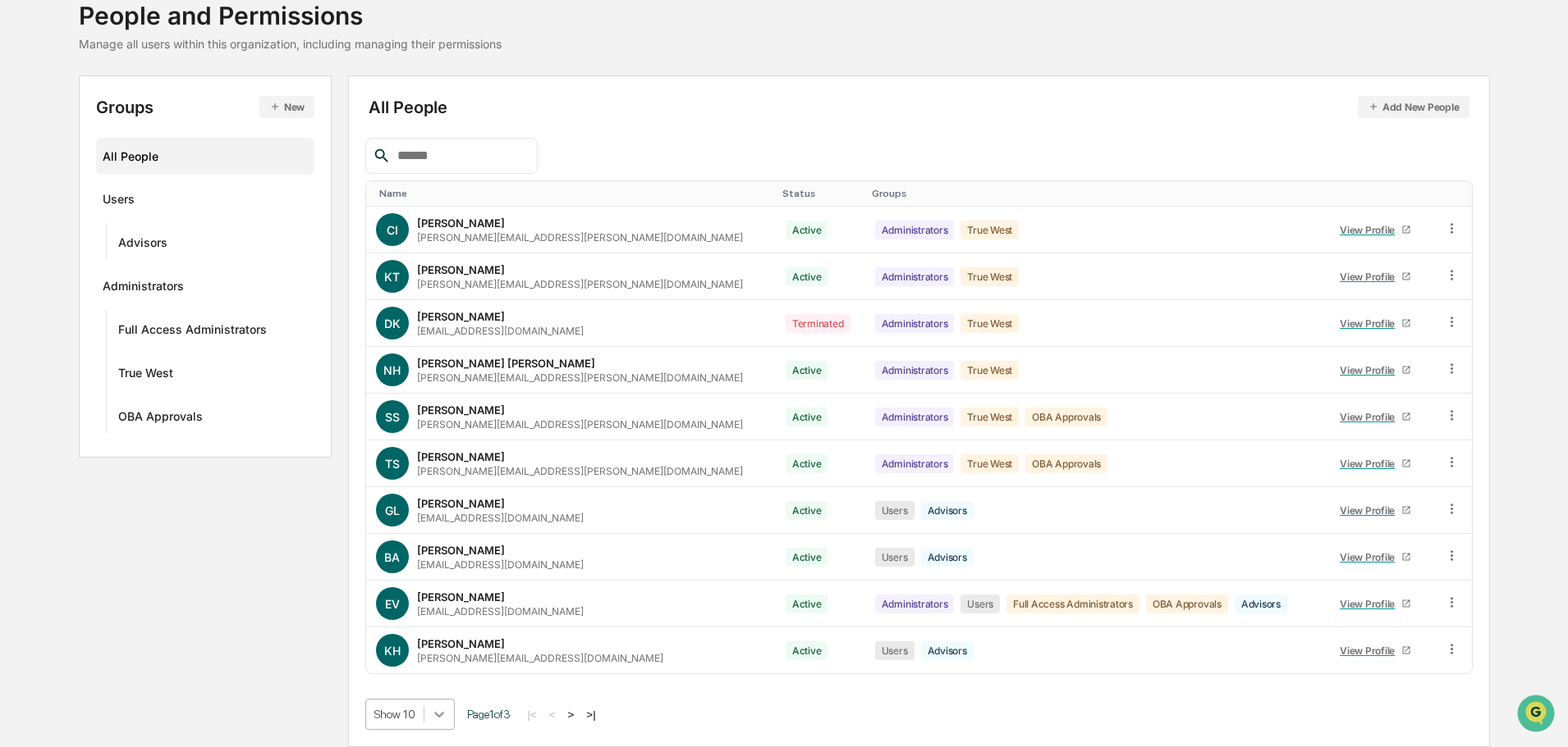
scroll to position [236, 0]
click at [431, 720] on body "Calendar Manage Tasks Reviews Approval Management Company People, Data, Setting…" at bounding box center [784, 319] width 1568 height 857
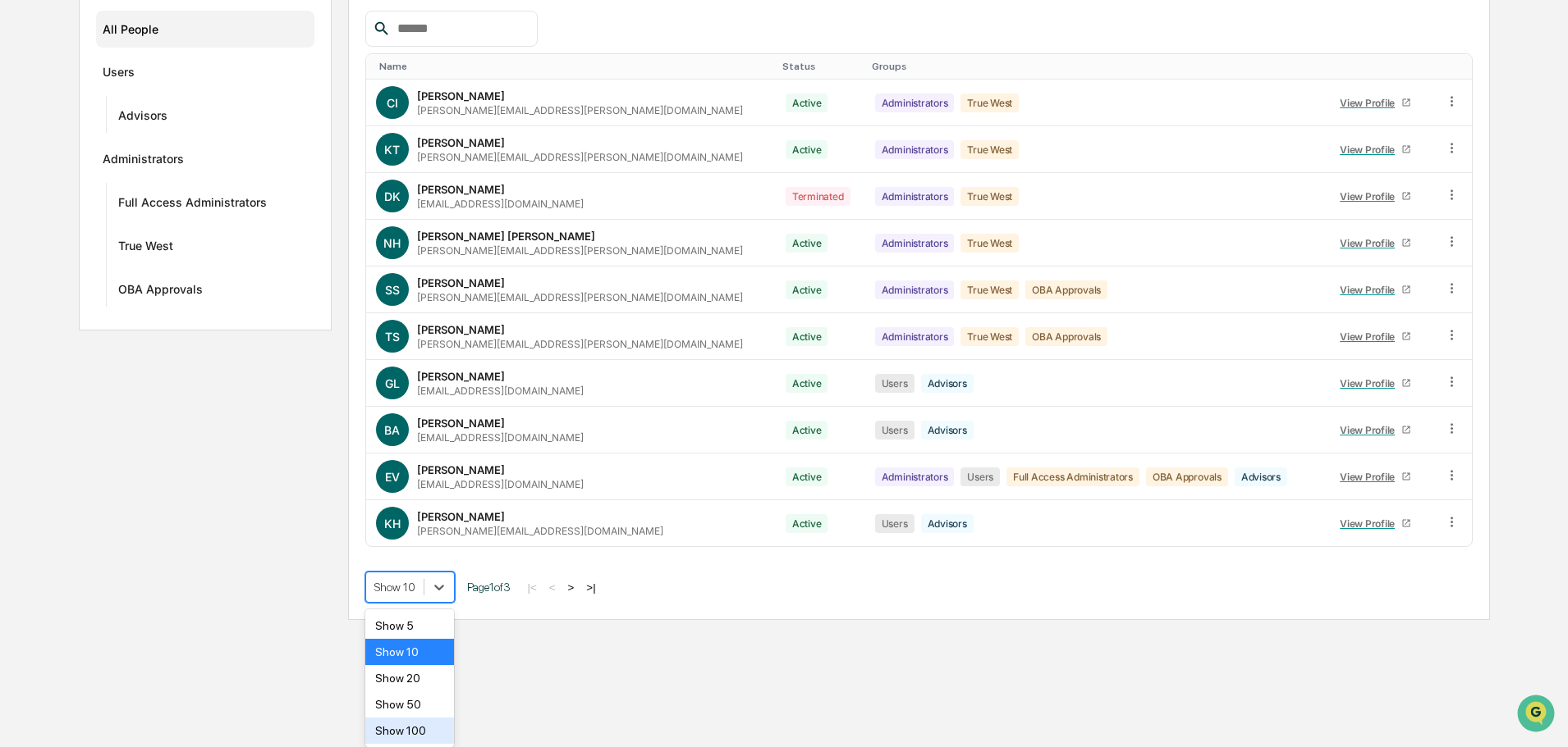
click at [411, 731] on div "Show 100" at bounding box center [409, 731] width 89 height 27
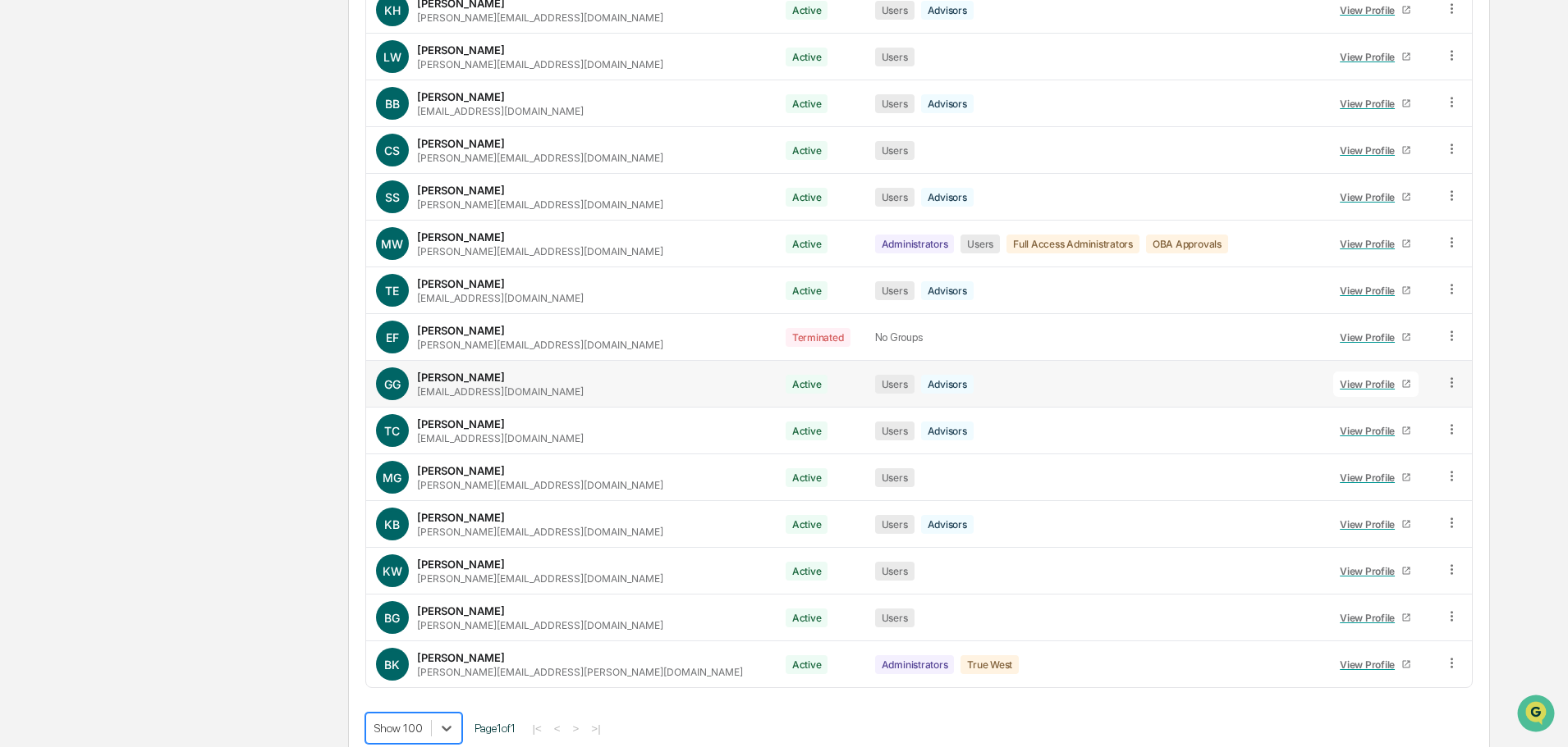
scroll to position [764, 0]
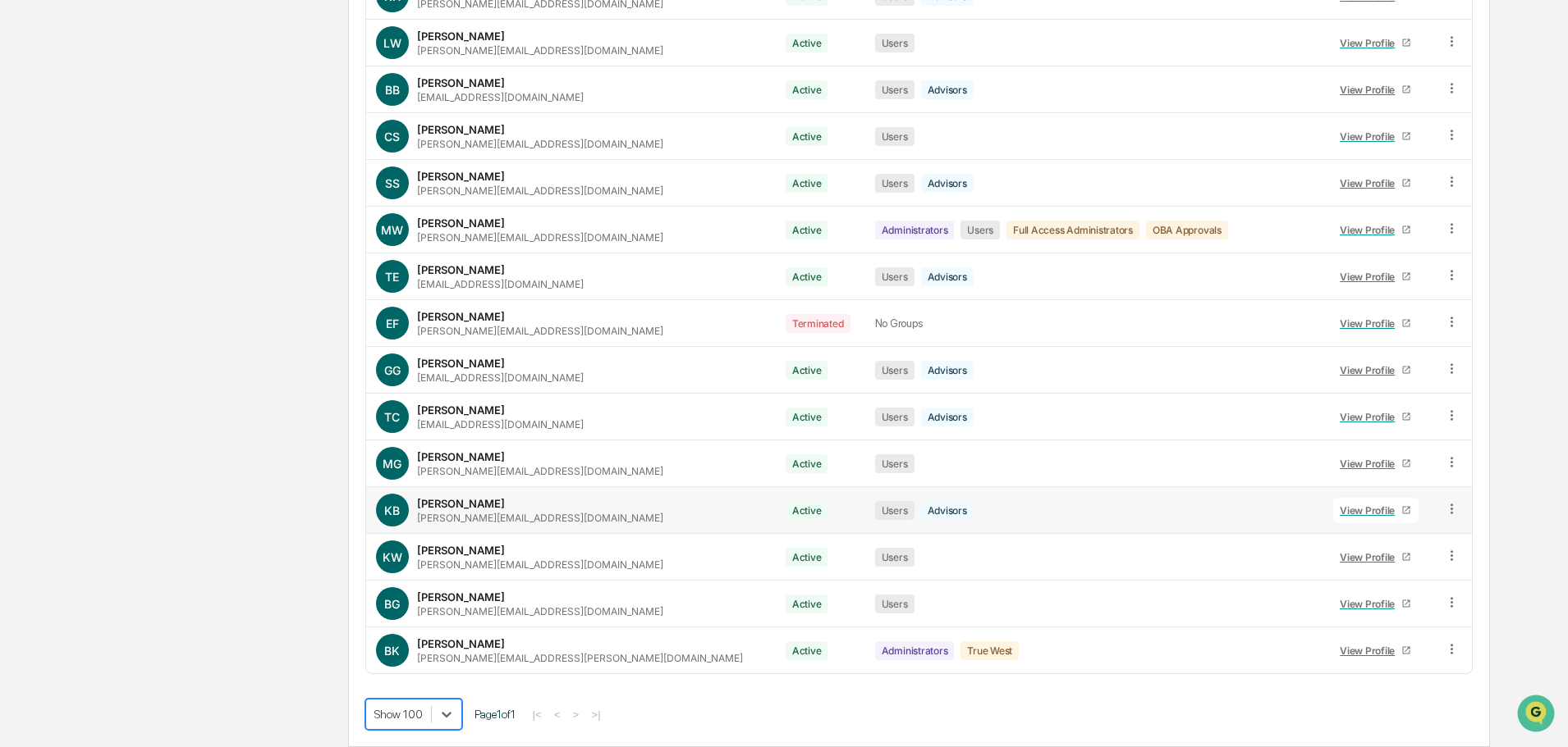
click at [1353, 512] on div "View Profile" at bounding box center [1370, 510] width 62 height 12
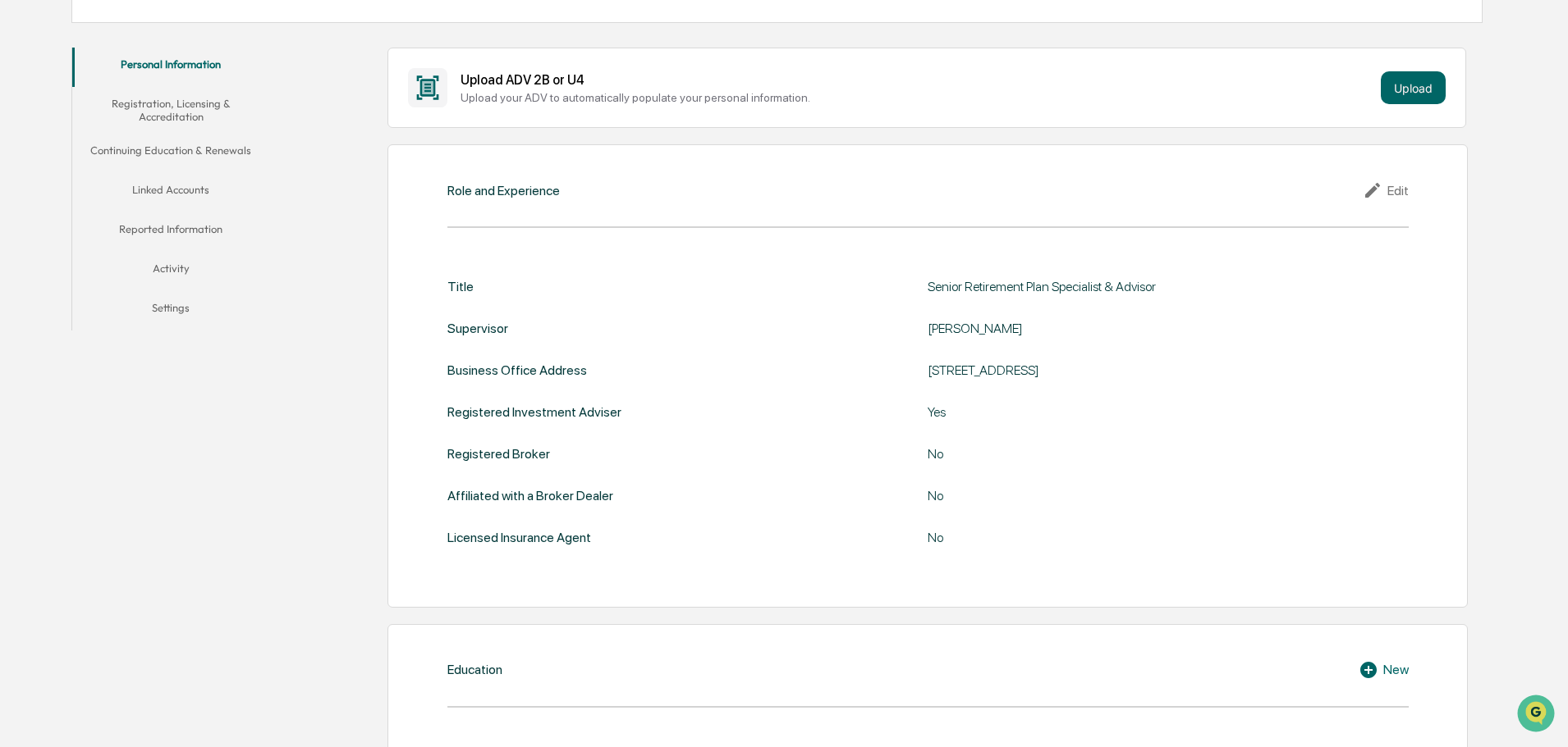
scroll to position [271, 0]
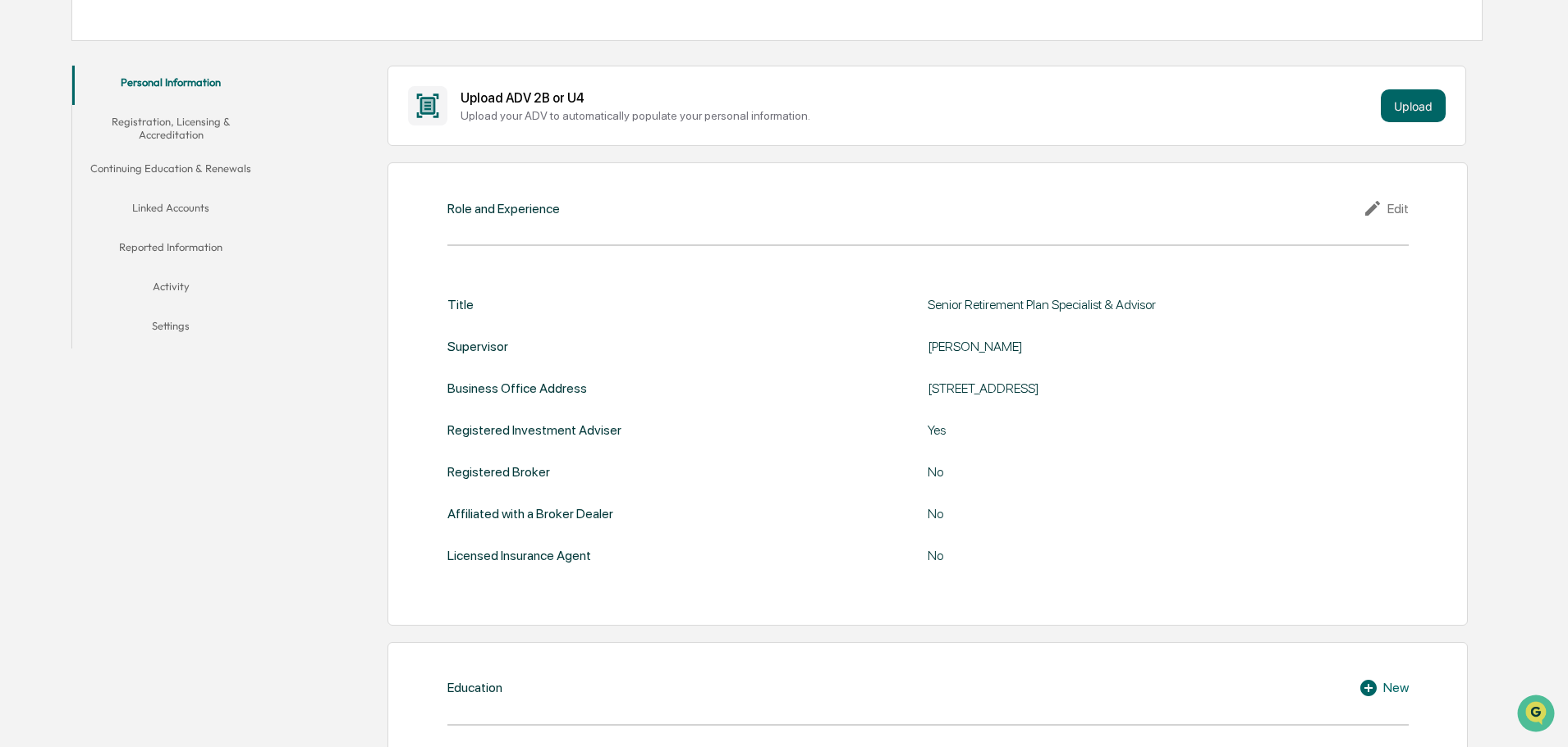
click at [172, 209] on button "Linked Accounts" at bounding box center [171, 210] width 197 height 39
